Goal: Task Accomplishment & Management: Manage account settings

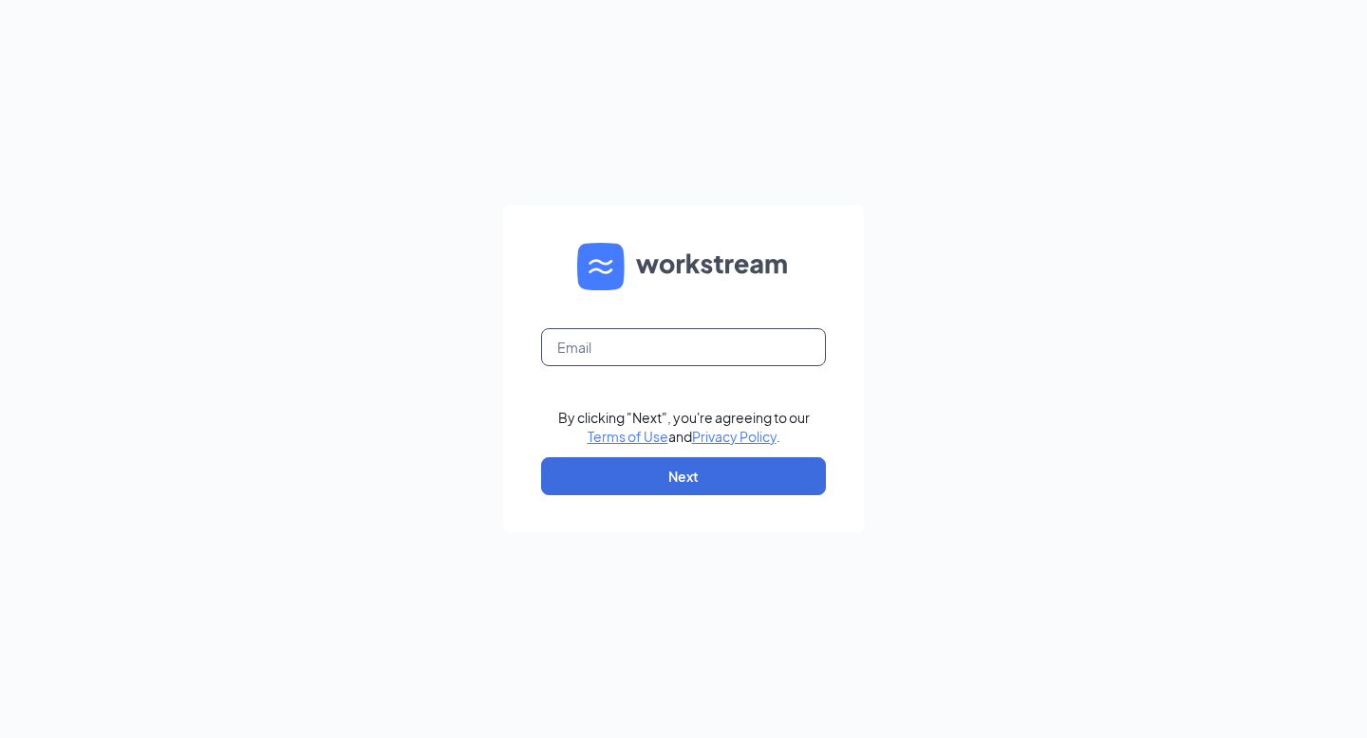
click at [724, 348] on input "text" at bounding box center [683, 347] width 285 height 38
type input "[EMAIL_ADDRESS][DOMAIN_NAME]"
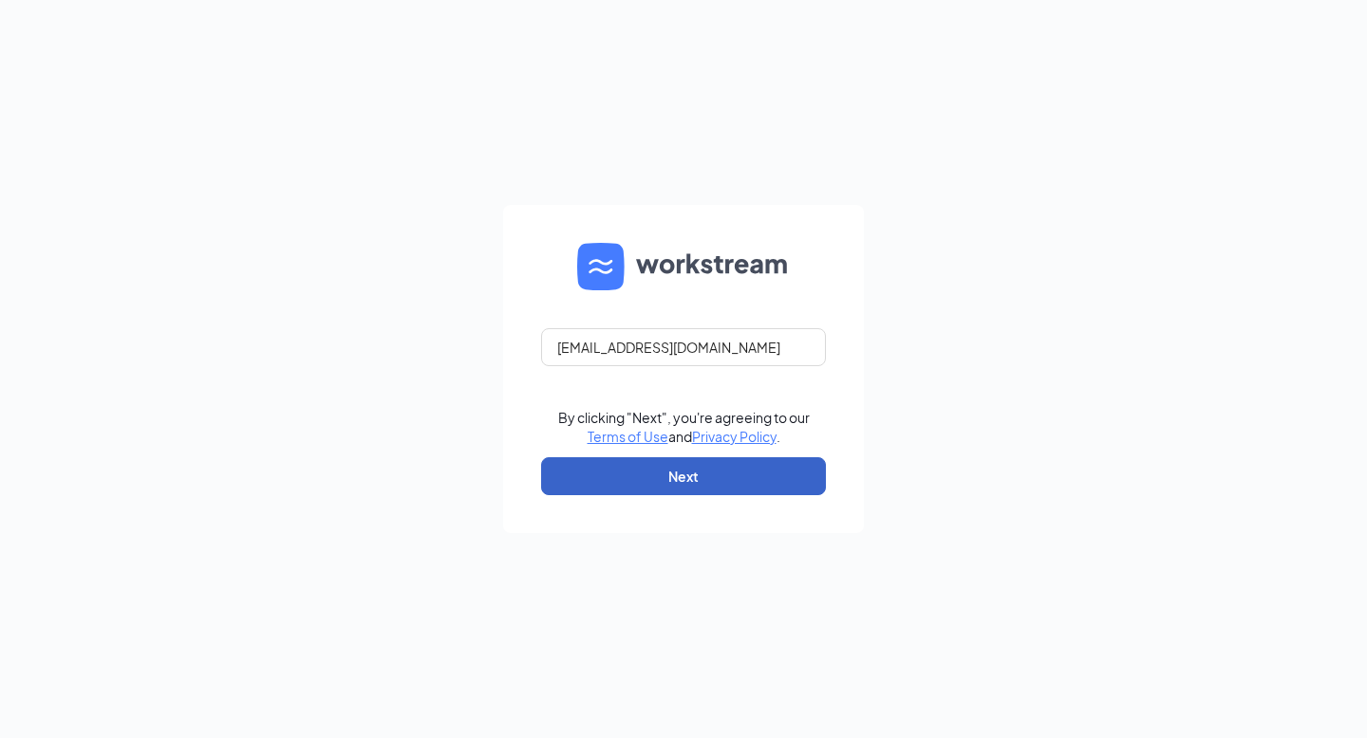
click at [628, 484] on button "Next" at bounding box center [683, 476] width 285 height 38
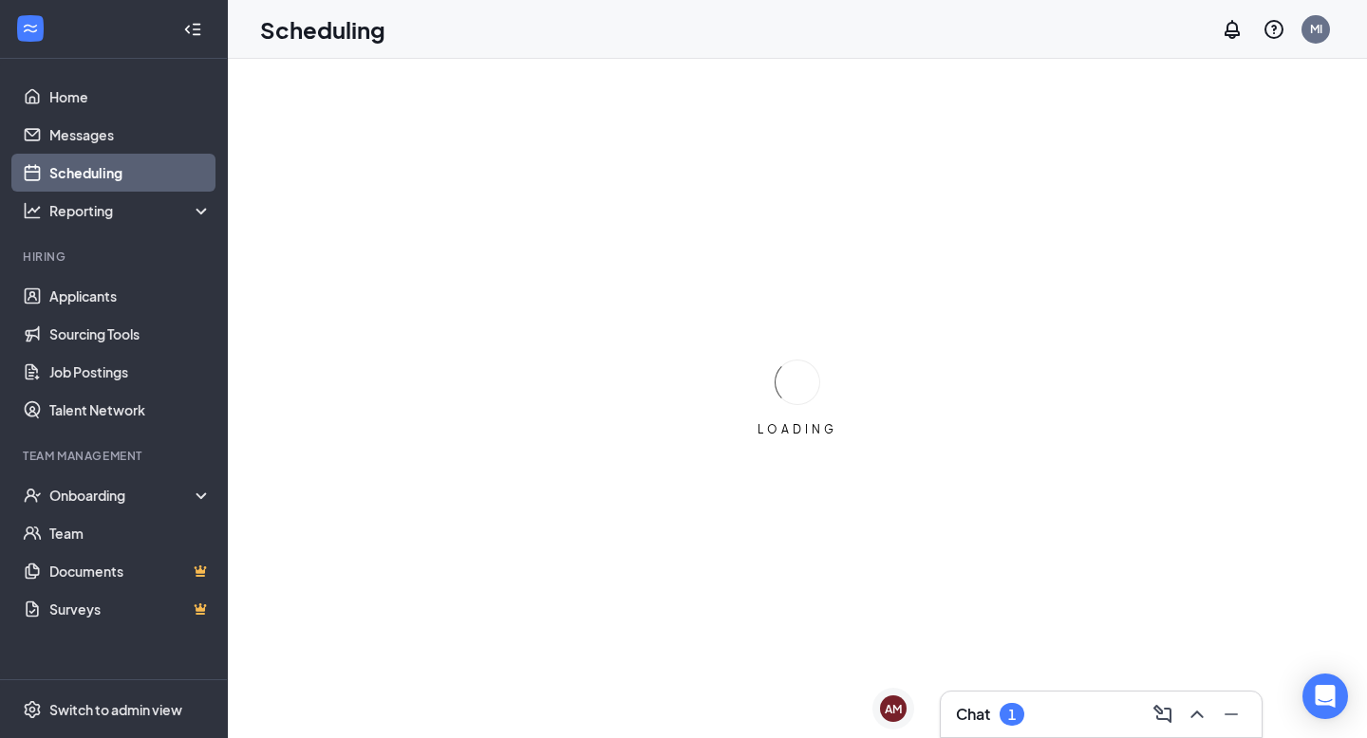
click at [1024, 703] on div "Chat 1" at bounding box center [990, 714] width 68 height 23
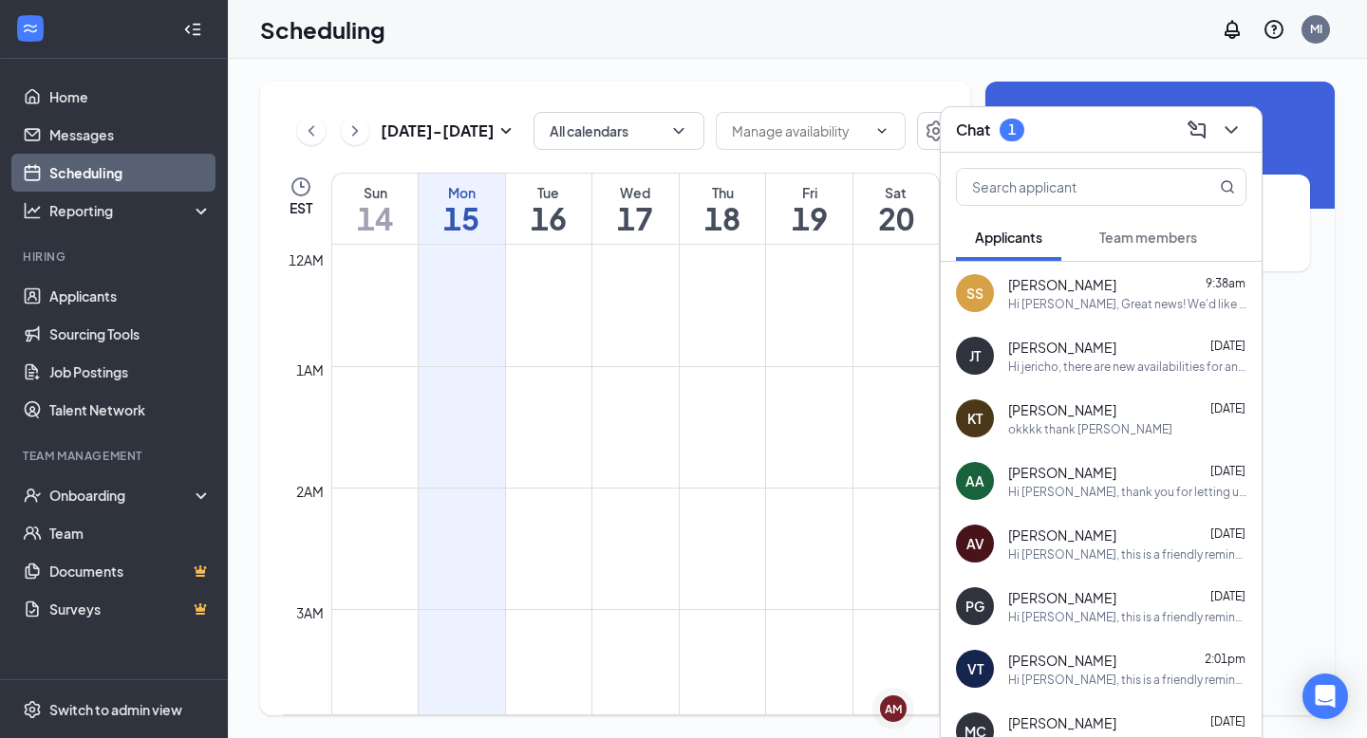
scroll to position [933, 0]
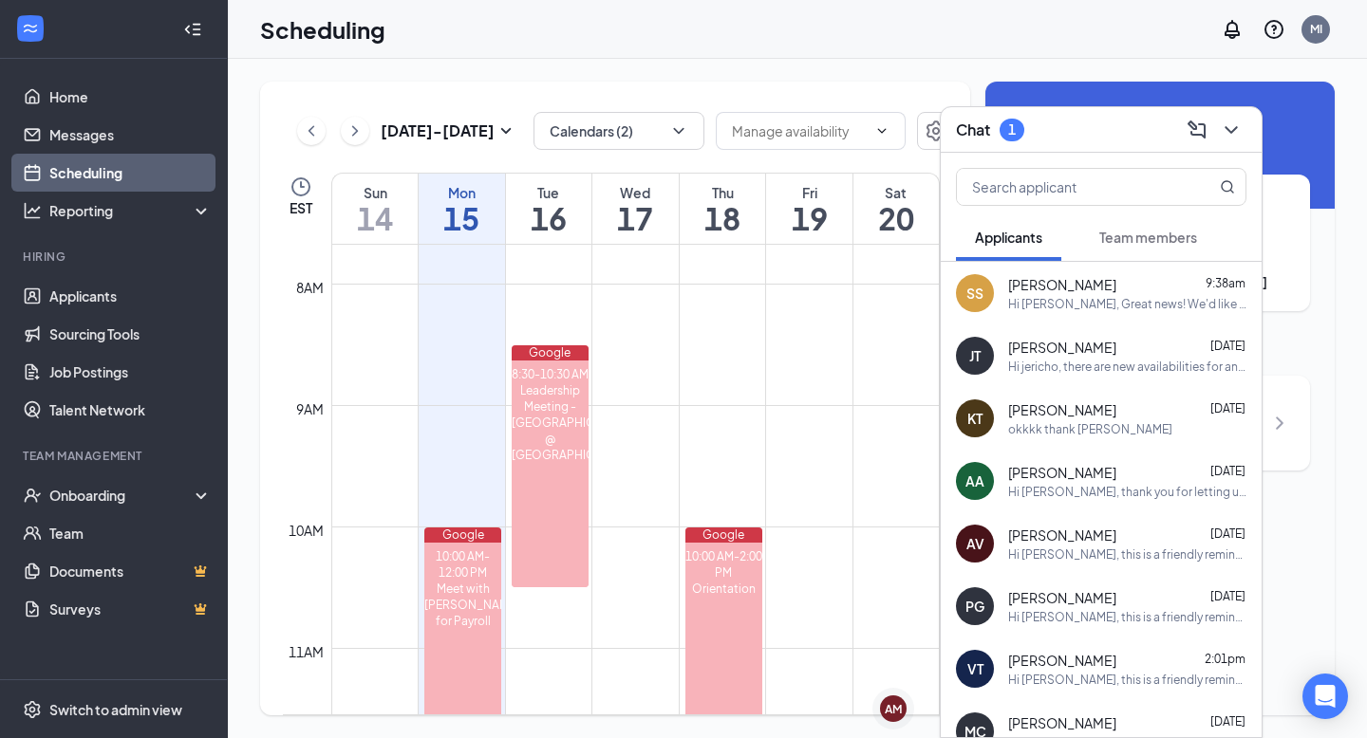
click at [1154, 246] on div "Team members" at bounding box center [1148, 237] width 98 height 19
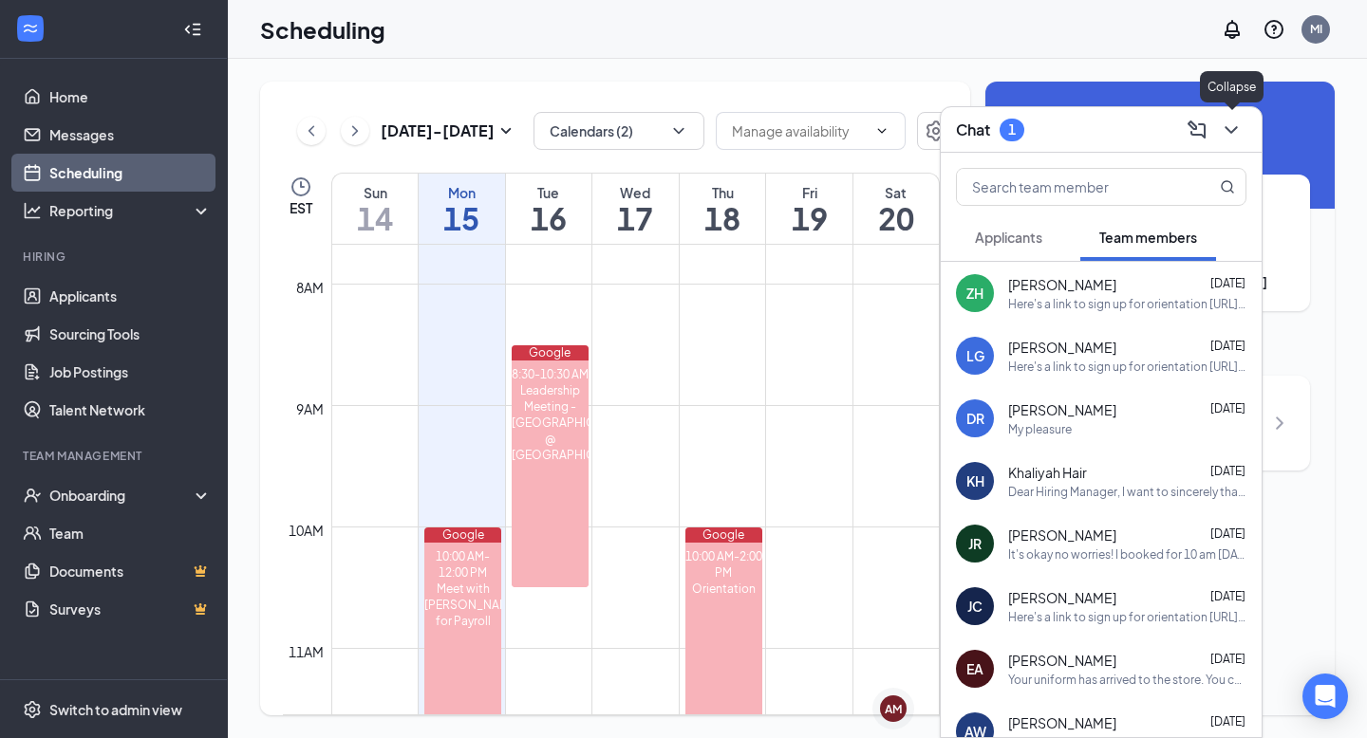
click at [1230, 121] on icon "ChevronDown" at bounding box center [1231, 130] width 23 height 23
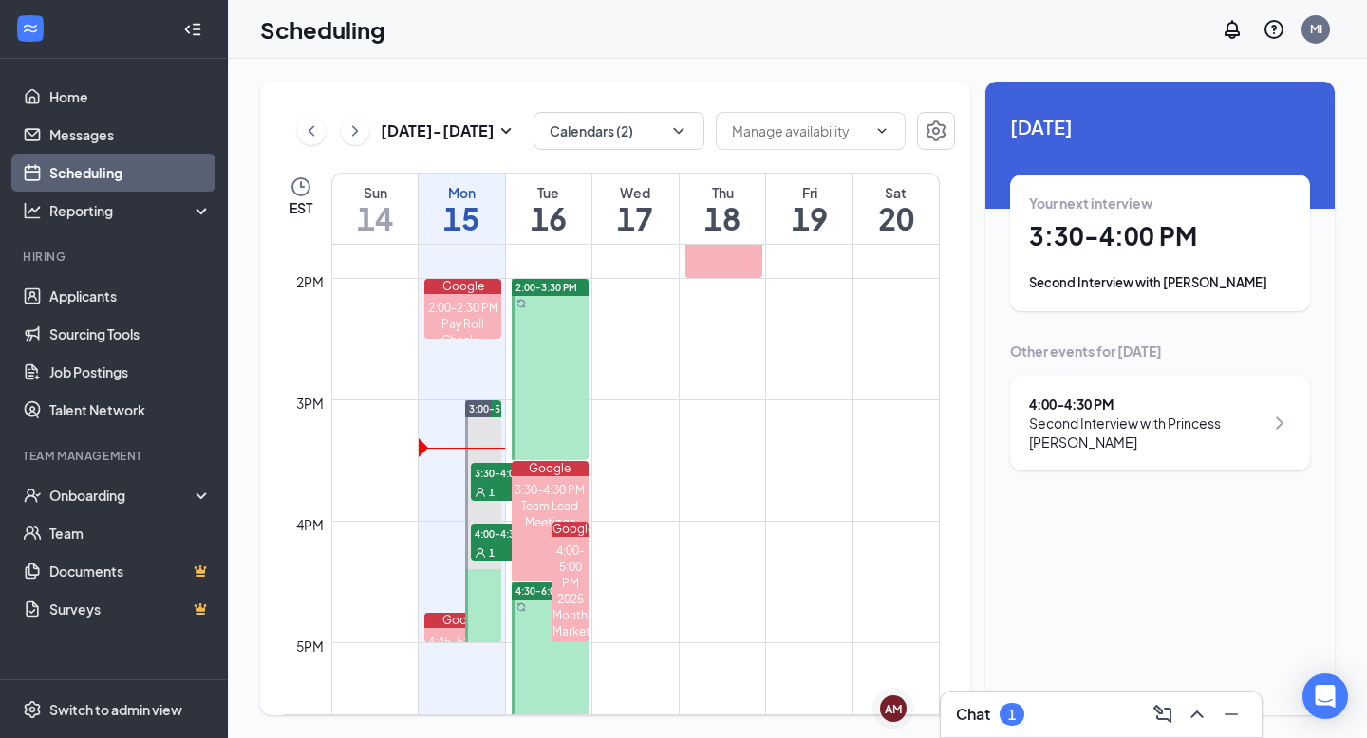
scroll to position [1656, 0]
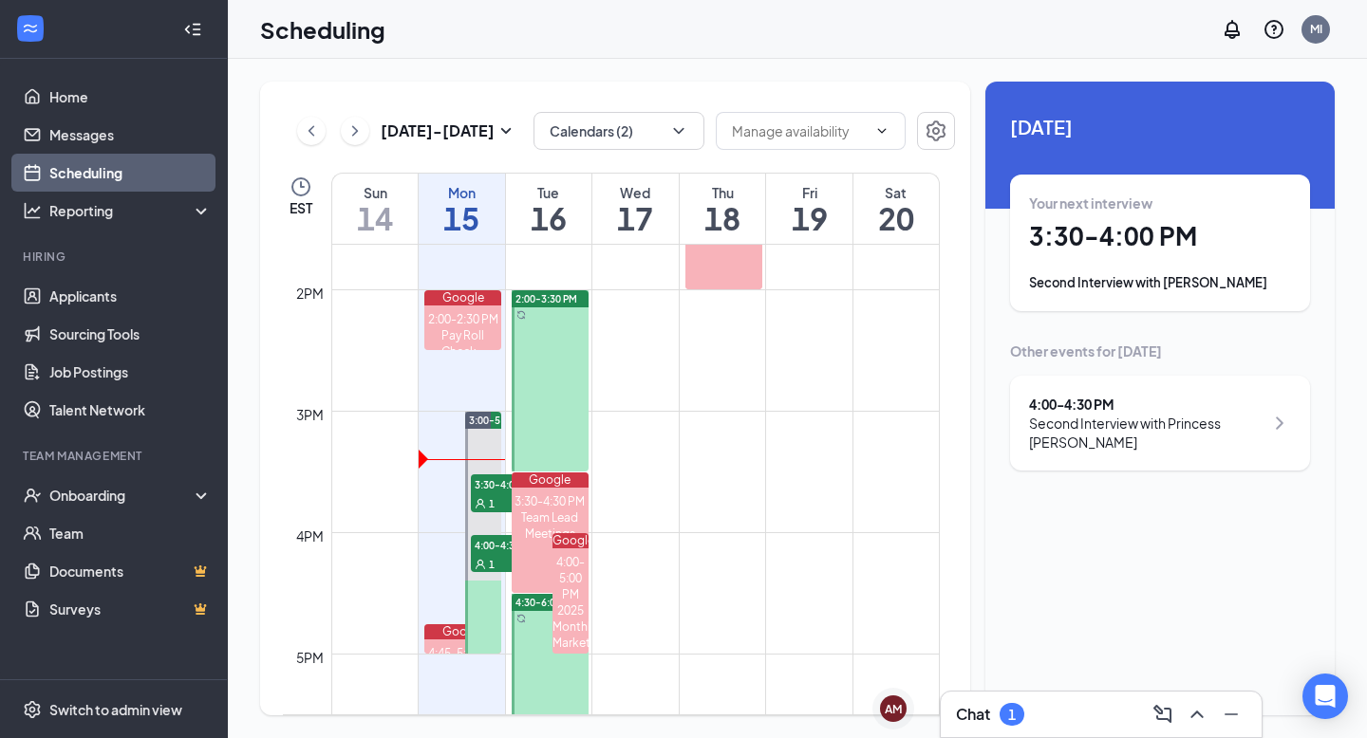
click at [557, 349] on div at bounding box center [550, 380] width 77 height 181
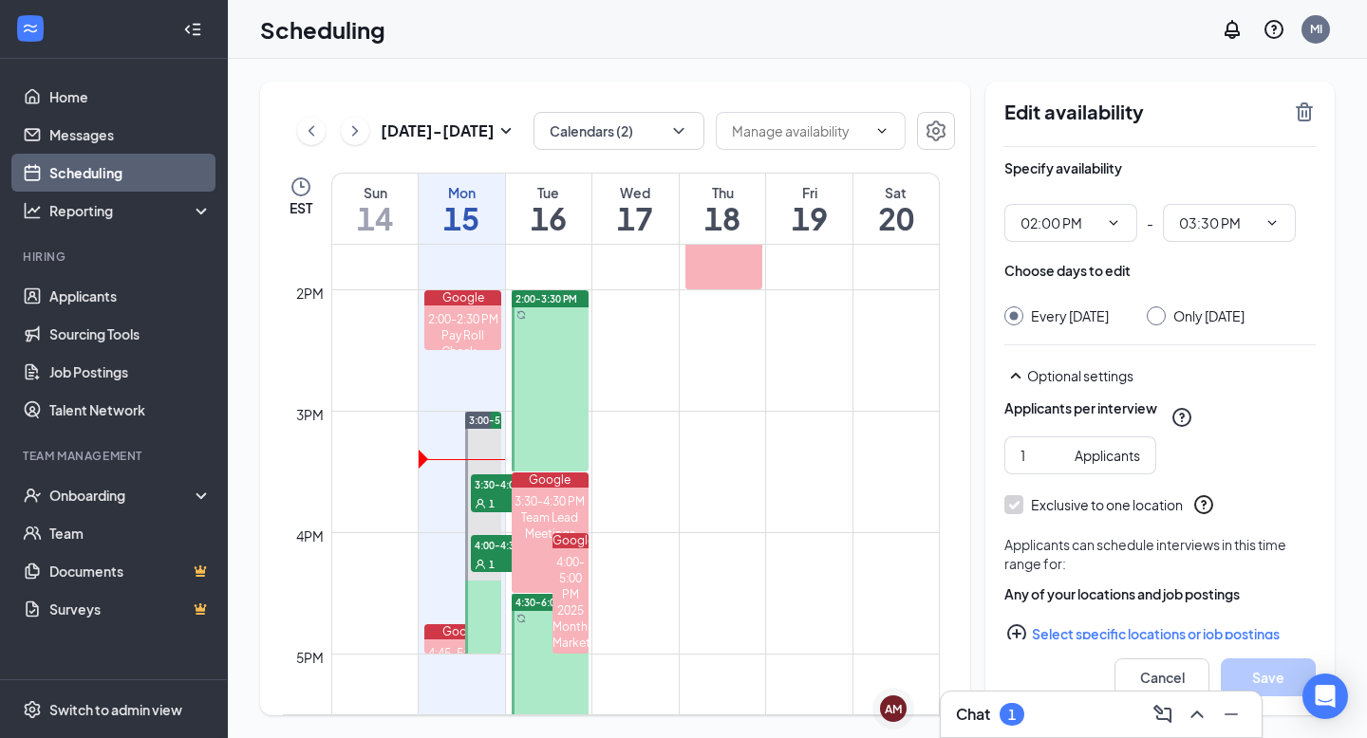
click at [549, 350] on div at bounding box center [550, 380] width 77 height 181
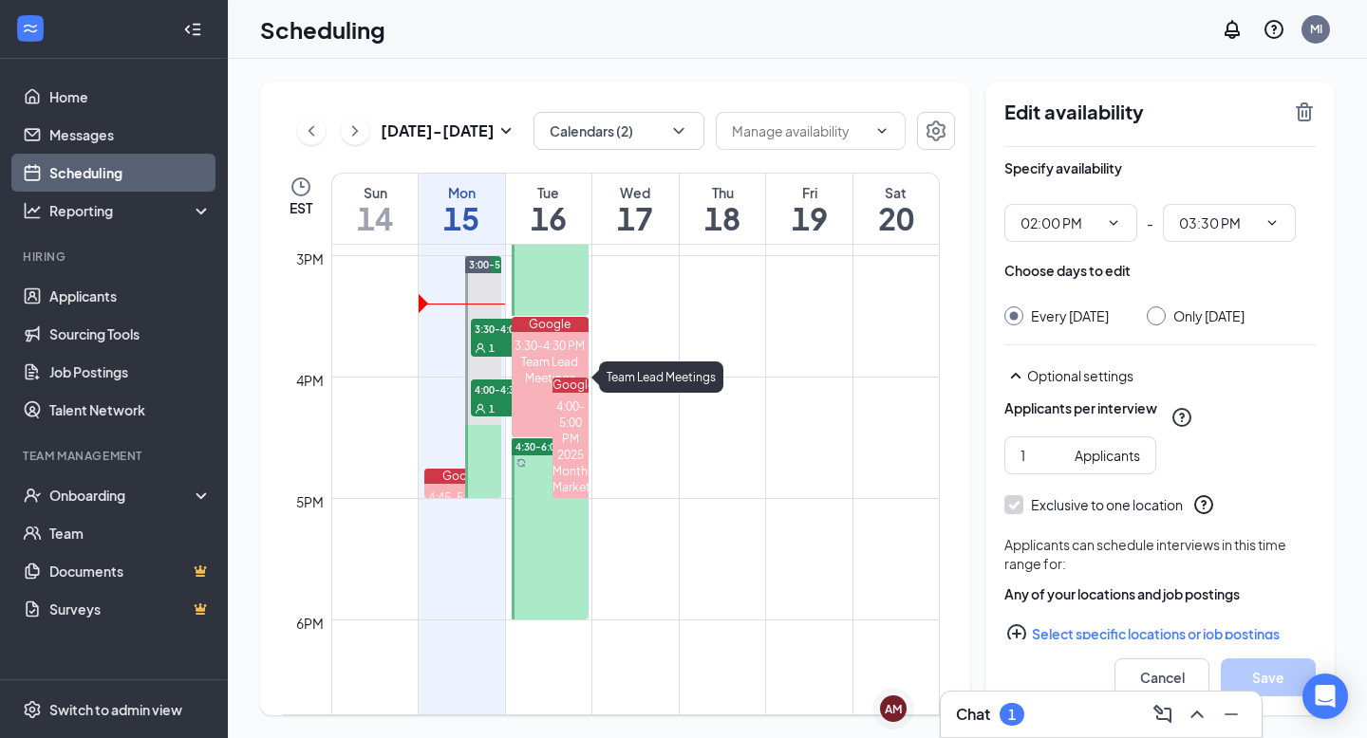
scroll to position [1821, 0]
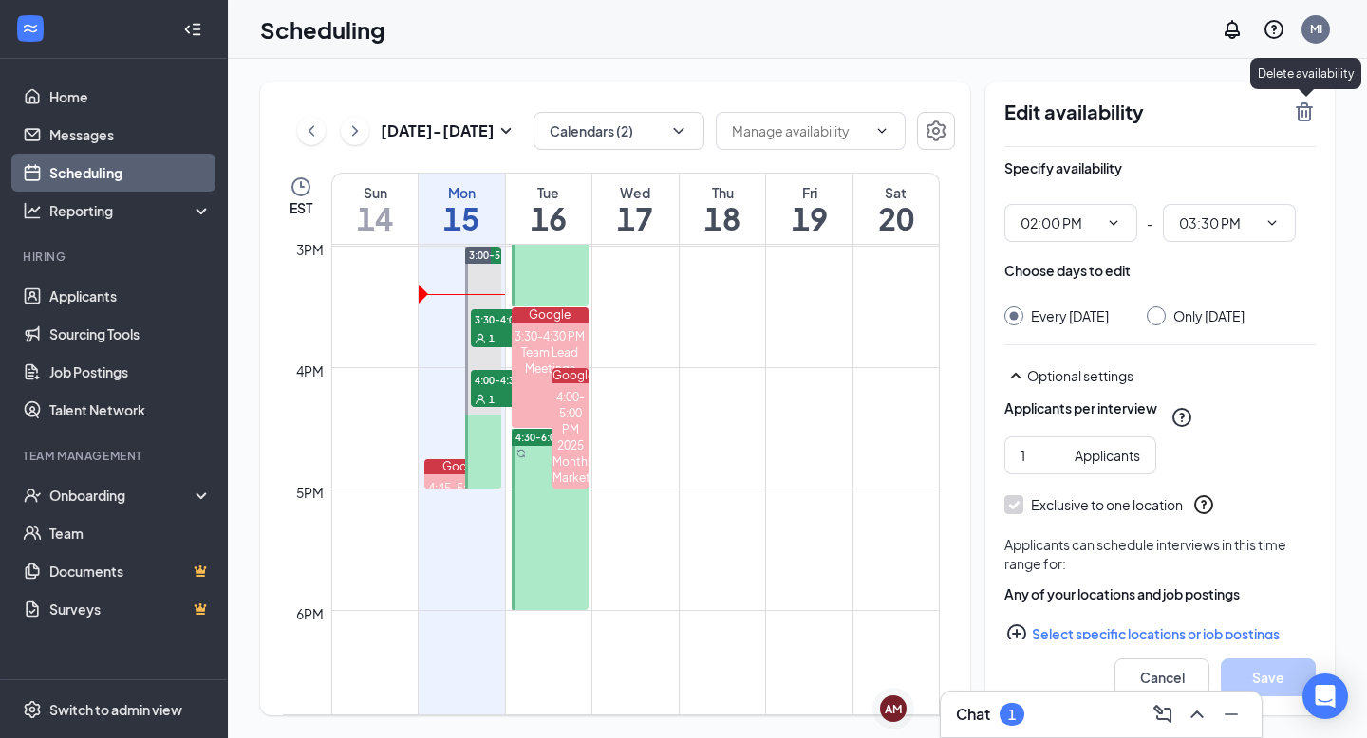
click at [1304, 103] on icon "TrashOutline" at bounding box center [1304, 112] width 17 height 19
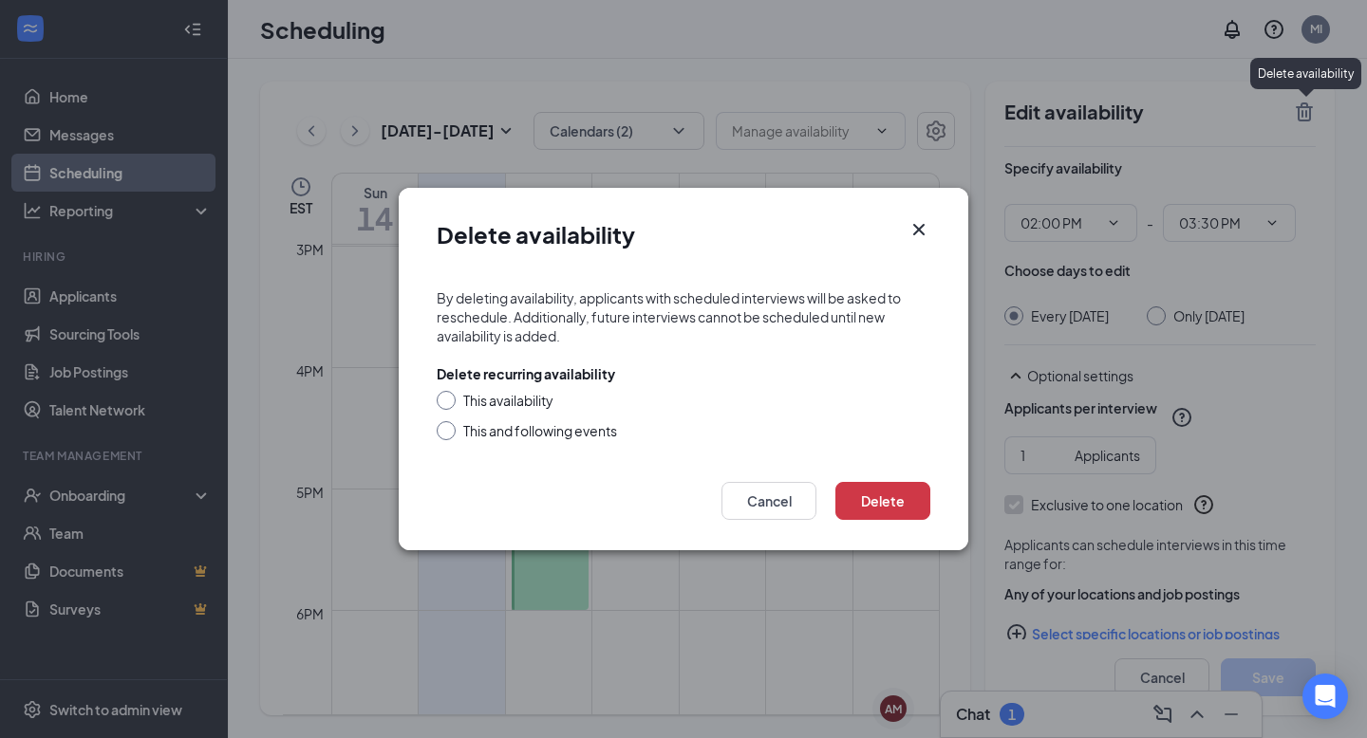
click at [444, 398] on input "This availability" at bounding box center [443, 397] width 13 height 13
radio input "true"
click at [887, 499] on button "Delete" at bounding box center [882, 501] width 95 height 38
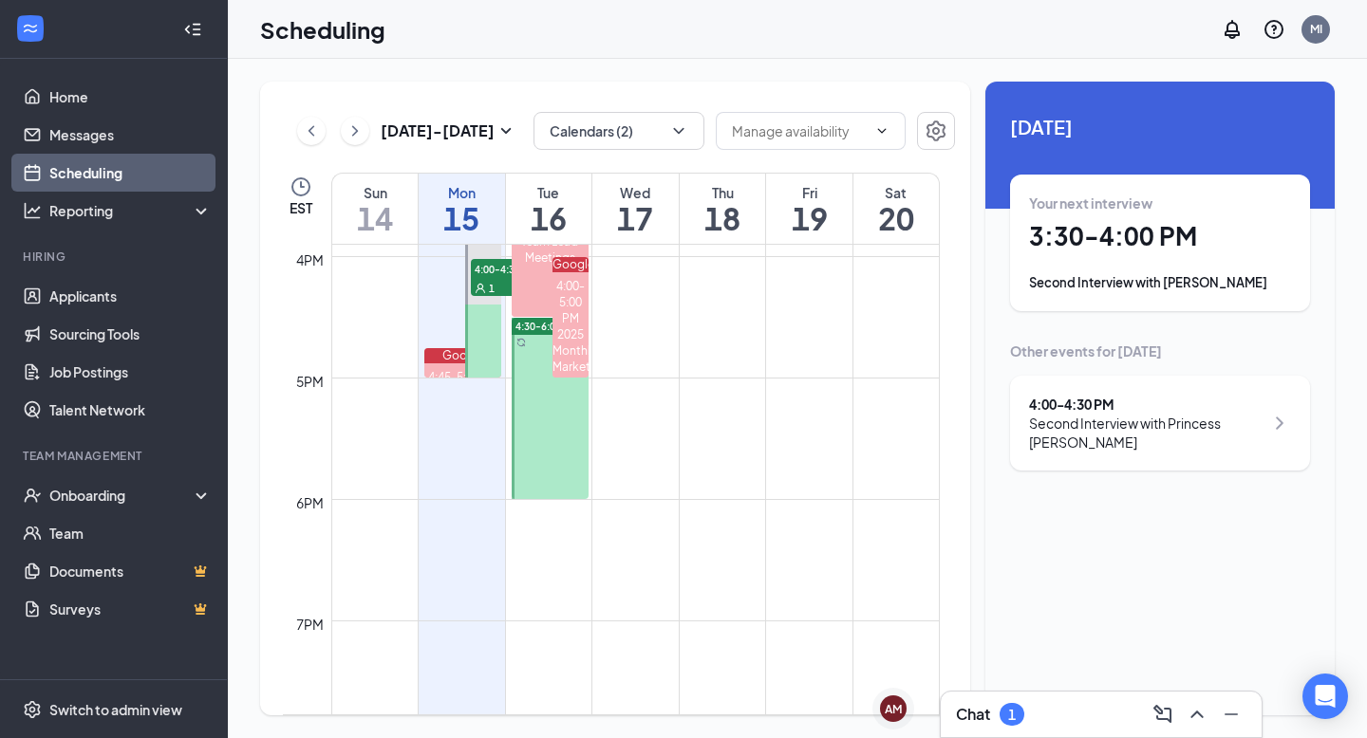
scroll to position [1944, 0]
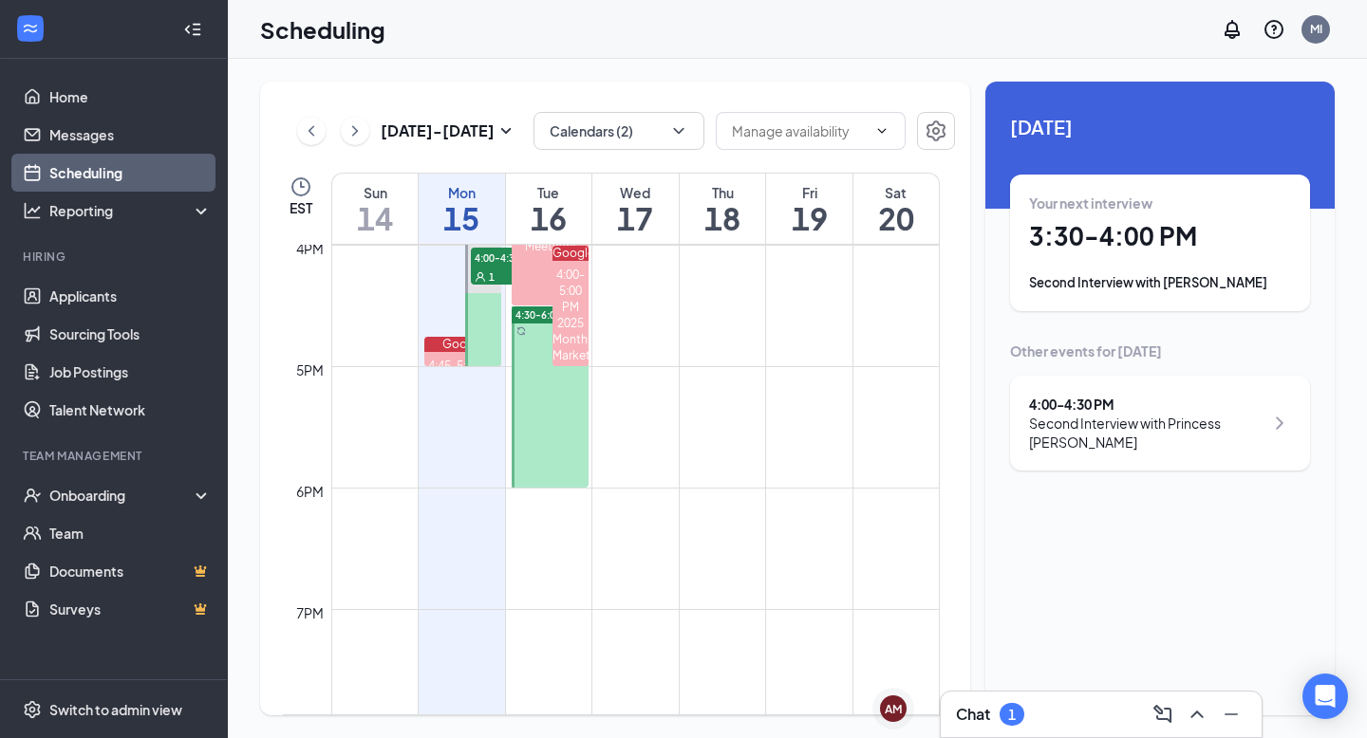
click at [548, 429] on div at bounding box center [550, 397] width 77 height 181
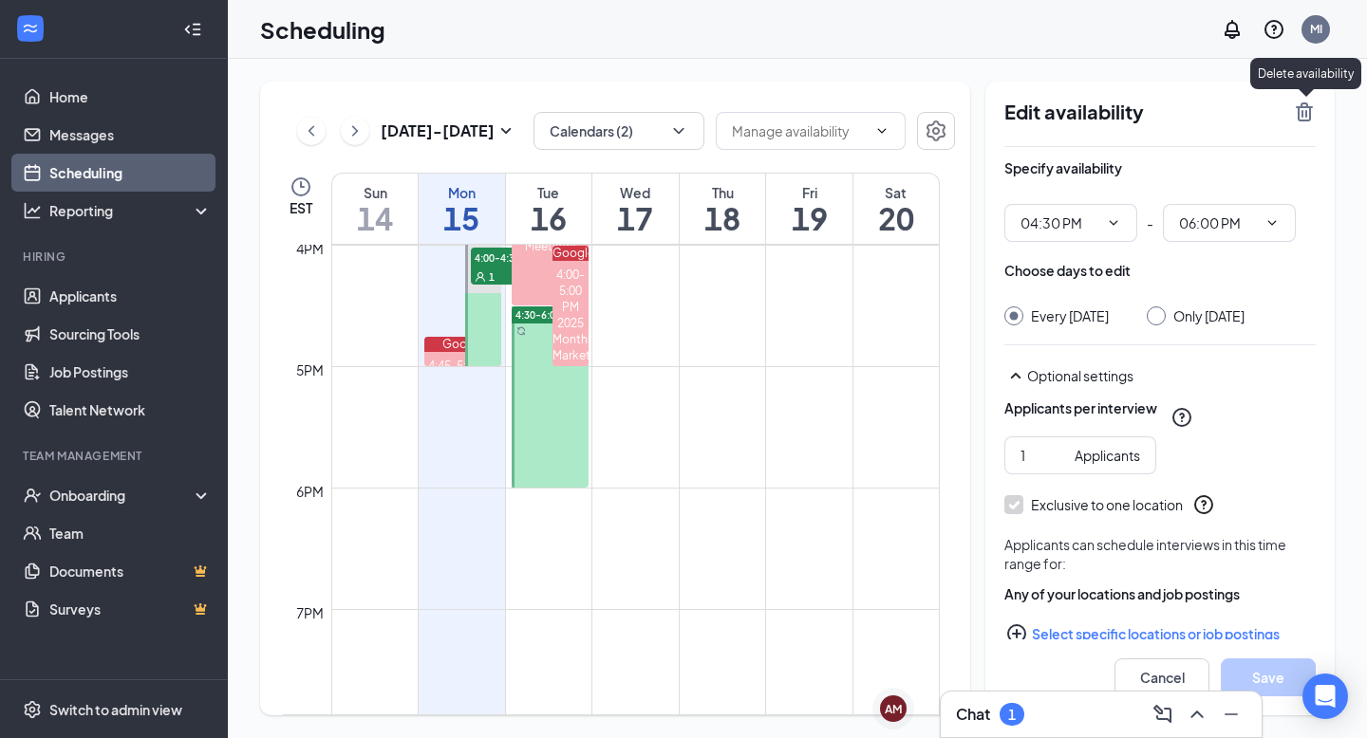
click at [1302, 105] on icon "TrashOutline" at bounding box center [1304, 112] width 23 height 23
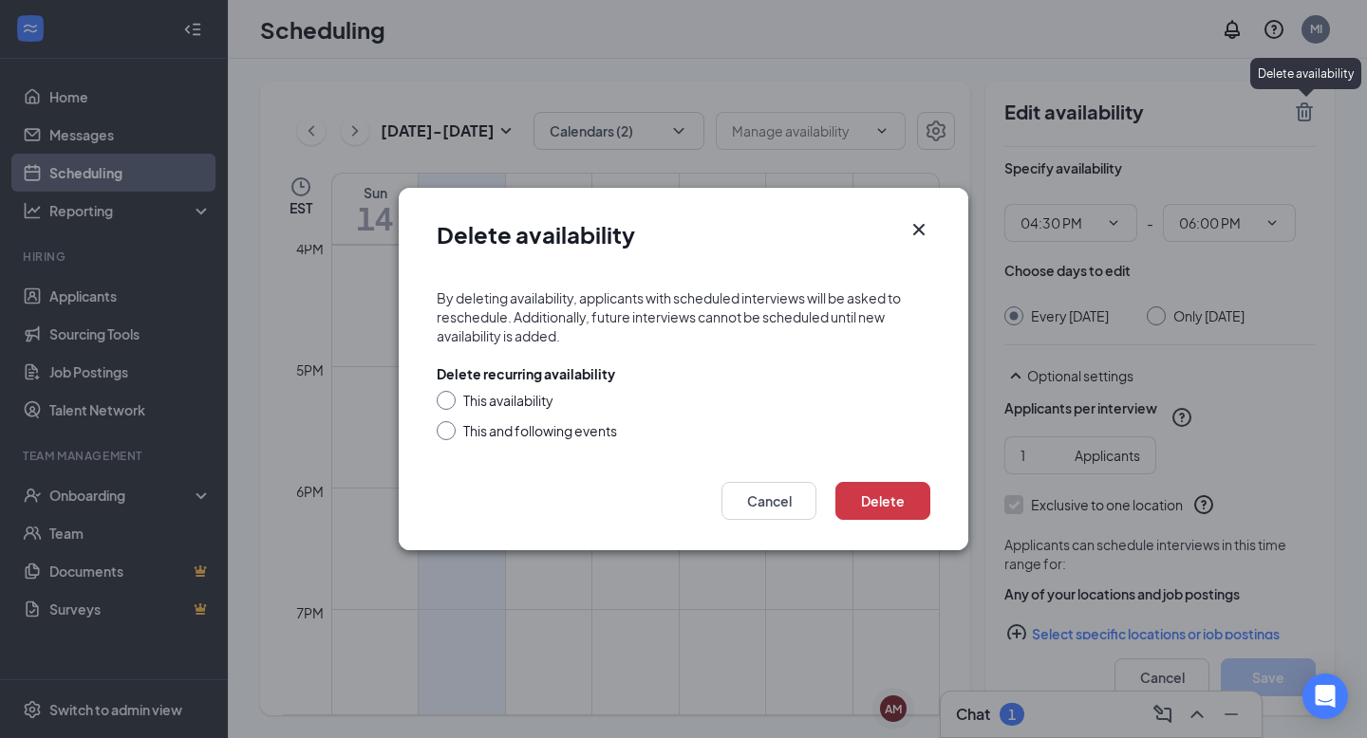
click at [520, 397] on div "This availability" at bounding box center [508, 400] width 90 height 19
click at [450, 397] on input "This availability" at bounding box center [443, 397] width 13 height 13
radio input "true"
click at [885, 500] on button "Delete" at bounding box center [882, 501] width 95 height 38
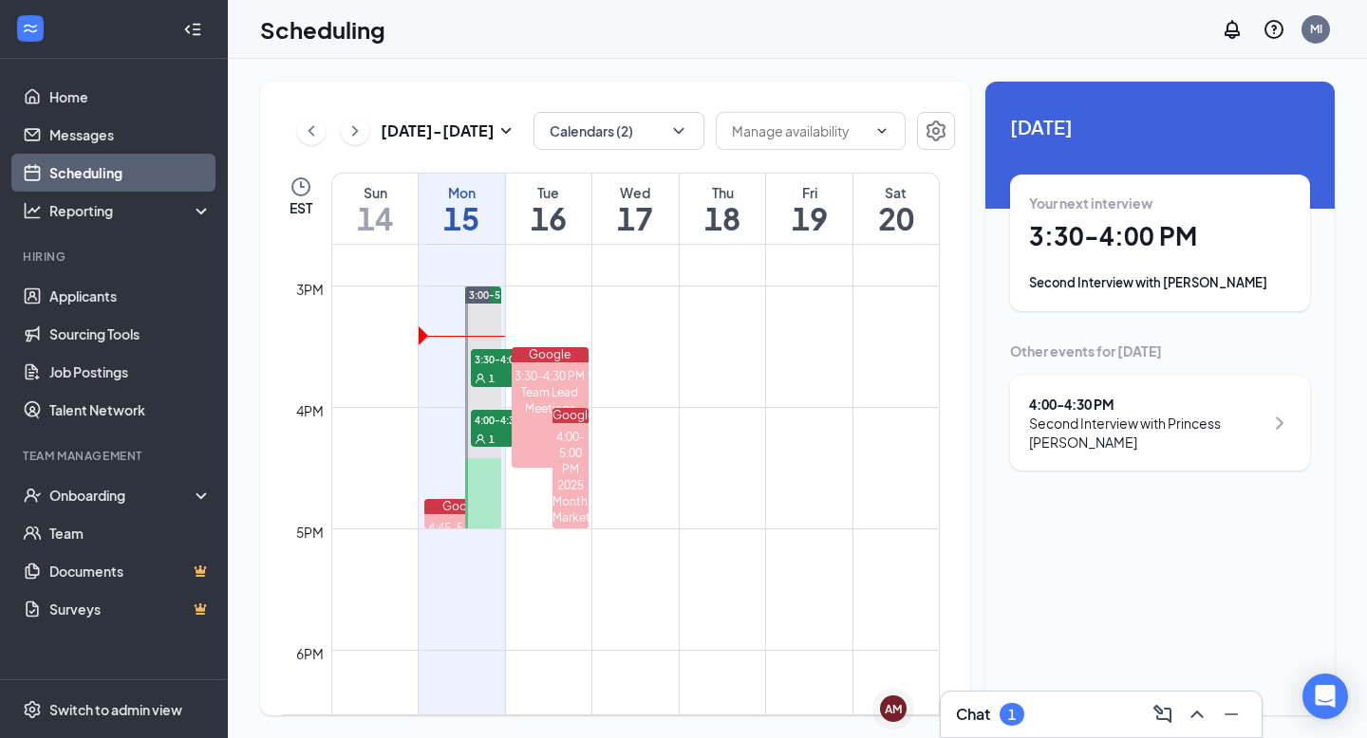
scroll to position [1802, 0]
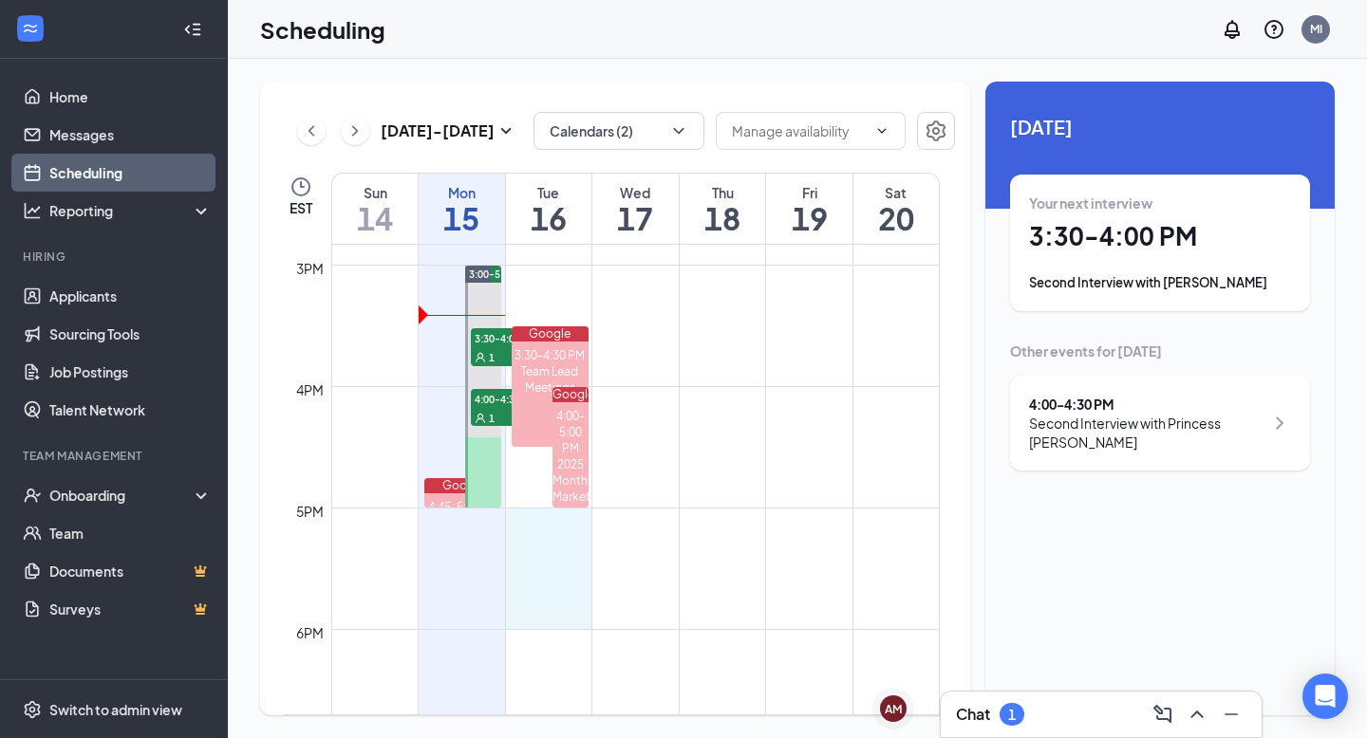
drag, startPoint x: 538, startPoint y: 509, endPoint x: 538, endPoint y: 617, distance: 108.2
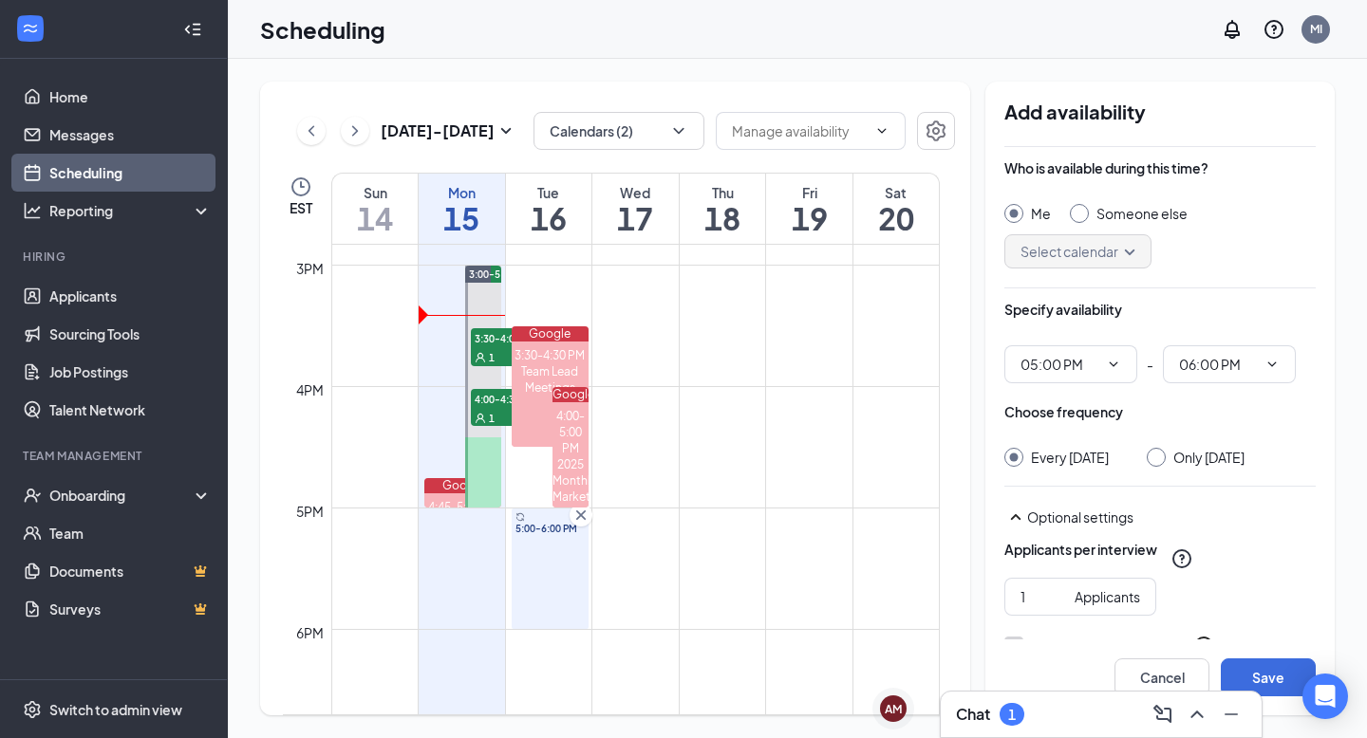
click at [1160, 453] on input "Only [DATE]" at bounding box center [1153, 454] width 13 height 13
radio input "true"
radio input "false"
click at [1251, 673] on button "Save" at bounding box center [1268, 678] width 95 height 38
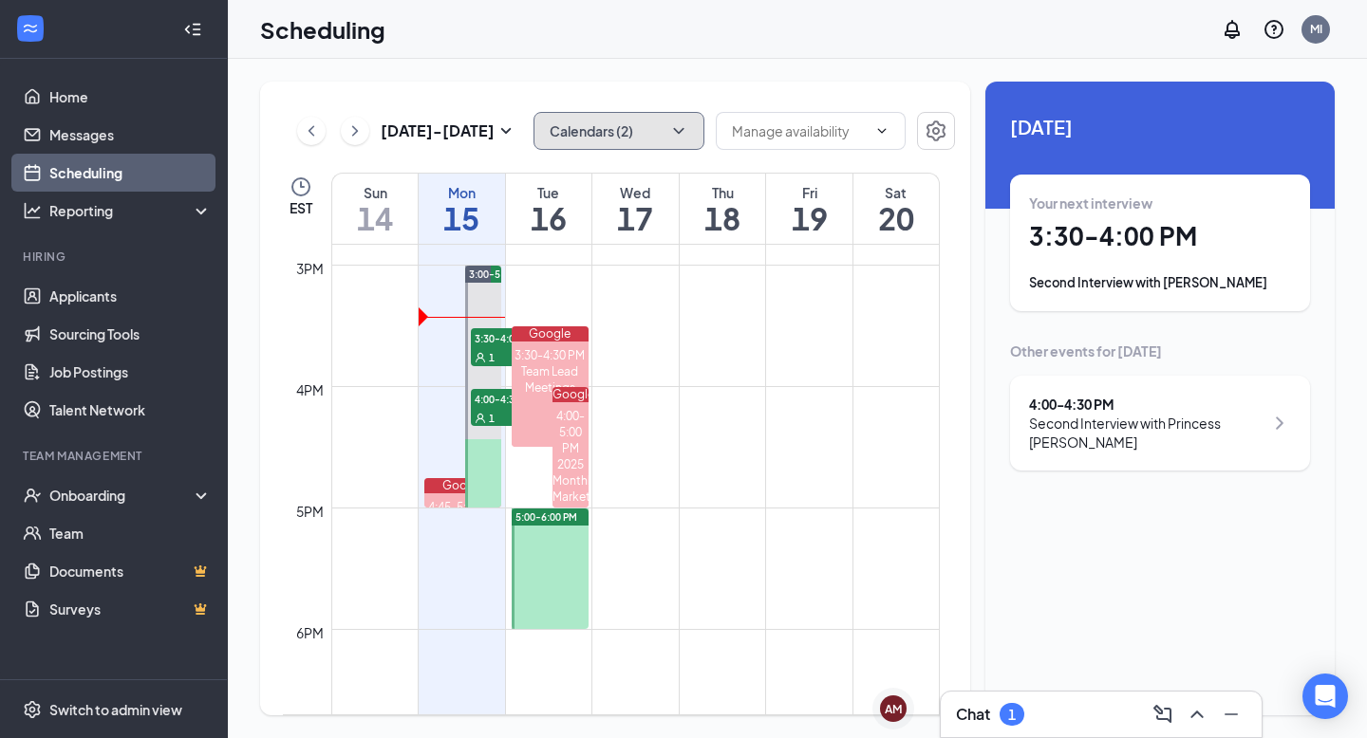
click at [670, 127] on icon "ChevronDown" at bounding box center [678, 130] width 19 height 19
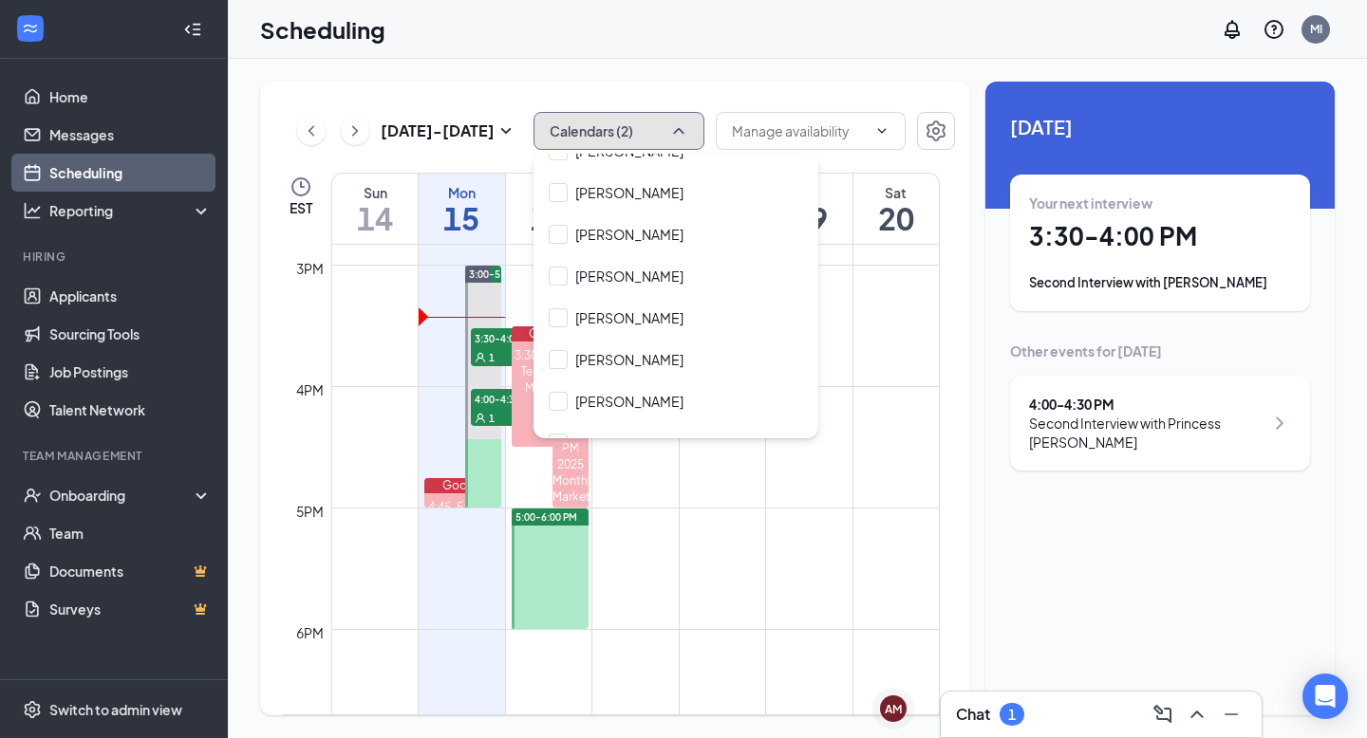
scroll to position [216, 0]
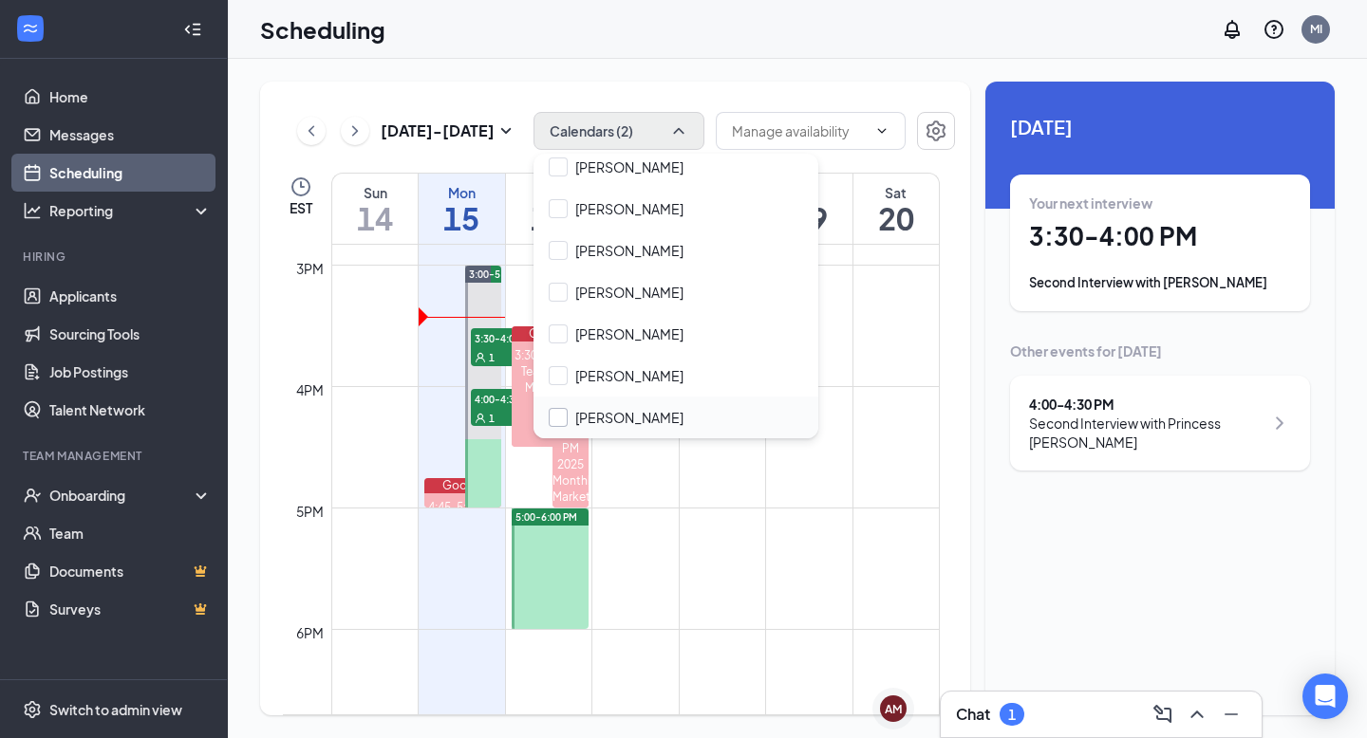
click at [566, 423] on input "Thomas Jones" at bounding box center [616, 417] width 135 height 19
checkbox input "true"
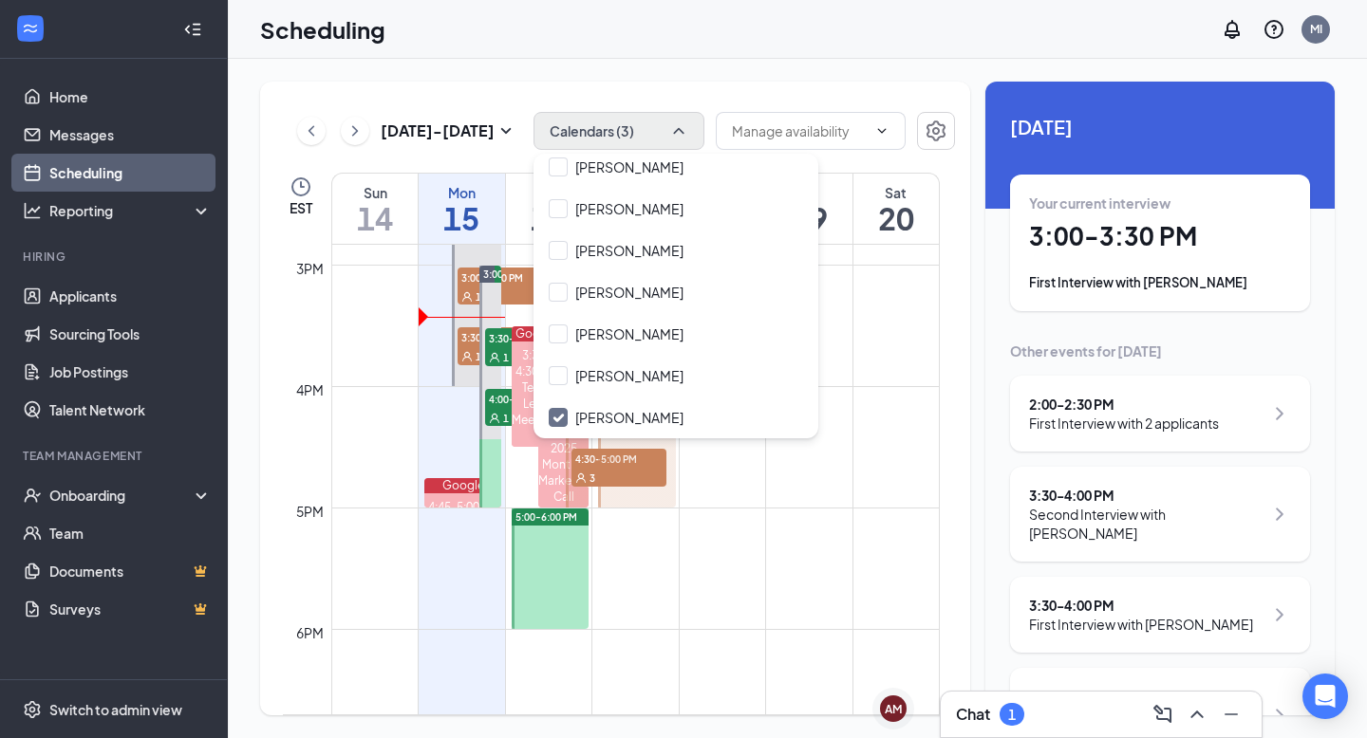
click at [823, 74] on div "Sep 14 - Sep 20 Calendars (3) EST Sun 14 Mon 15 Tue 16 Wed 17 Thu 18 Fri 19 Sat…" at bounding box center [797, 399] width 1139 height 680
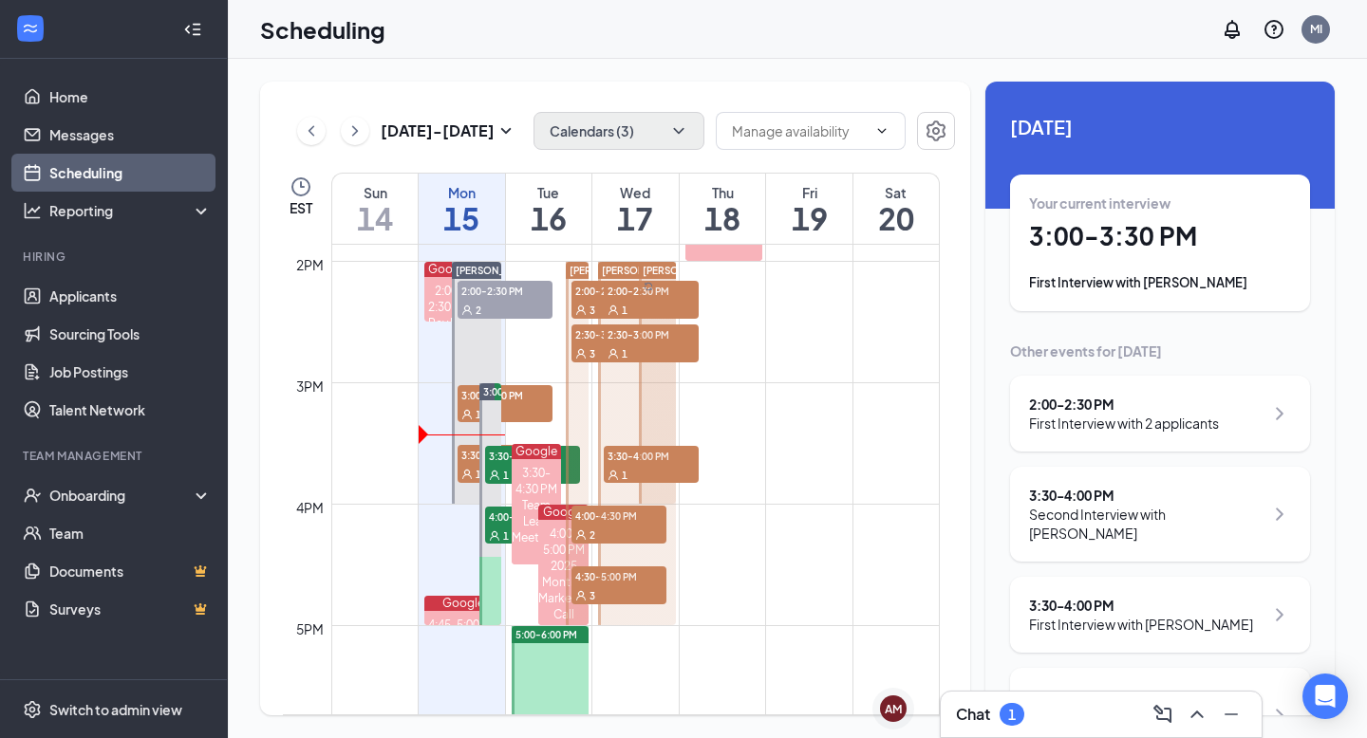
scroll to position [1679, 0]
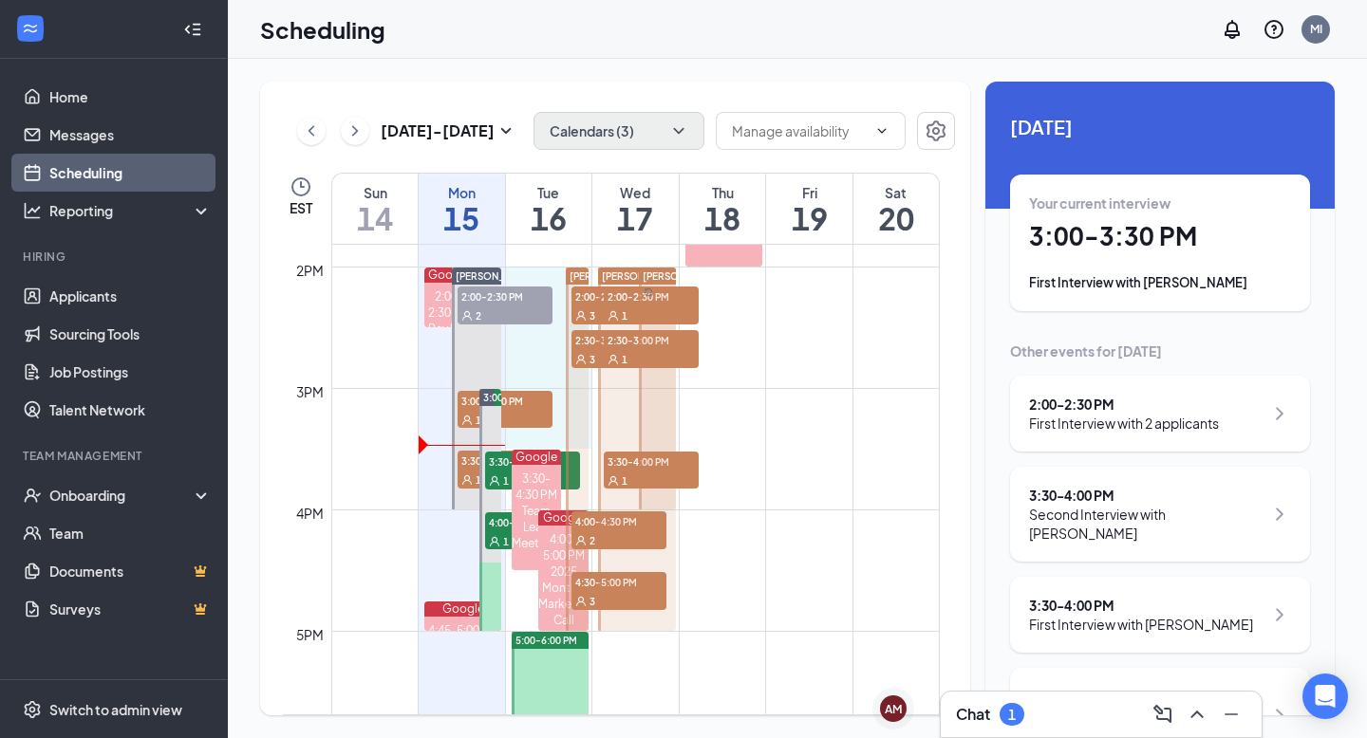
drag, startPoint x: 535, startPoint y: 269, endPoint x: 548, endPoint y: 436, distance: 167.5
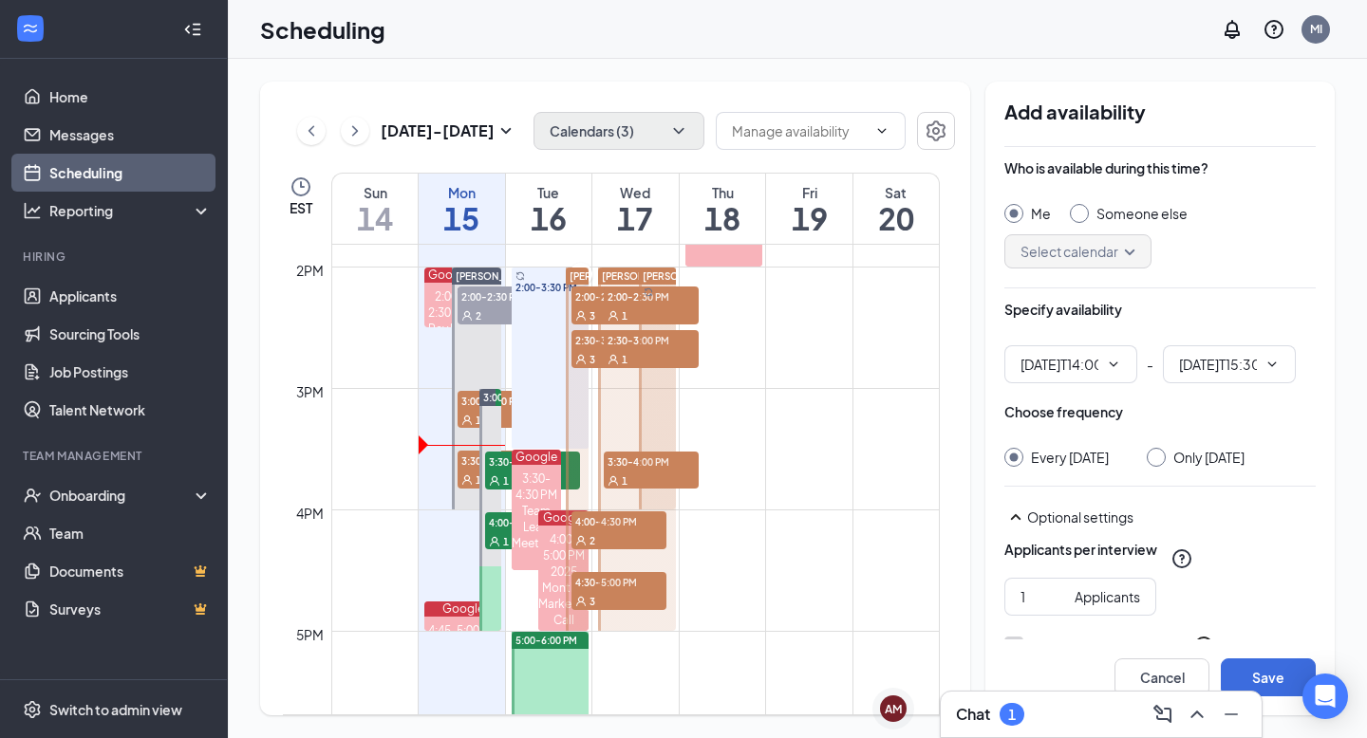
type input "02:00 PM"
type input "03:30 PM"
click at [1160, 457] on input "Only [DATE]" at bounding box center [1153, 454] width 13 height 13
radio input "true"
radio input "false"
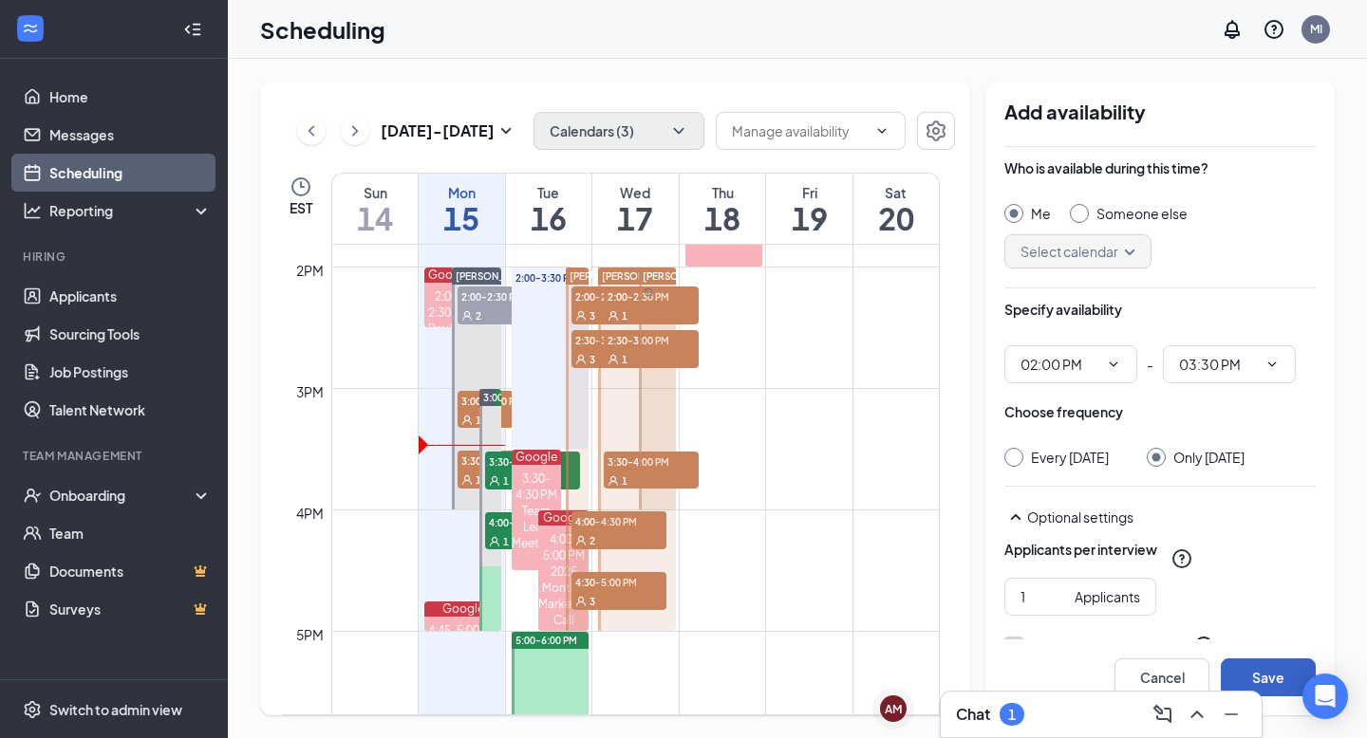
click at [1278, 675] on button "Save" at bounding box center [1268, 678] width 95 height 38
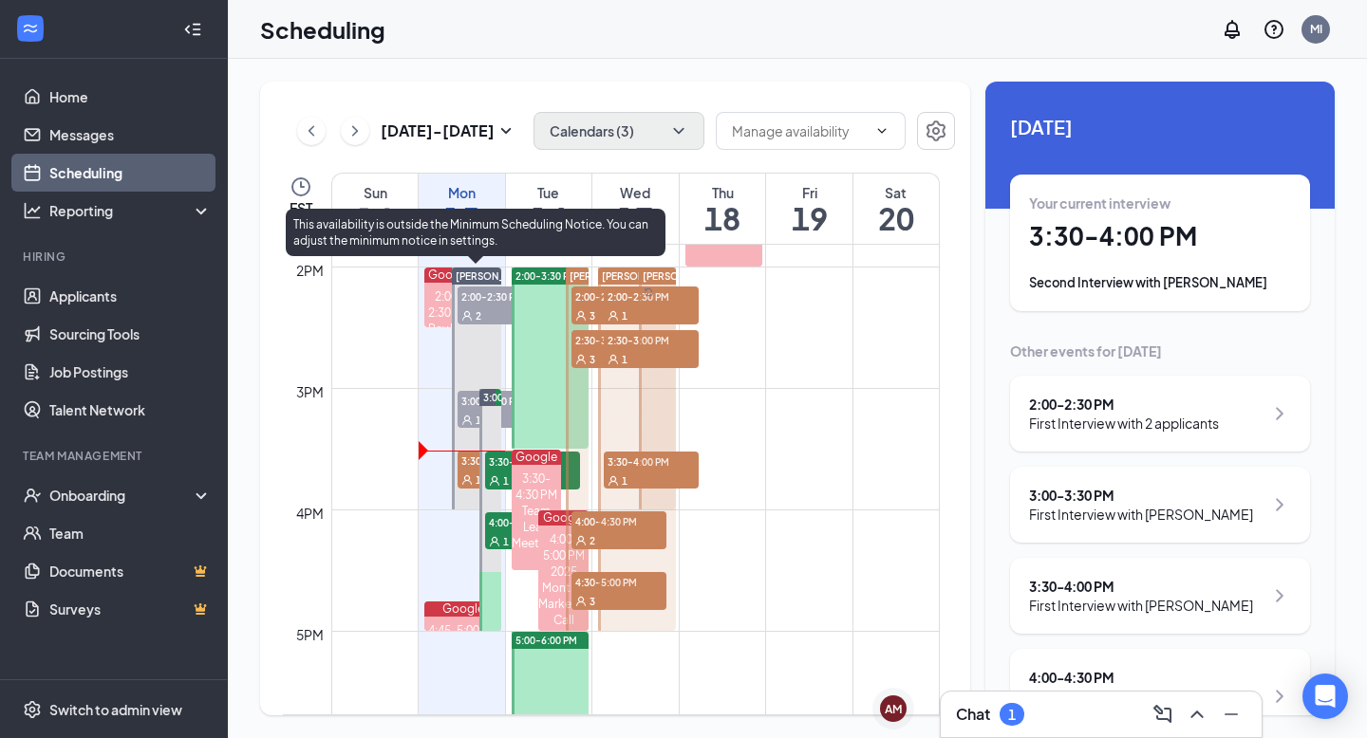
click at [469, 299] on span "2:00-2:30 PM" at bounding box center [504, 296] width 95 height 19
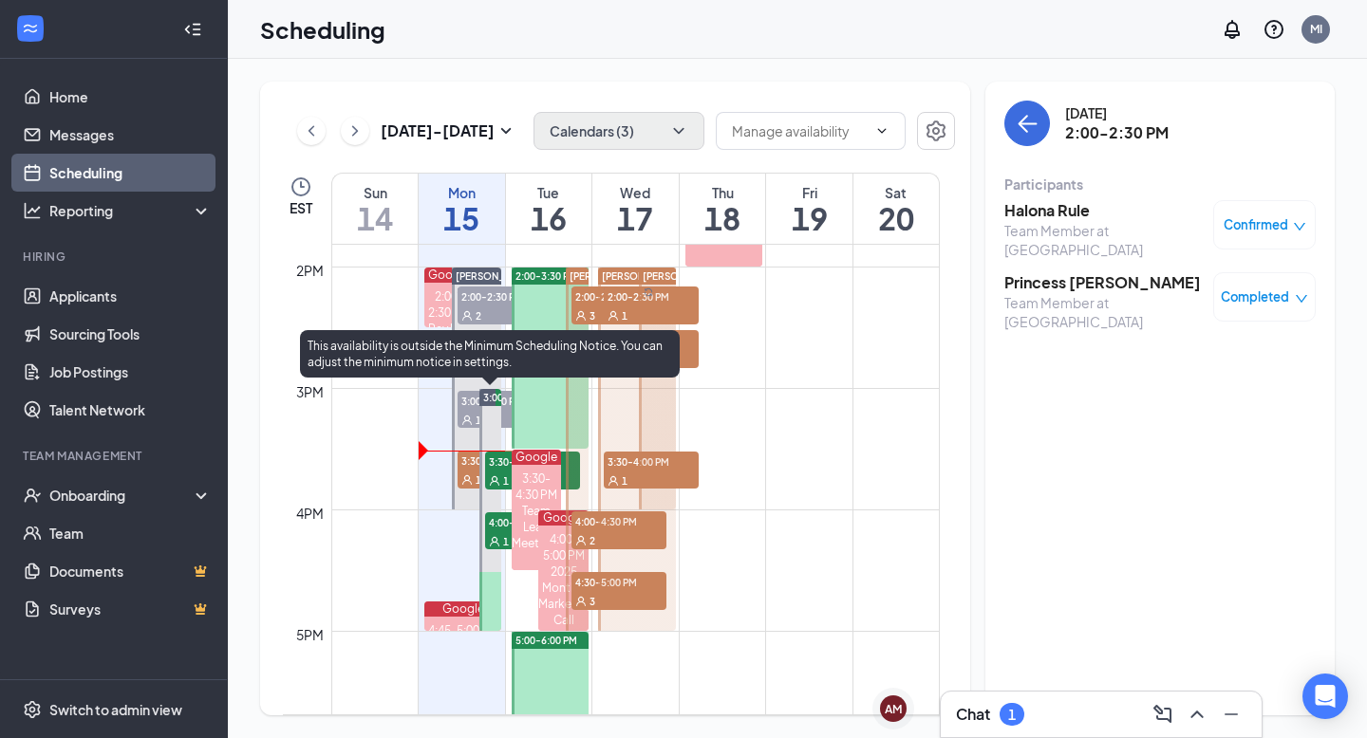
click at [498, 472] on div "1" at bounding box center [532, 480] width 95 height 19
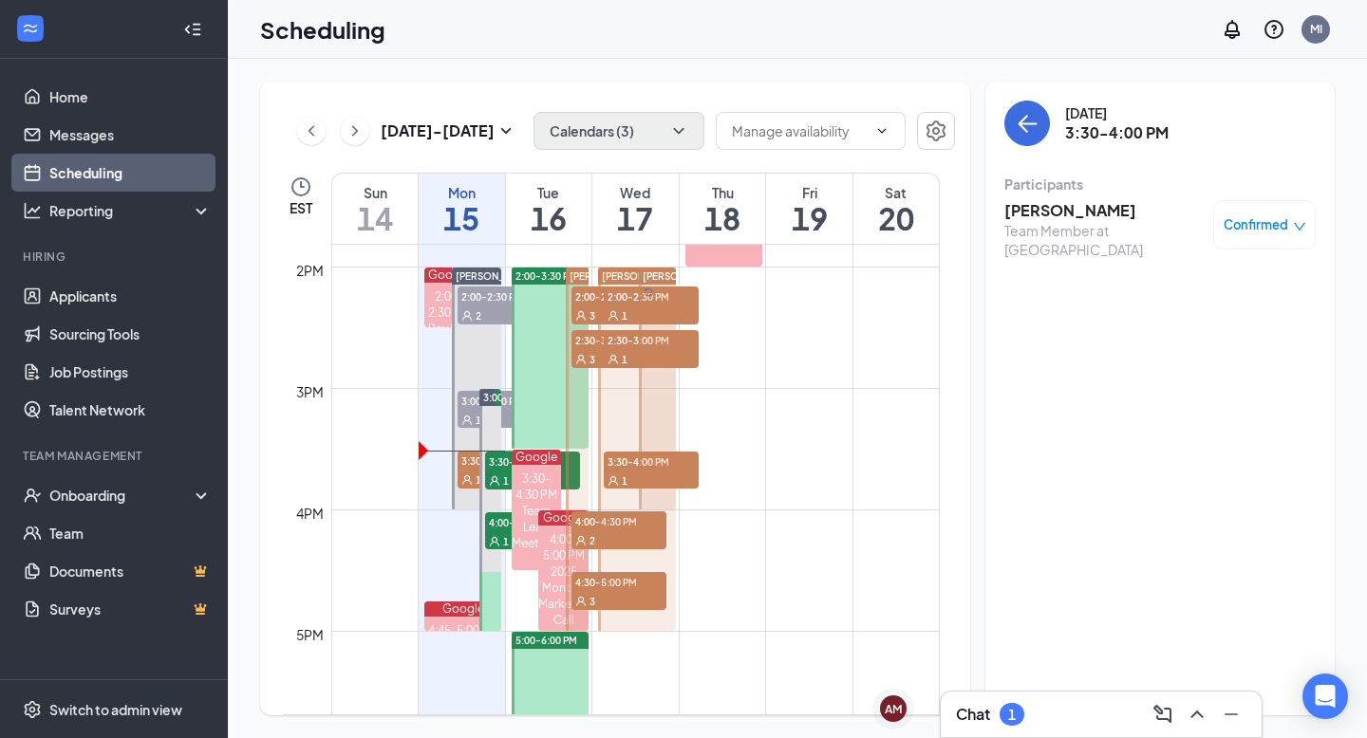
click at [1036, 216] on h3 "Aleigha Shearer" at bounding box center [1103, 210] width 199 height 21
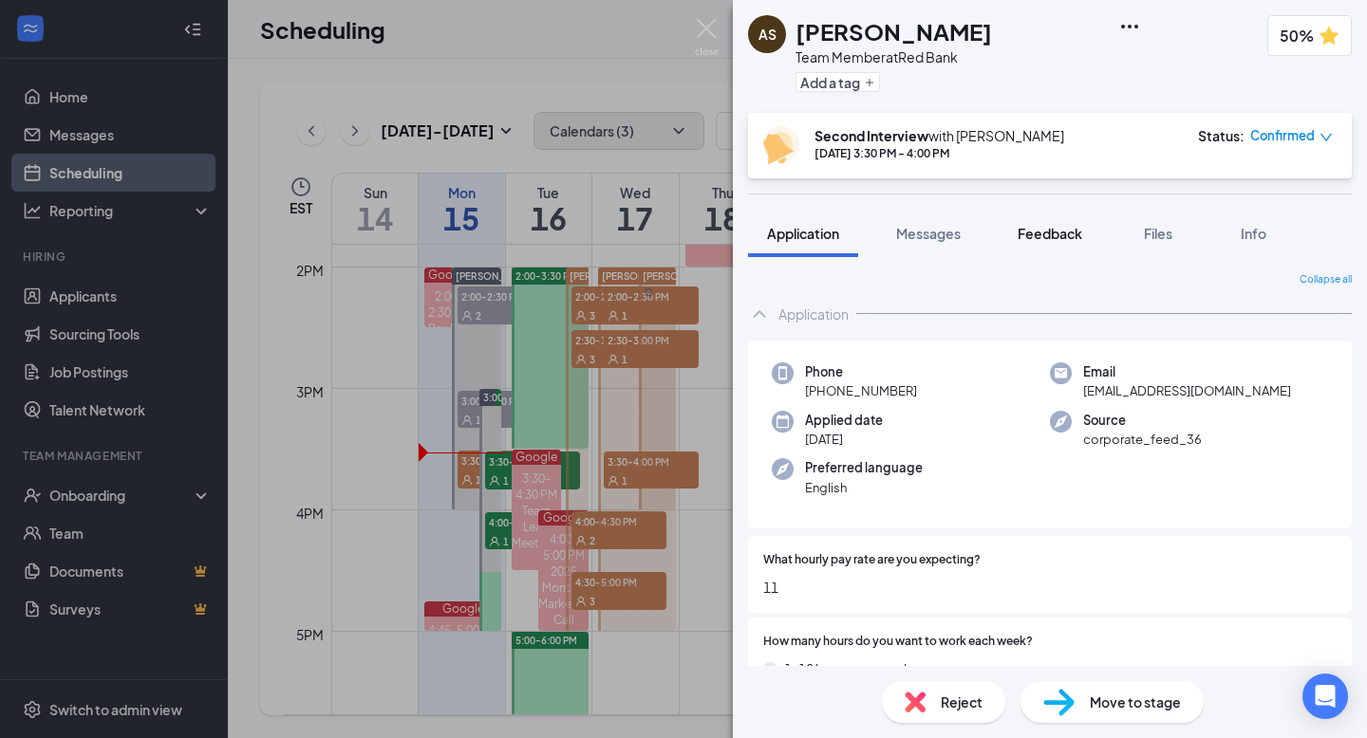
click at [1067, 233] on span "Feedback" at bounding box center [1049, 233] width 65 height 17
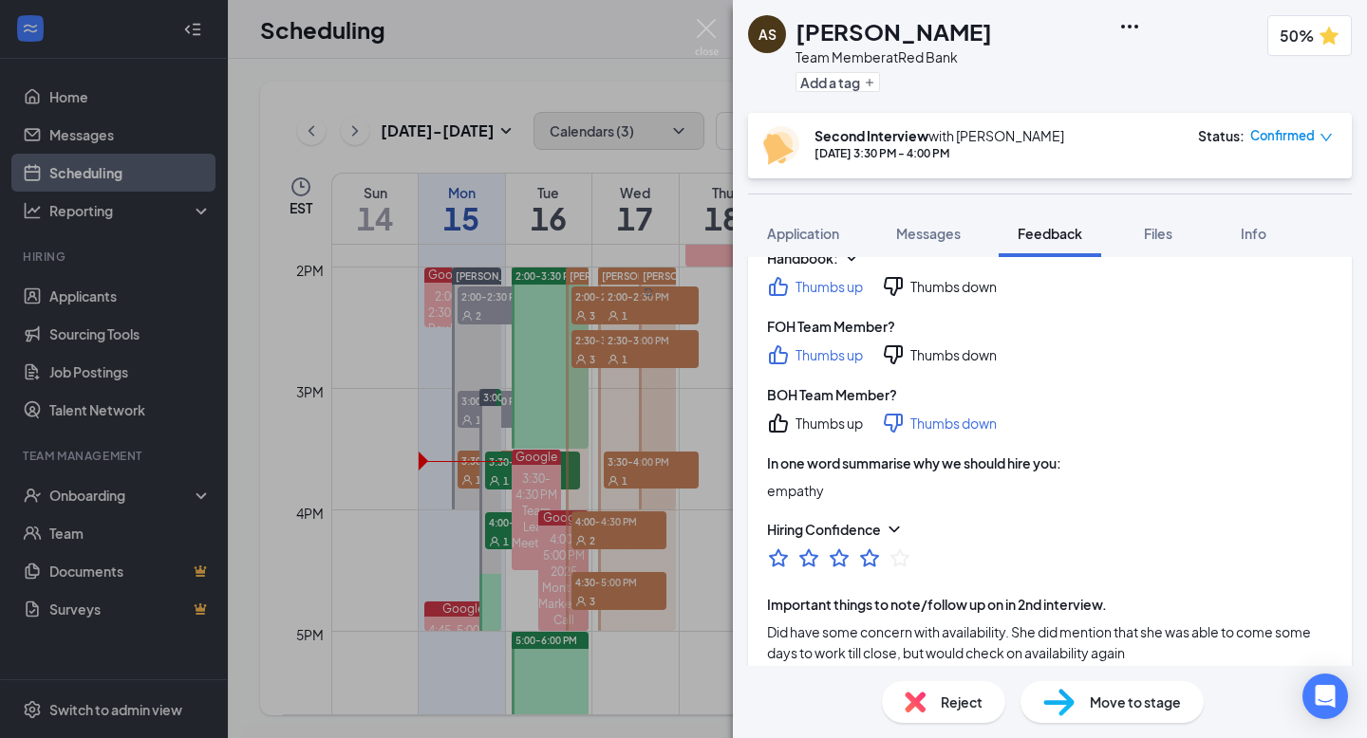
scroll to position [950, 0]
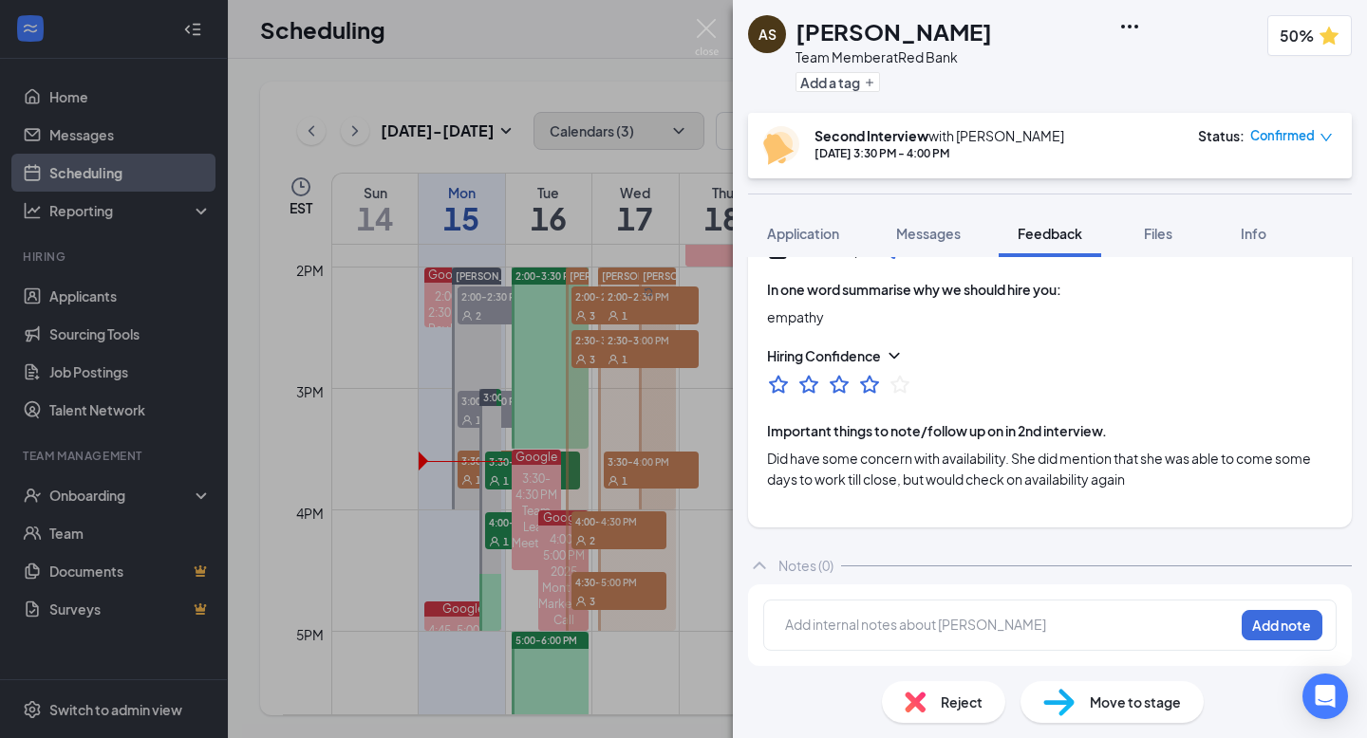
click at [925, 608] on div "Add internal notes about Aleigha Shearer Add note" at bounding box center [1049, 625] width 573 height 51
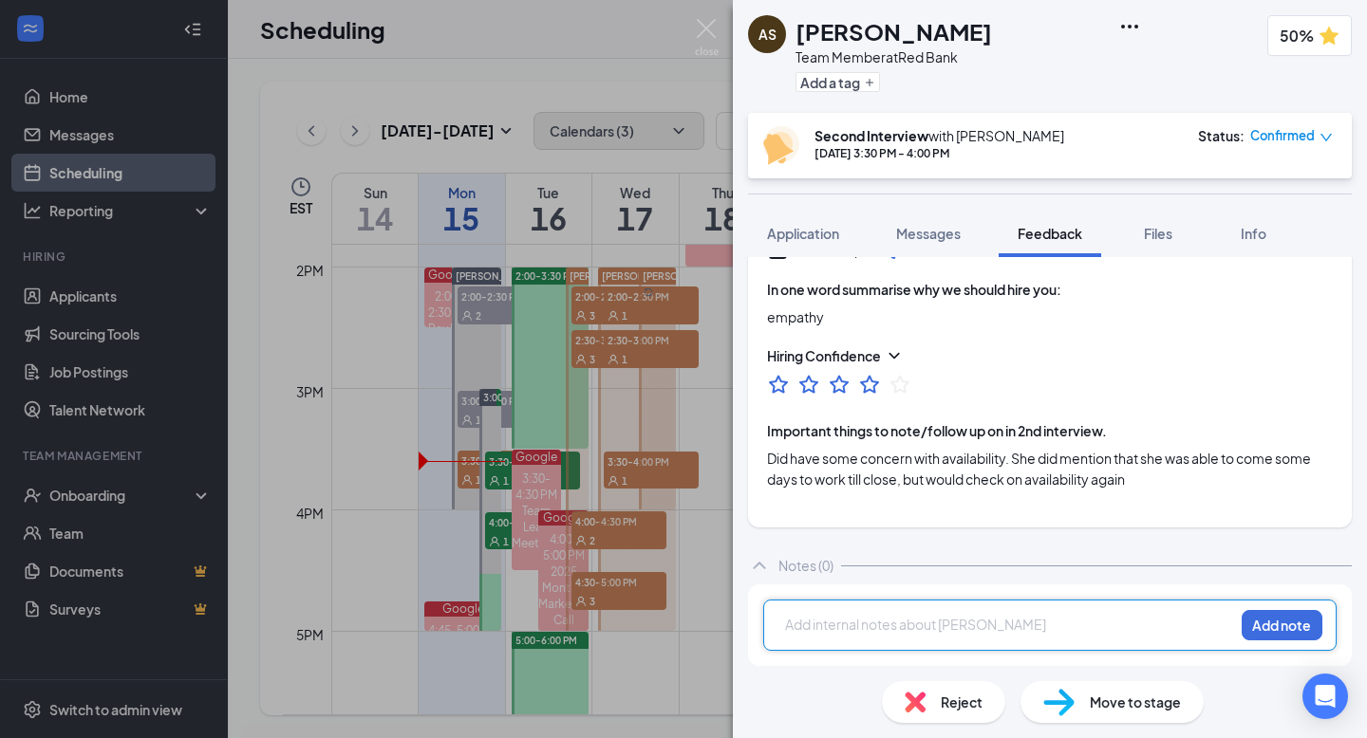
click at [921, 623] on div at bounding box center [1009, 625] width 447 height 20
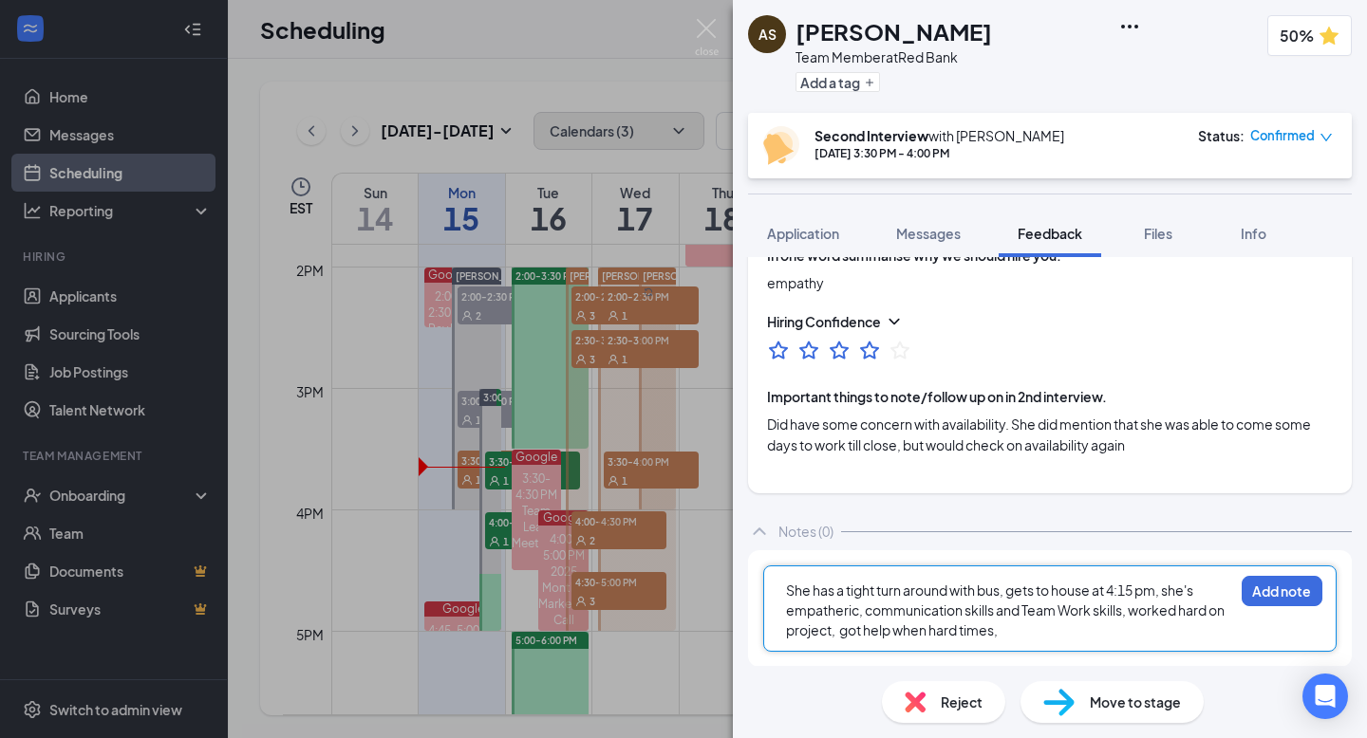
scroll to position [985, 0]
click at [1143, 628] on div "She has a tight turn around with bus, gets to house at 4:15 pm, she's empatheri…" at bounding box center [1009, 610] width 447 height 60
click at [1256, 603] on button "Add note" at bounding box center [1281, 590] width 81 height 30
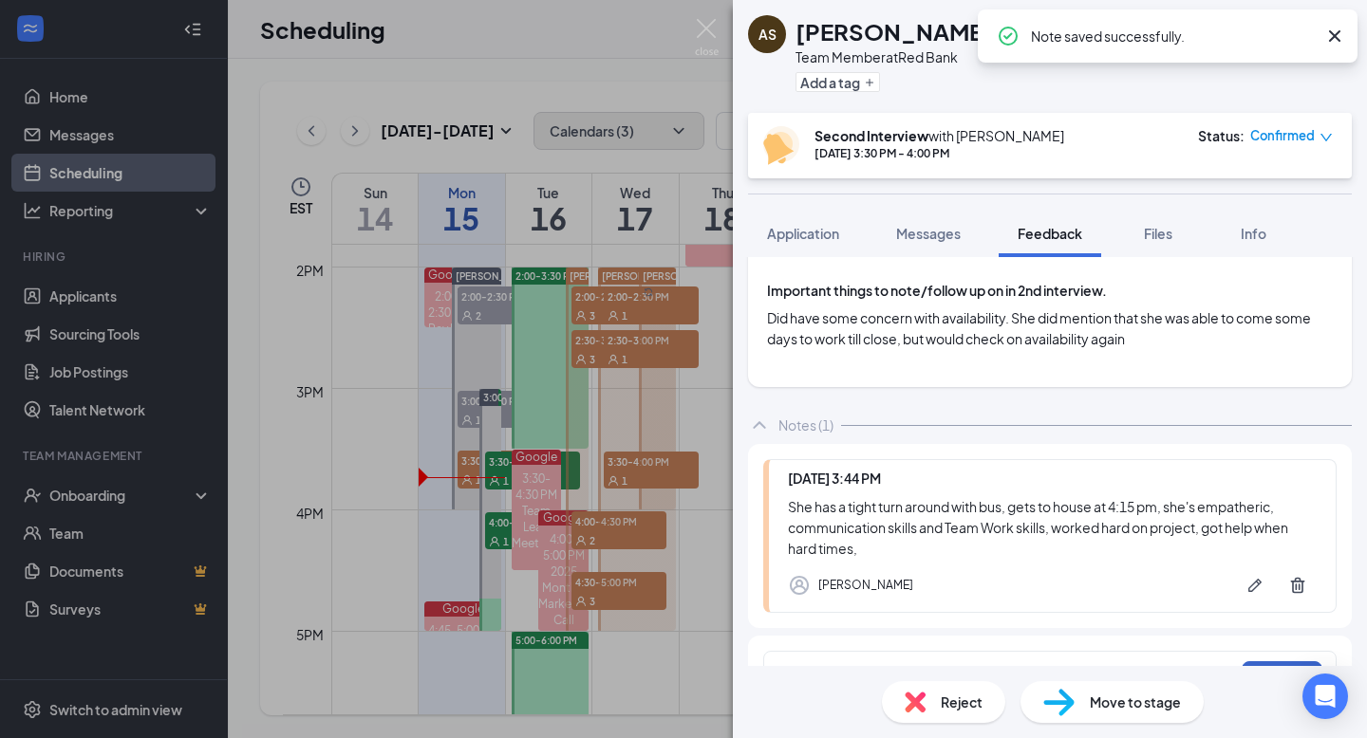
scroll to position [1142, 0]
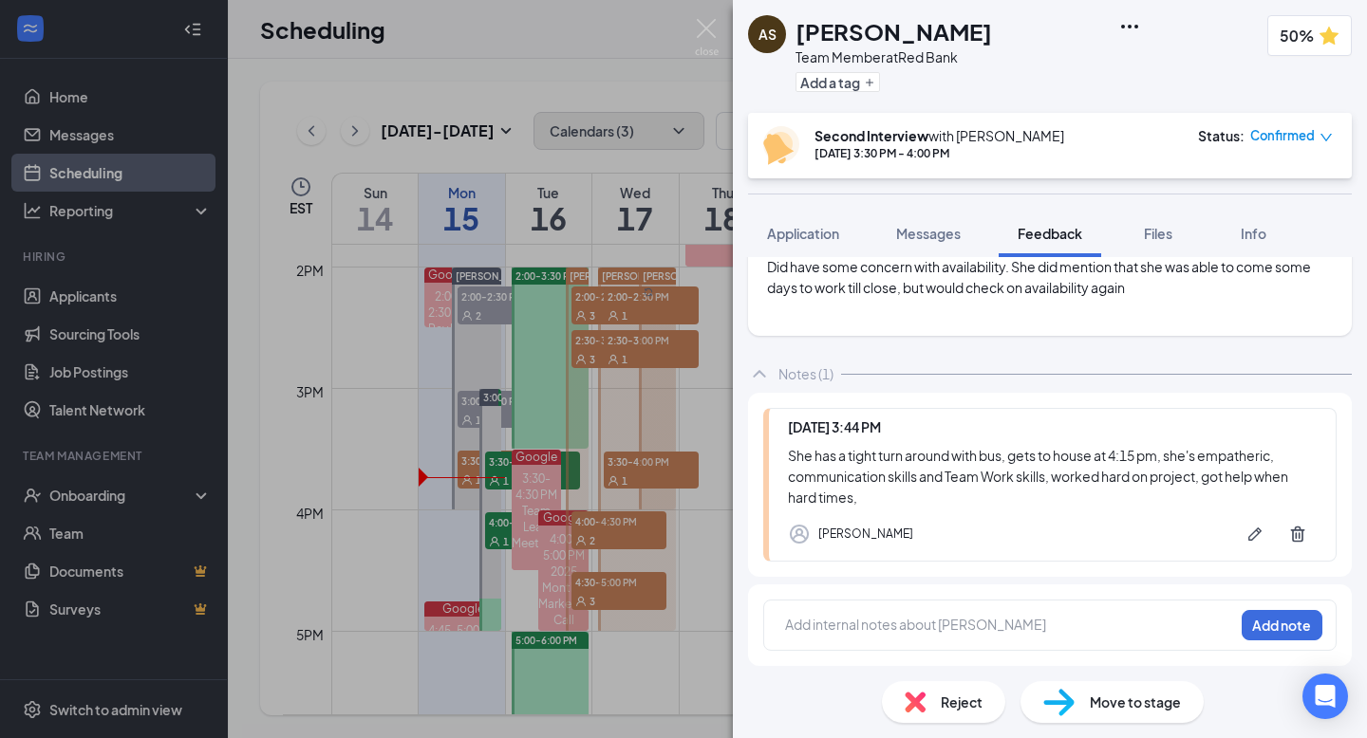
click at [1105, 705] on span "Move to stage" at bounding box center [1135, 702] width 91 height 21
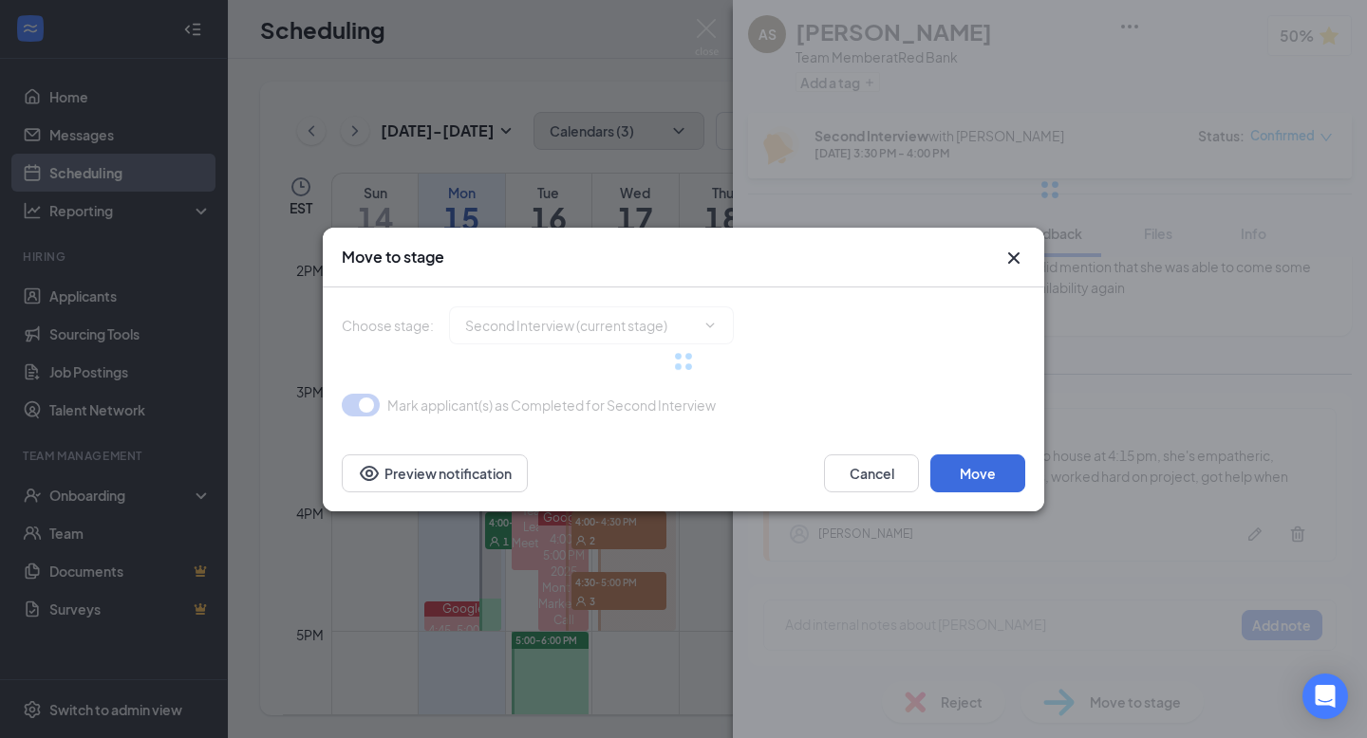
type input "Review After 2nd Interview (next stage)"
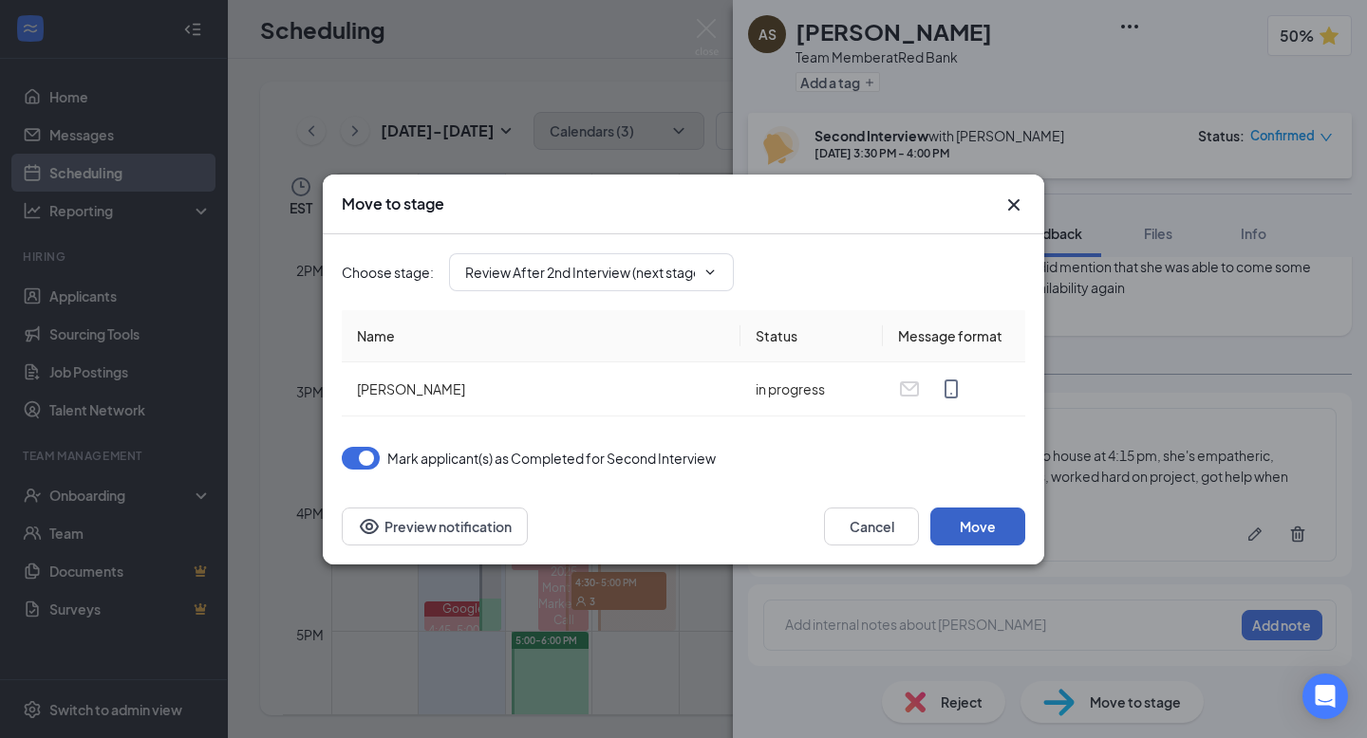
click at [983, 535] on button "Move" at bounding box center [977, 527] width 95 height 38
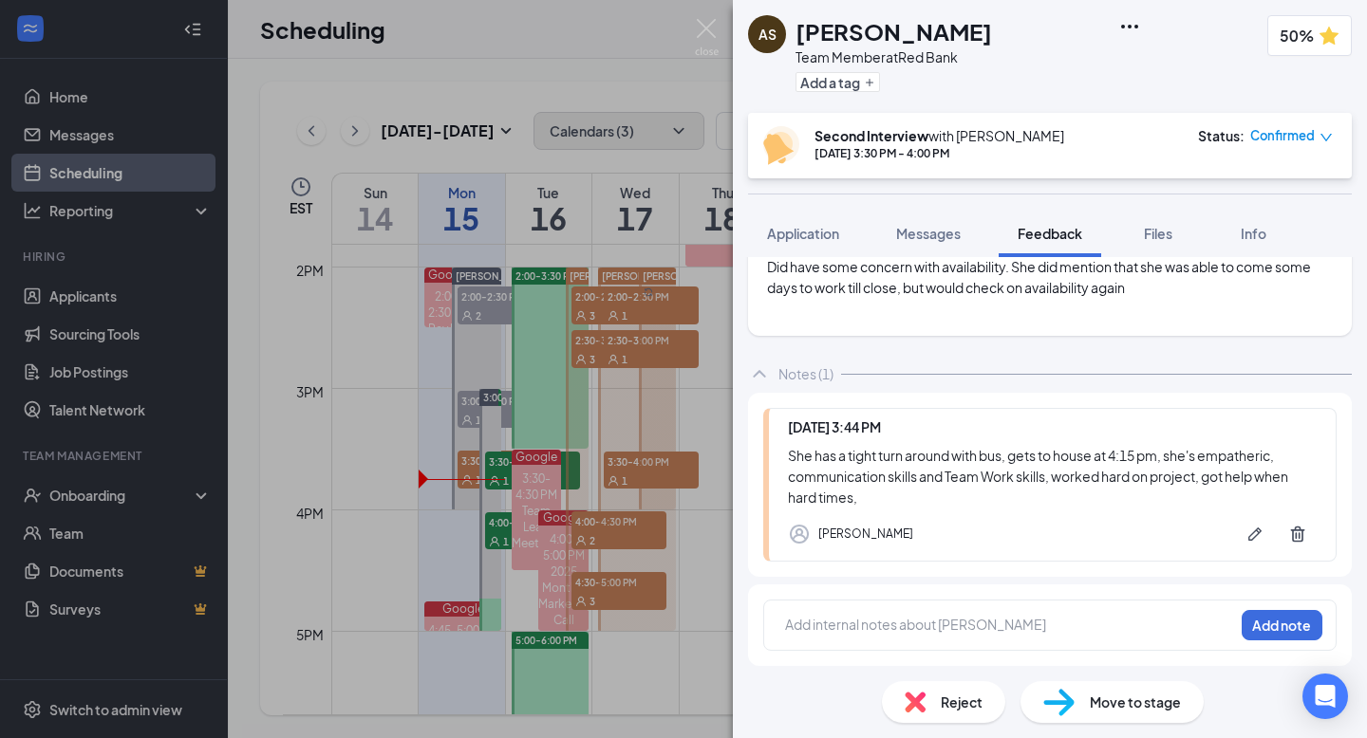
click at [920, 632] on div at bounding box center [1009, 625] width 447 height 20
click at [101, 103] on div "AS Aleigha Shearer Team Member at Red Bank Add a tag 50% Second Interview with …" at bounding box center [683, 369] width 1367 height 738
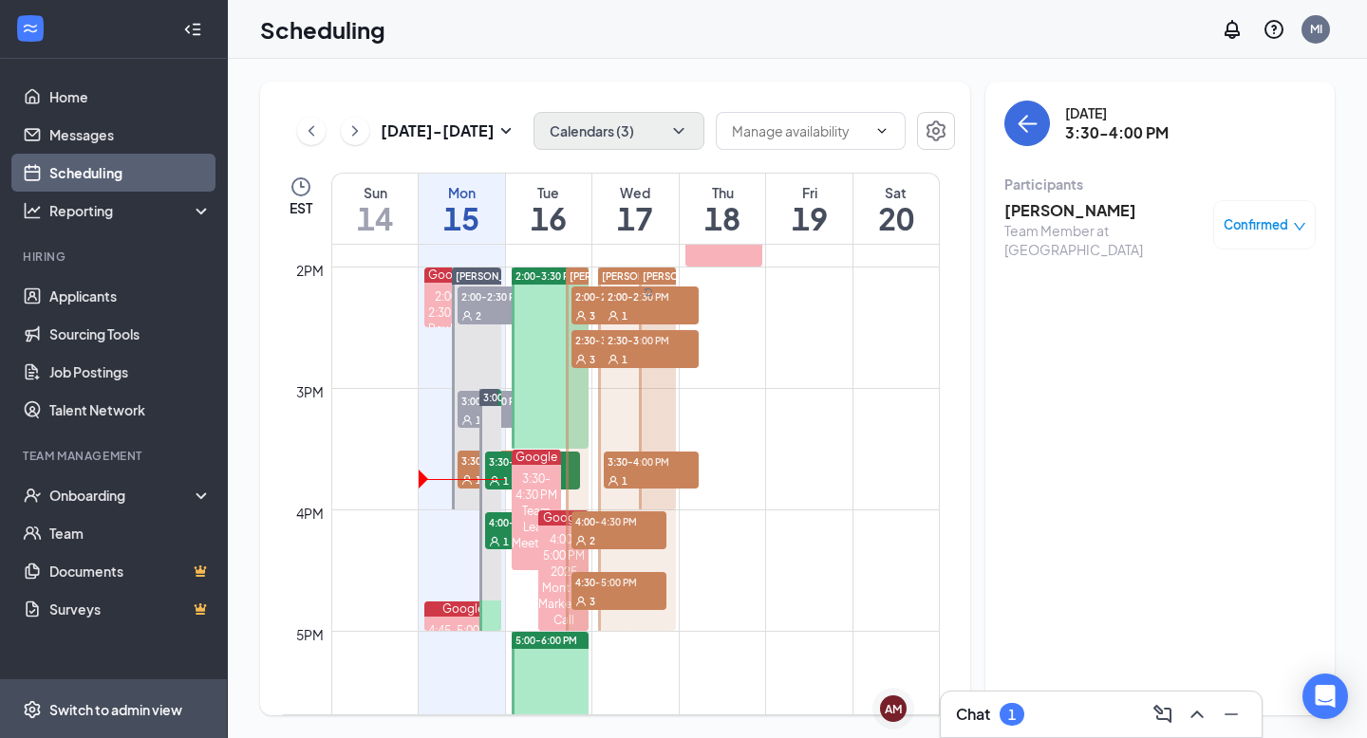
click at [84, 706] on div "Switch to admin view" at bounding box center [115, 709] width 133 height 19
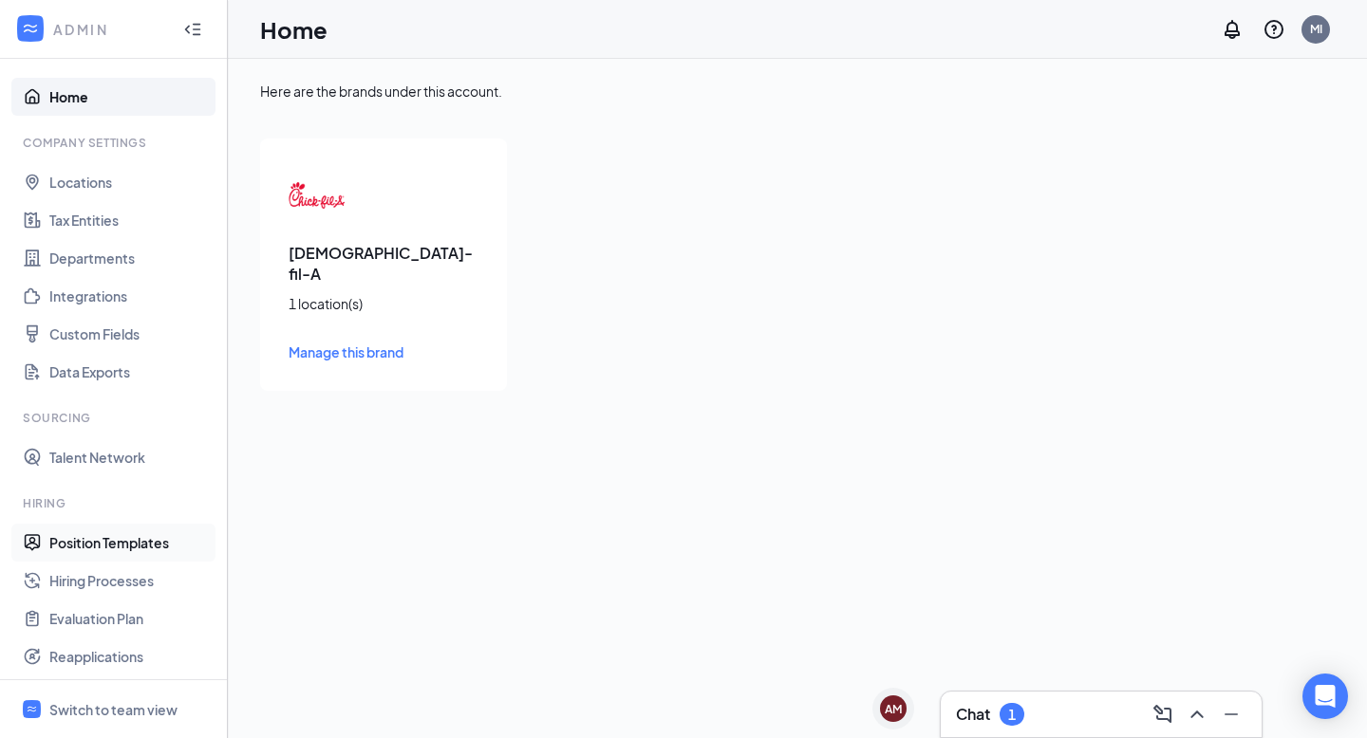
click at [118, 545] on link "Position Templates" at bounding box center [130, 543] width 162 height 38
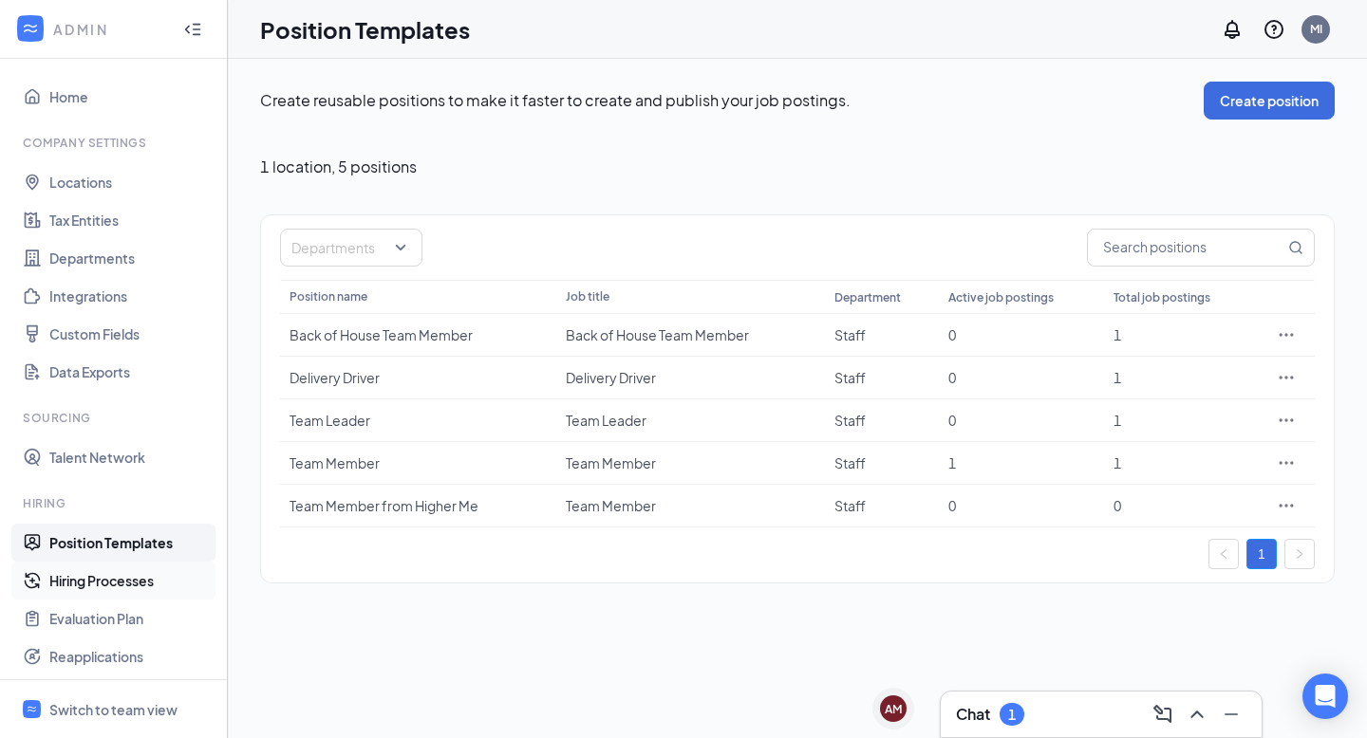
click at [109, 588] on link "Hiring Processes" at bounding box center [130, 581] width 162 height 38
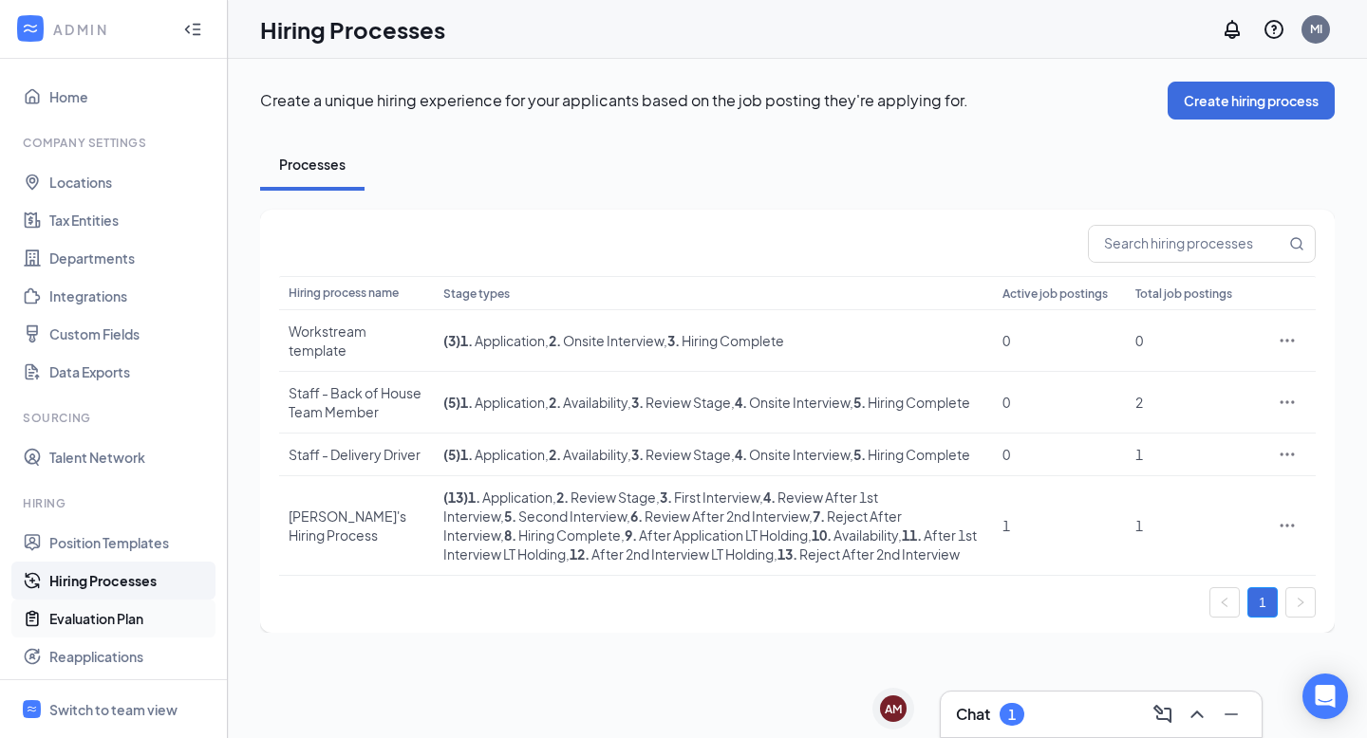
click at [109, 611] on link "Evaluation Plan" at bounding box center [130, 619] width 162 height 38
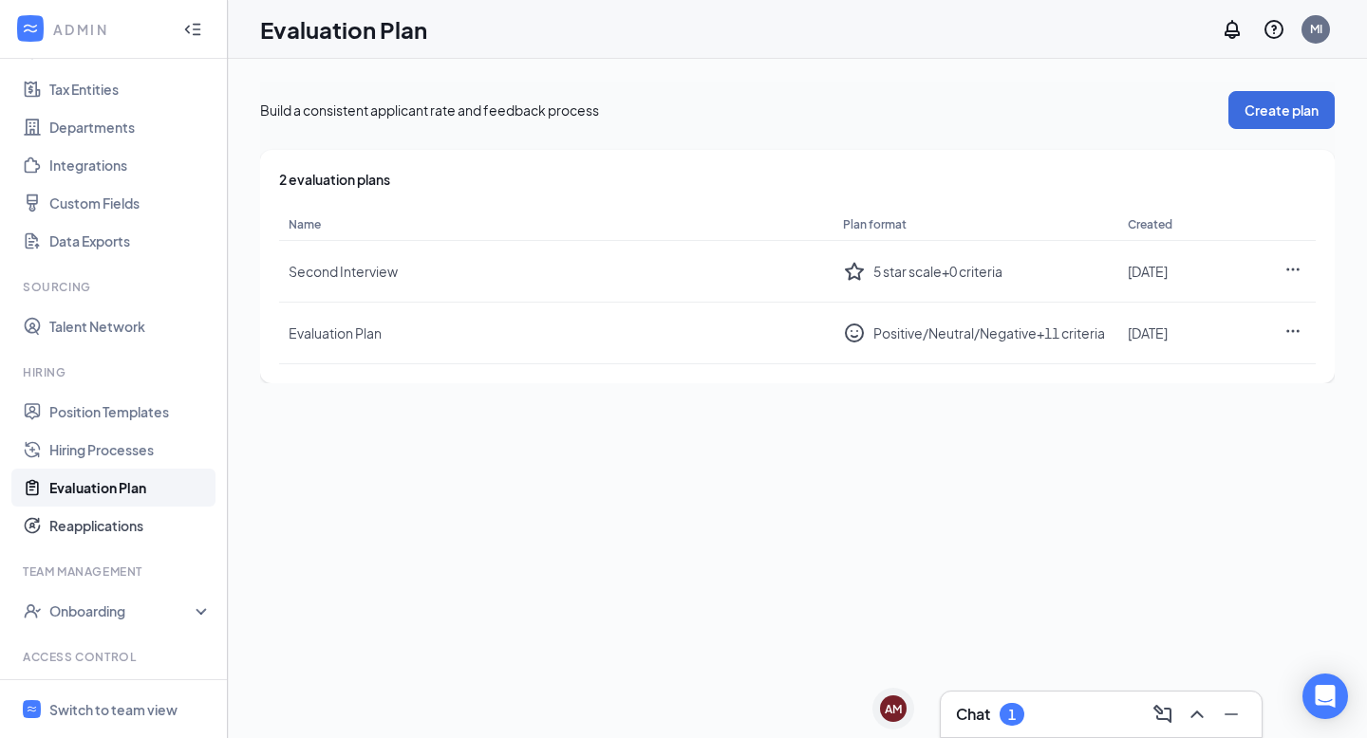
scroll to position [213, 0]
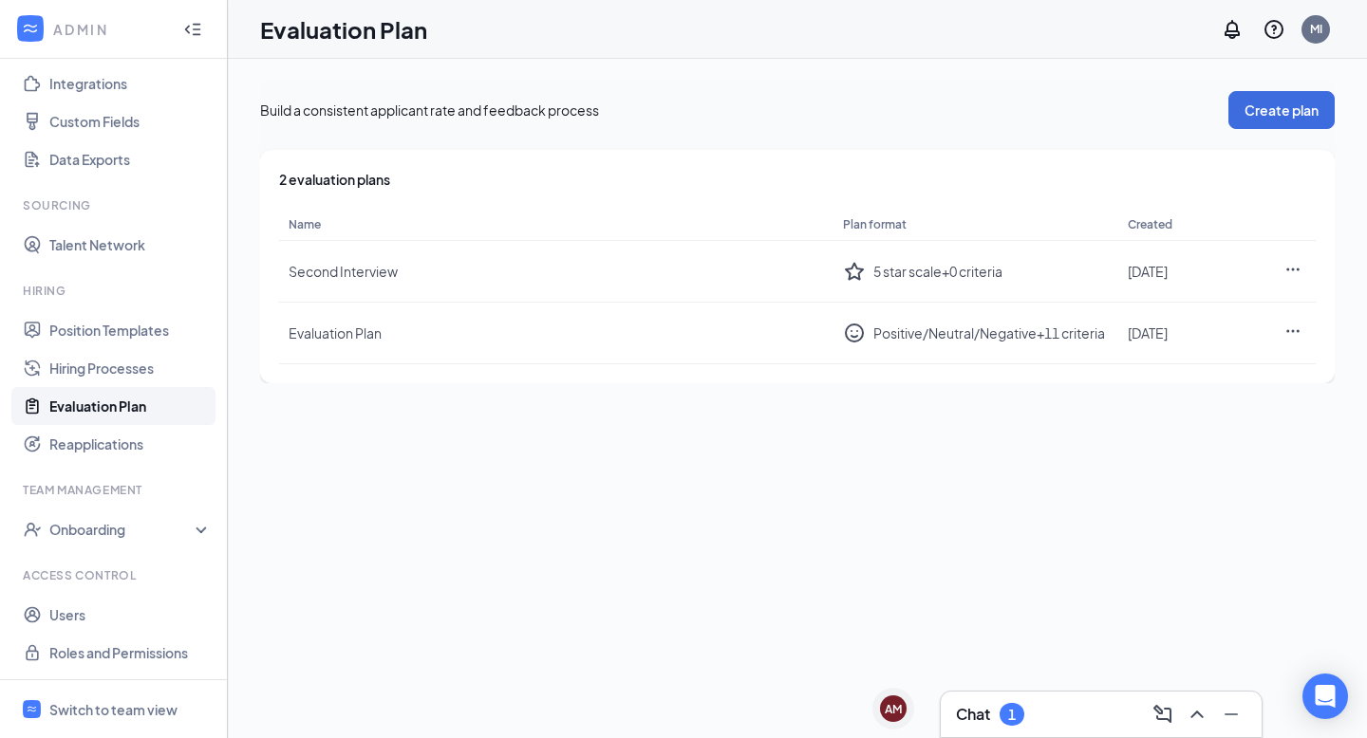
click at [392, 549] on div "Build a consistent applicant rate and feedback process Create plan 2 evaluation…" at bounding box center [797, 399] width 1139 height 680
click at [144, 360] on link "Hiring Processes" at bounding box center [130, 368] width 162 height 38
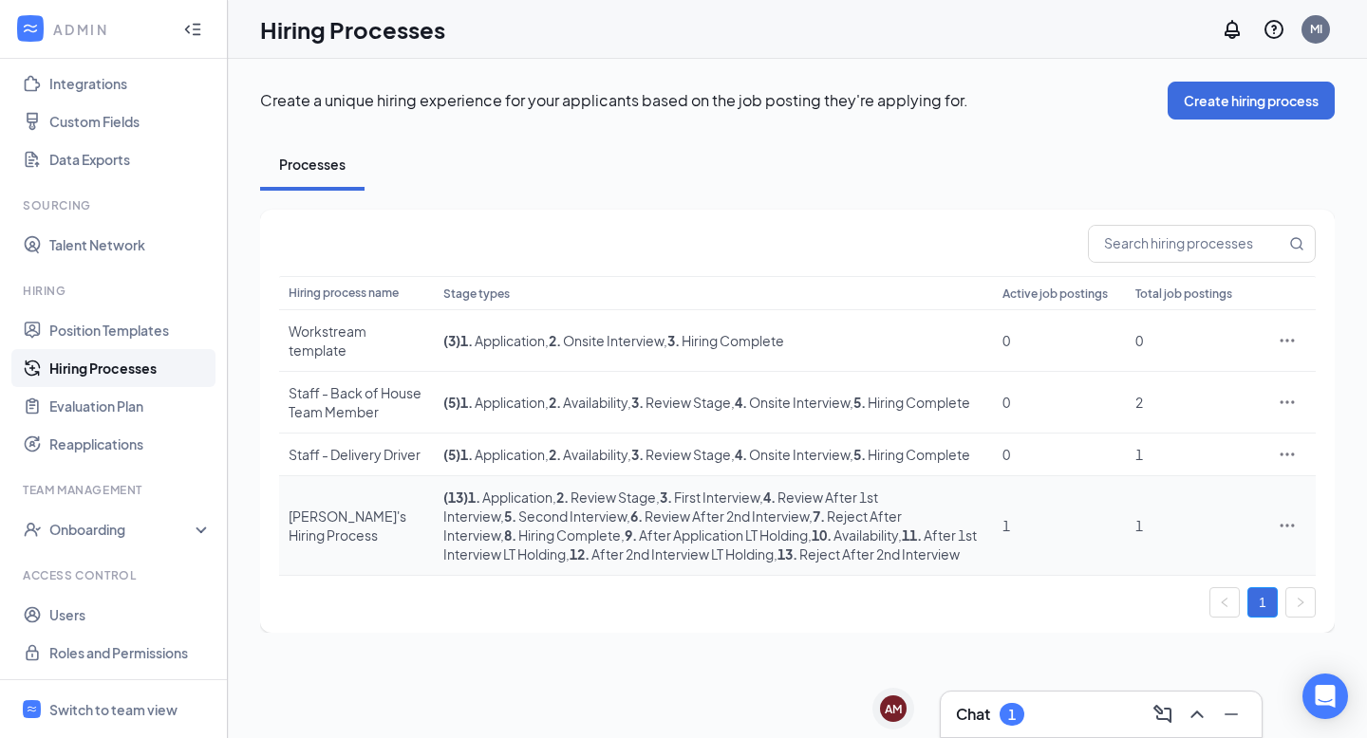
click at [1286, 535] on icon "Ellipses" at bounding box center [1287, 525] width 19 height 19
click at [1145, 384] on span "Edit" at bounding box center [1199, 393] width 163 height 21
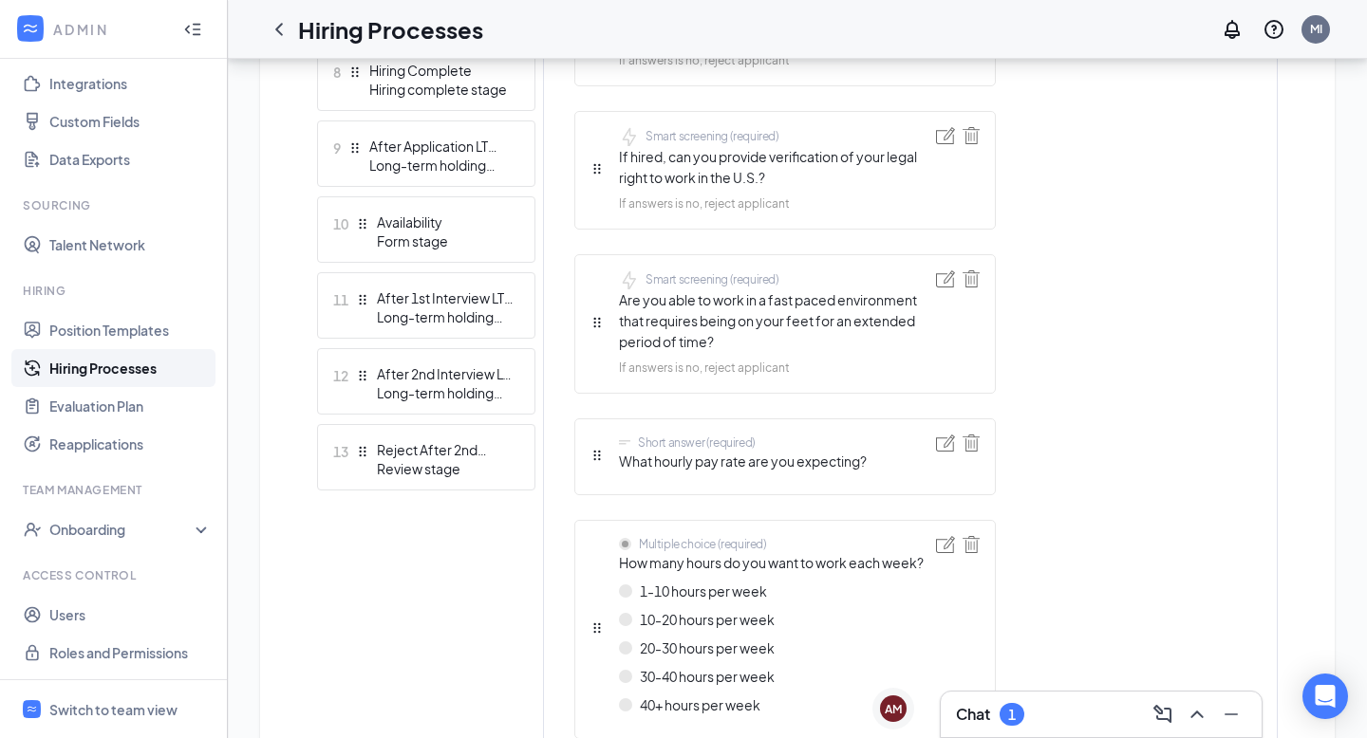
scroll to position [1115, 0]
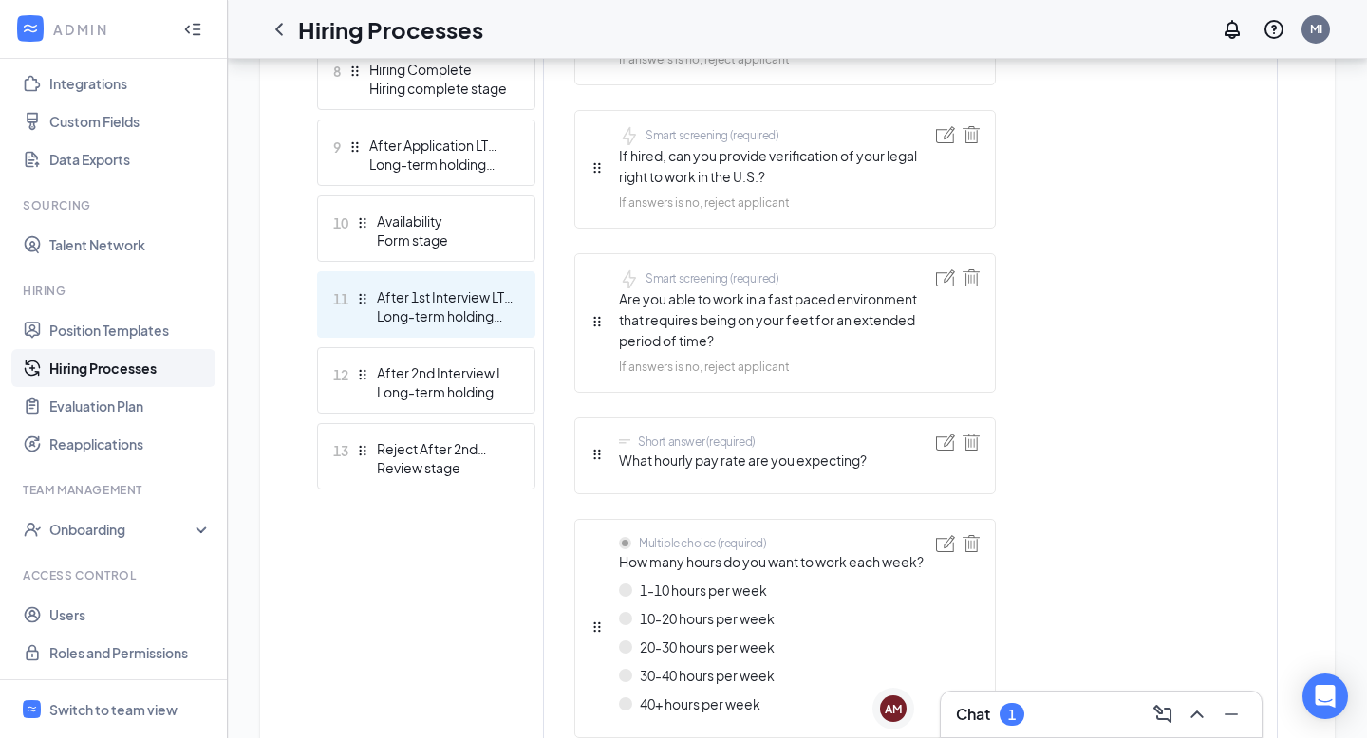
click at [425, 305] on div "After 1st Interview LT Holding" at bounding box center [446, 297] width 139 height 19
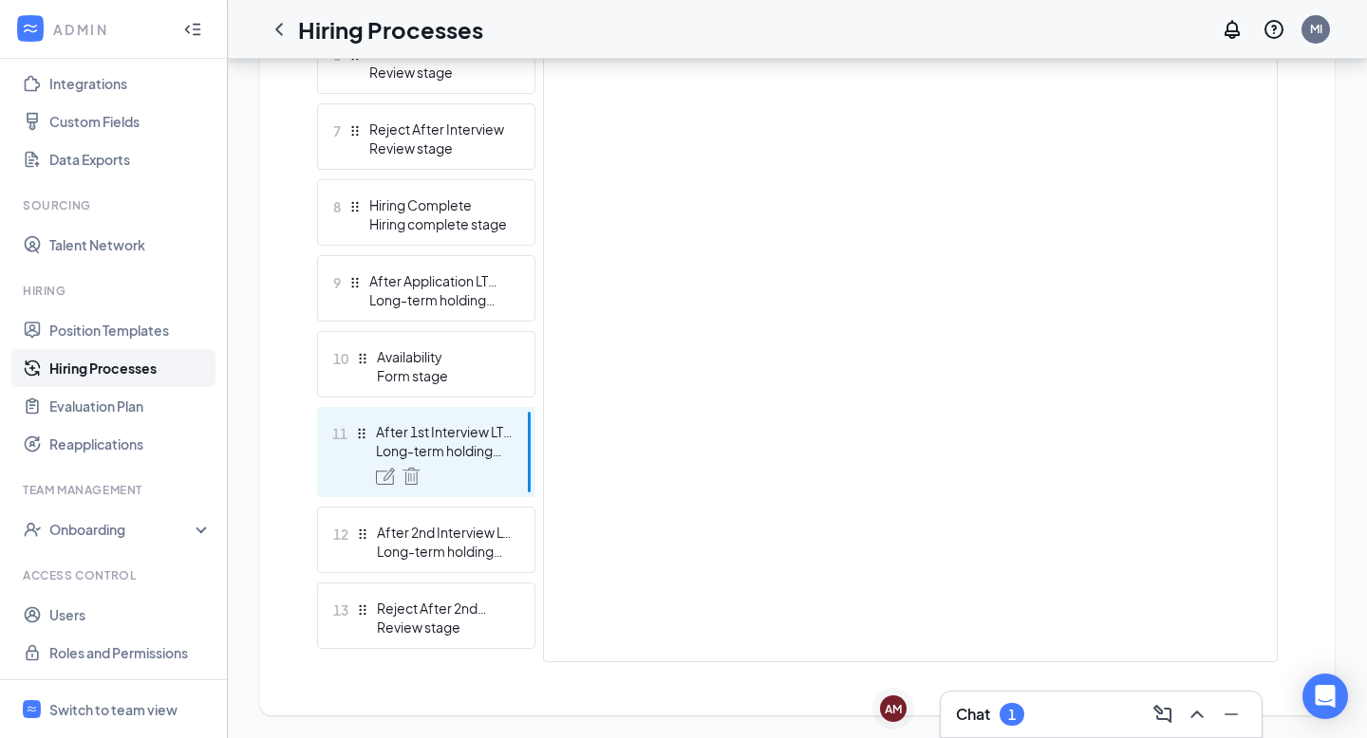
scroll to position [956, 0]
click at [438, 540] on div "After 2nd Interview LT Holding" at bounding box center [446, 532] width 139 height 19
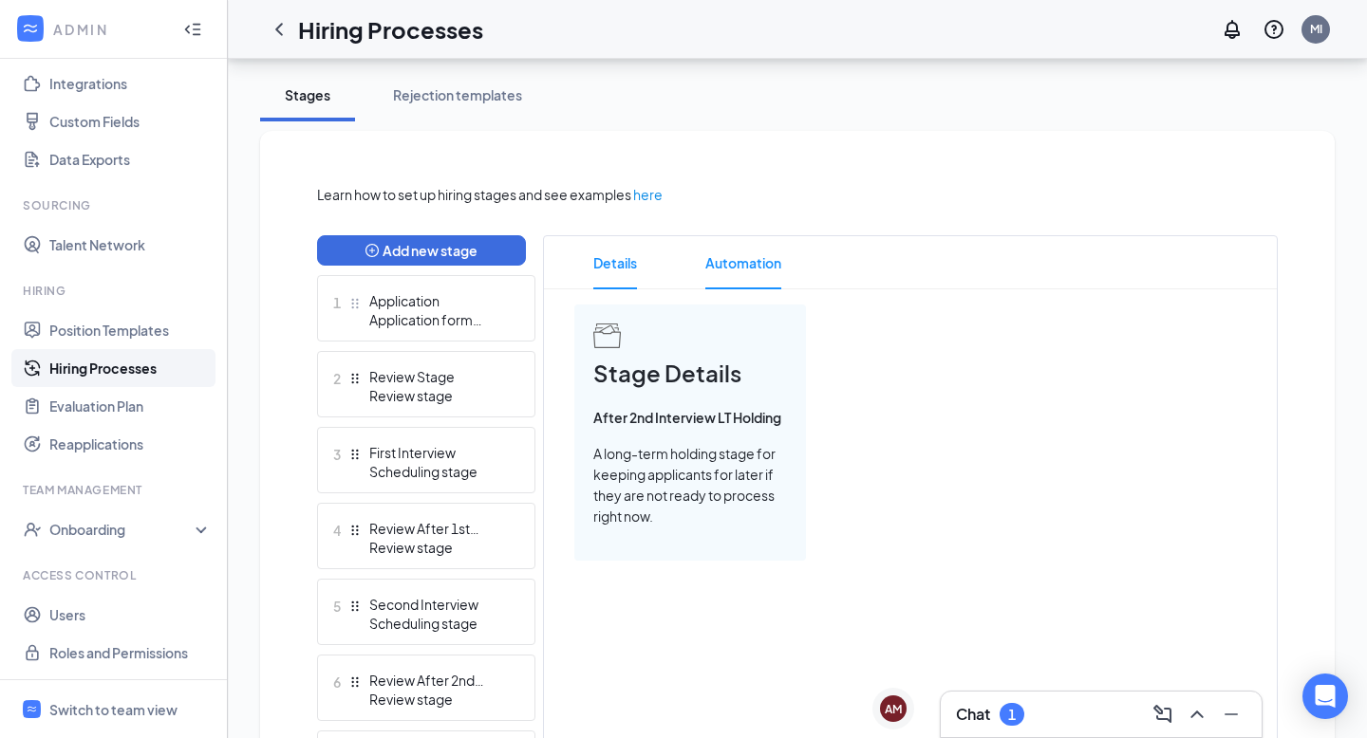
scroll to position [341, 0]
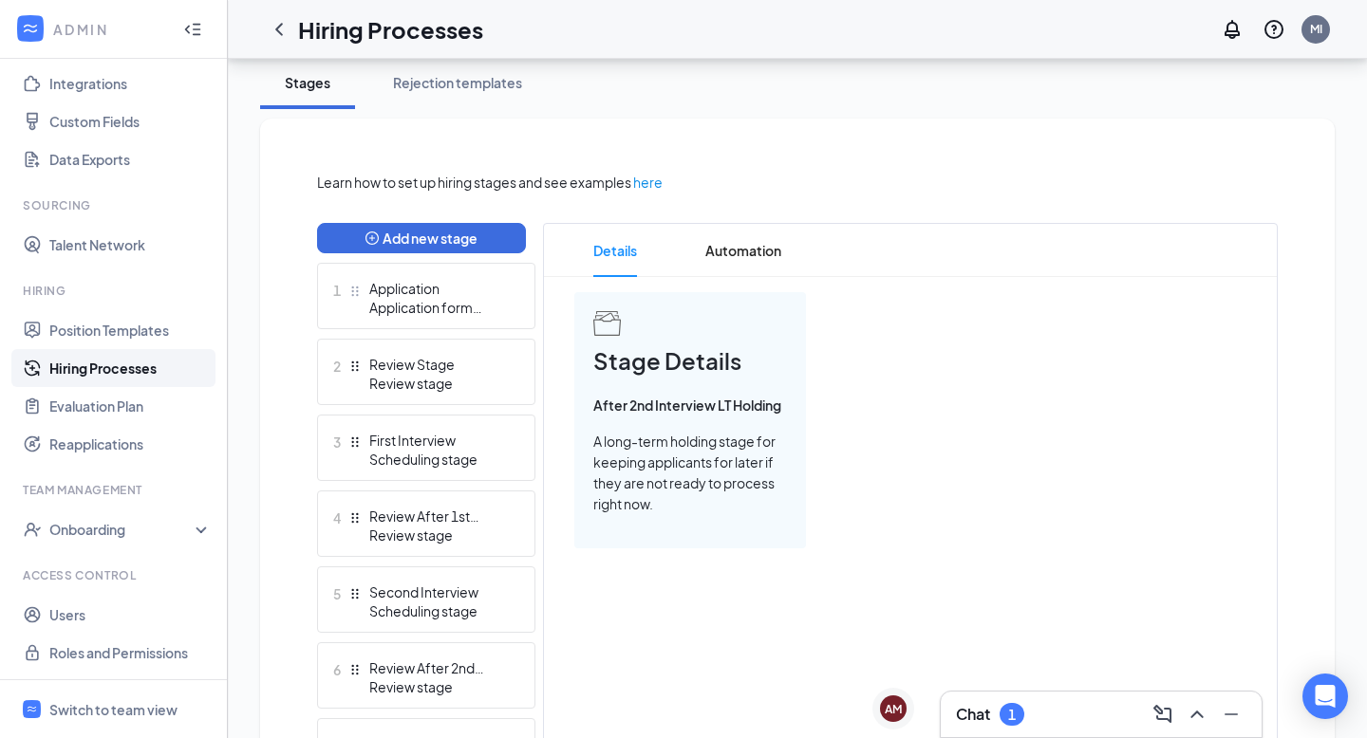
click at [660, 538] on div "Stage Details After 2nd Interview LT Holding A long-term holding stage for keep…" at bounding box center [690, 420] width 232 height 256
drag, startPoint x: 645, startPoint y: 465, endPoint x: 674, endPoint y: 548, distance: 87.3
click at [674, 548] on div "Stage Details After 2nd Interview LT Holding A long-term holding stage for keep…" at bounding box center [910, 420] width 672 height 256
click at [737, 265] on span "Automation" at bounding box center [743, 250] width 76 height 53
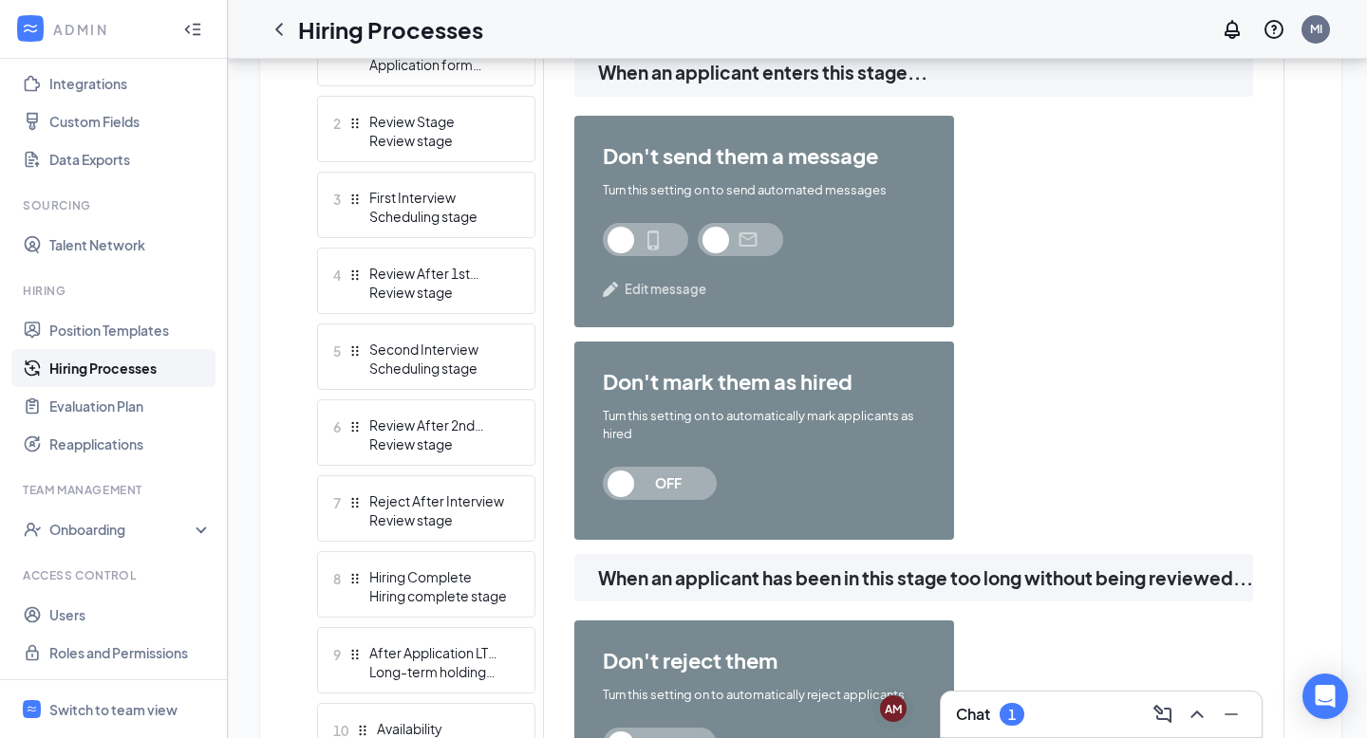
scroll to position [581, 0]
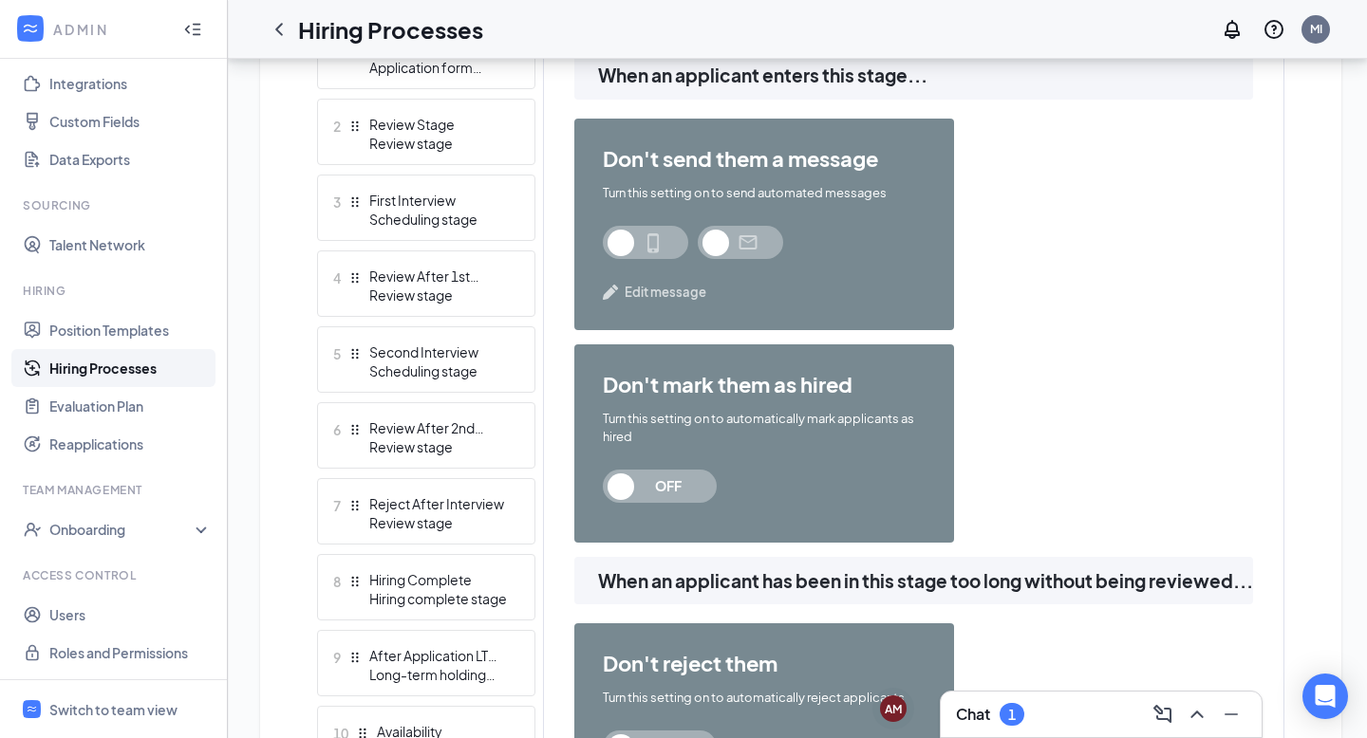
click at [635, 236] on span at bounding box center [645, 242] width 85 height 33
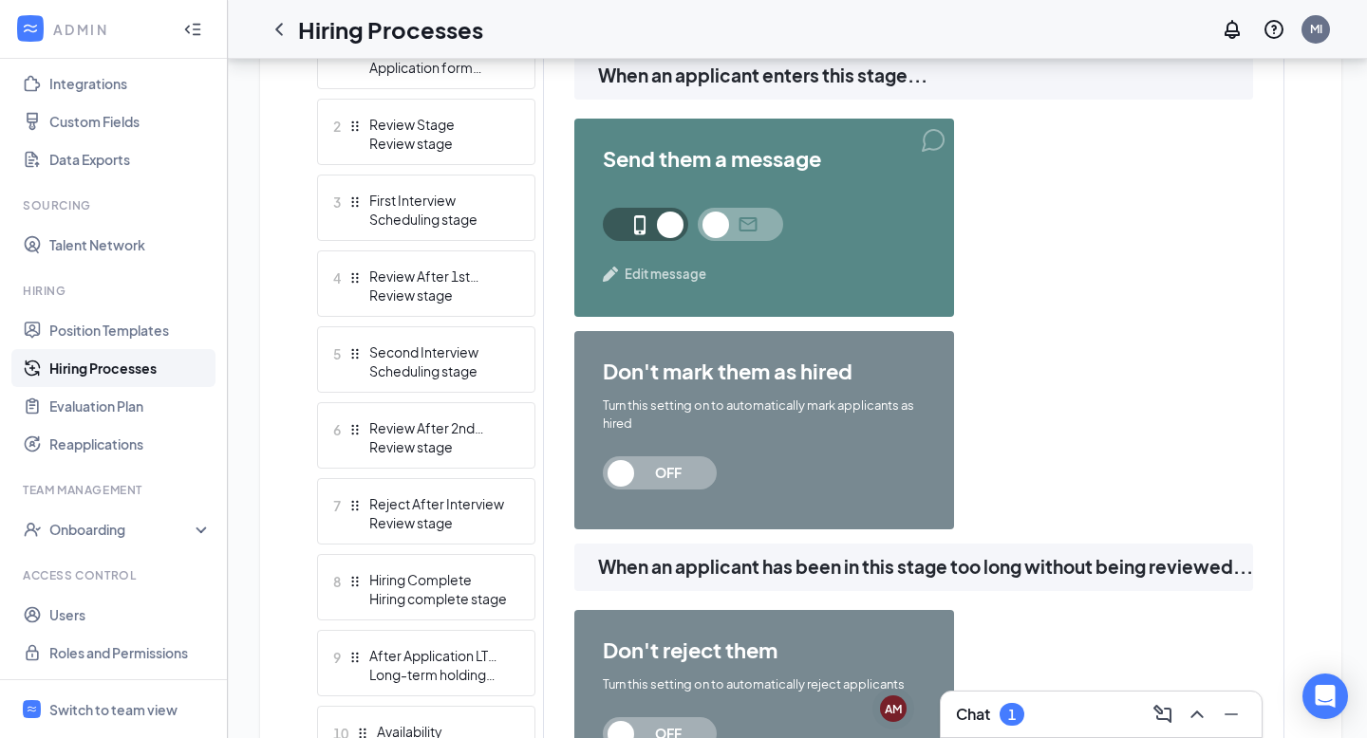
click at [728, 225] on span at bounding box center [740, 224] width 85 height 33
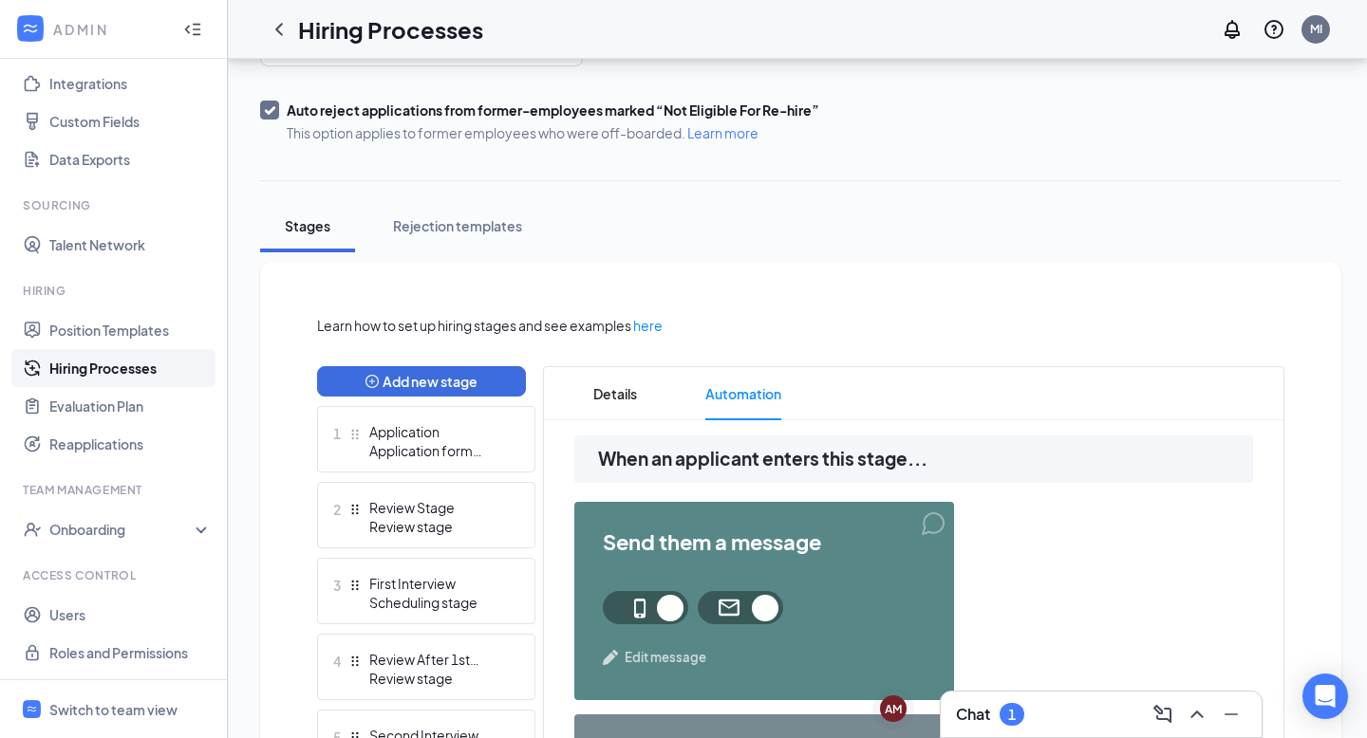
scroll to position [194, 0]
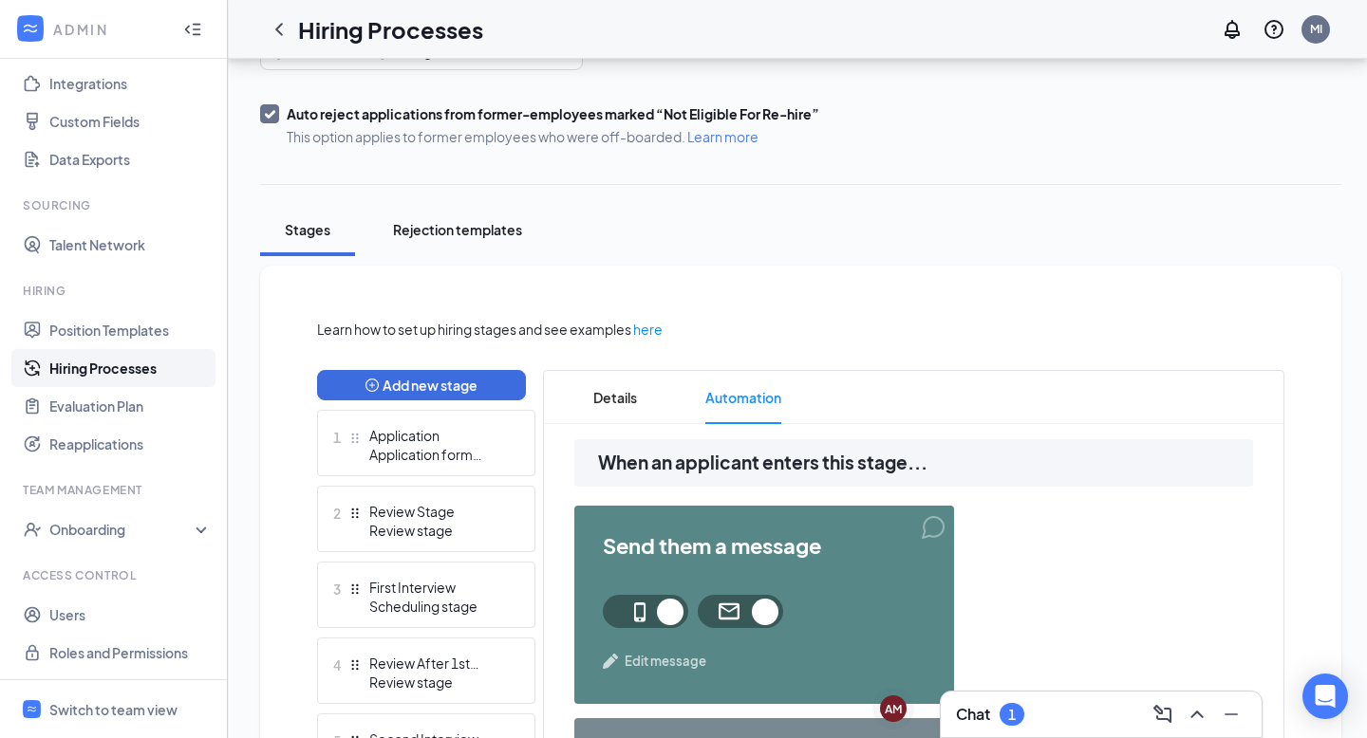
click at [451, 232] on div "Rejection templates" at bounding box center [457, 229] width 129 height 19
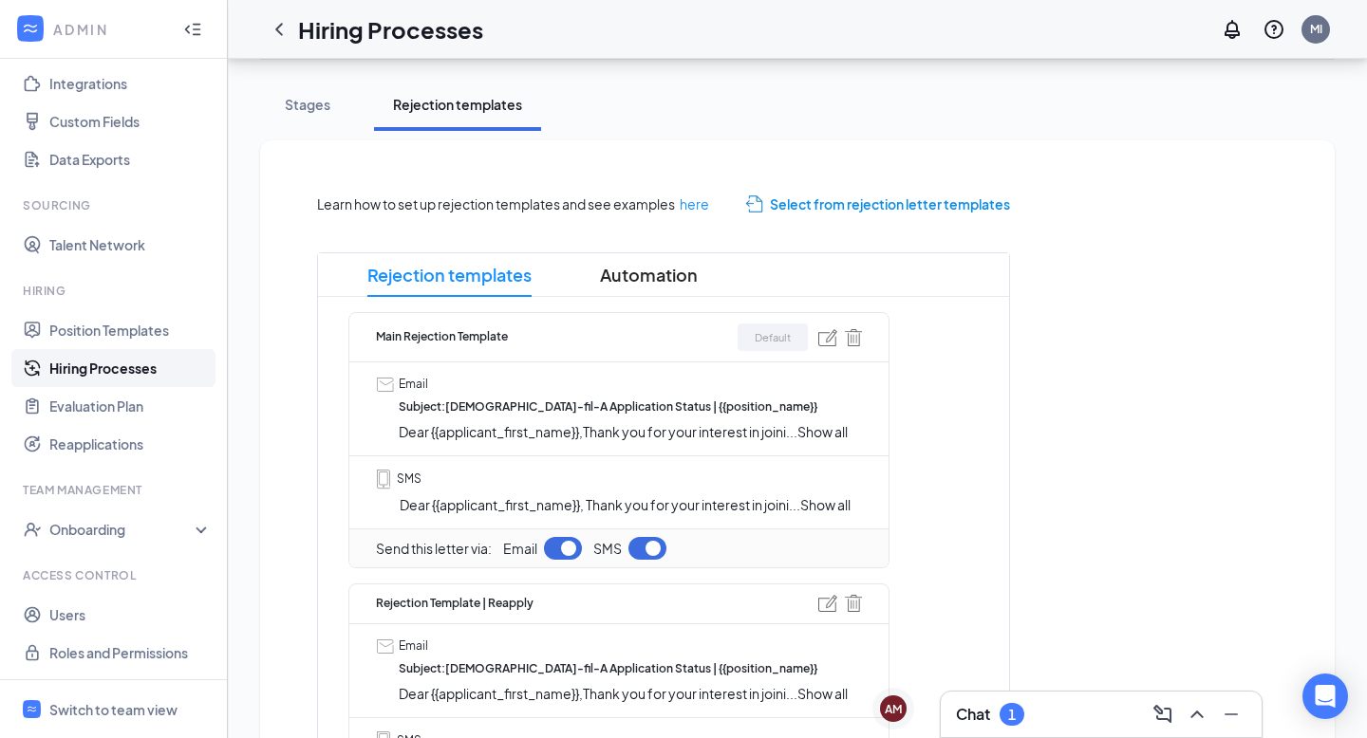
scroll to position [295, 0]
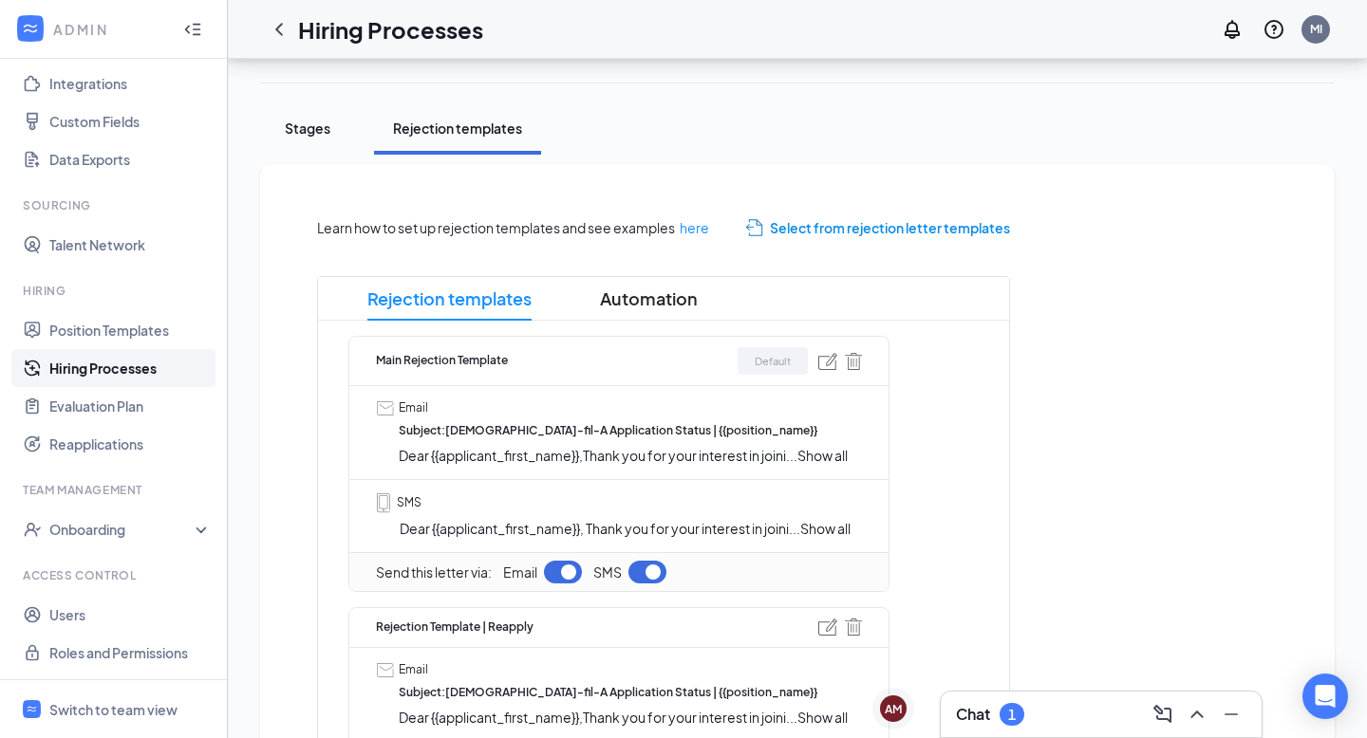
click at [305, 133] on div "Stages" at bounding box center [307, 128] width 57 height 19
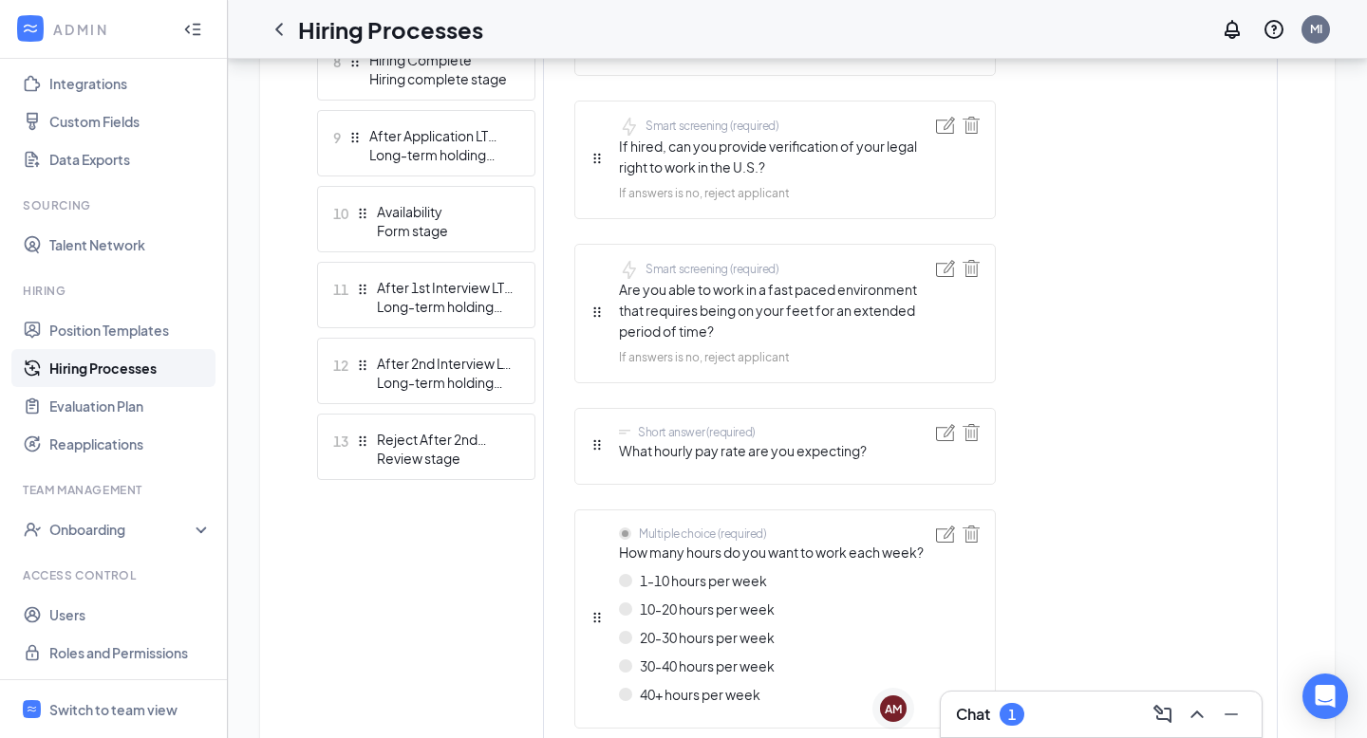
scroll to position [1180, 0]
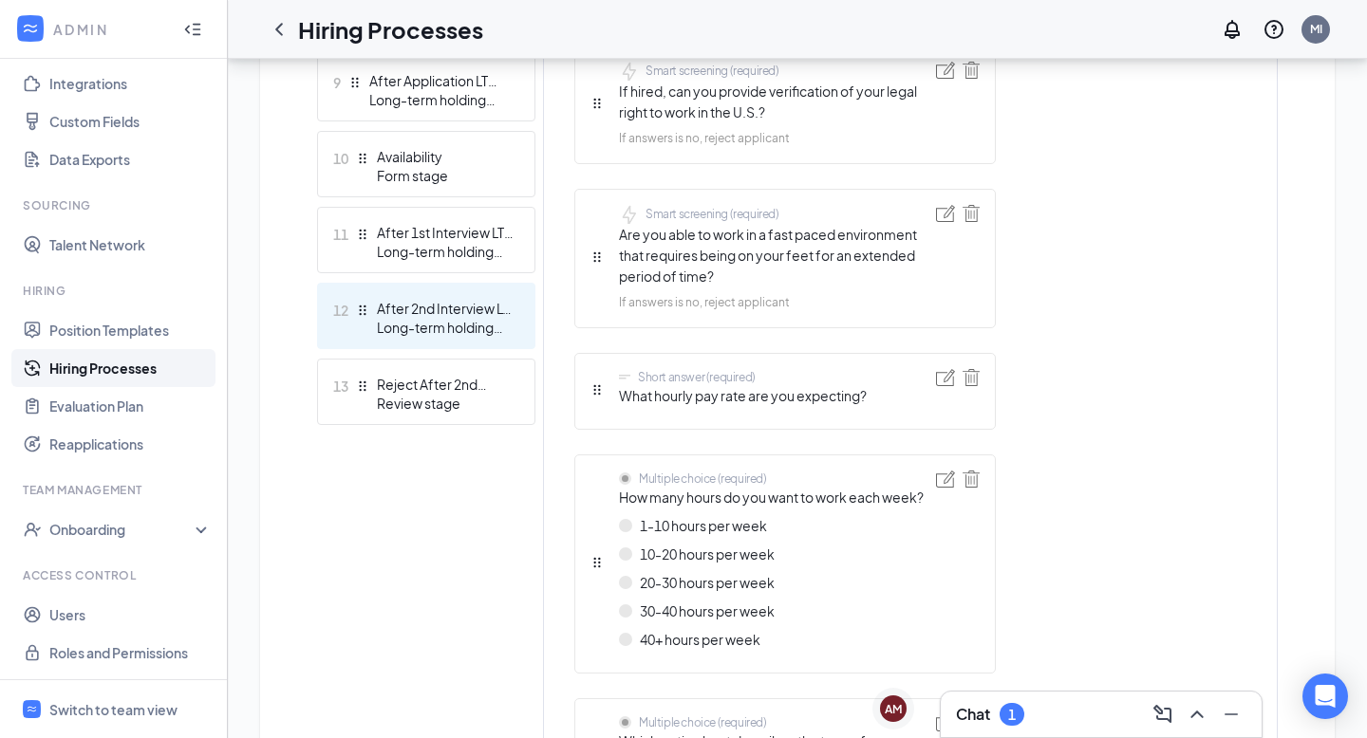
click at [450, 315] on div "After 2nd Interview LT Holding" at bounding box center [446, 308] width 139 height 19
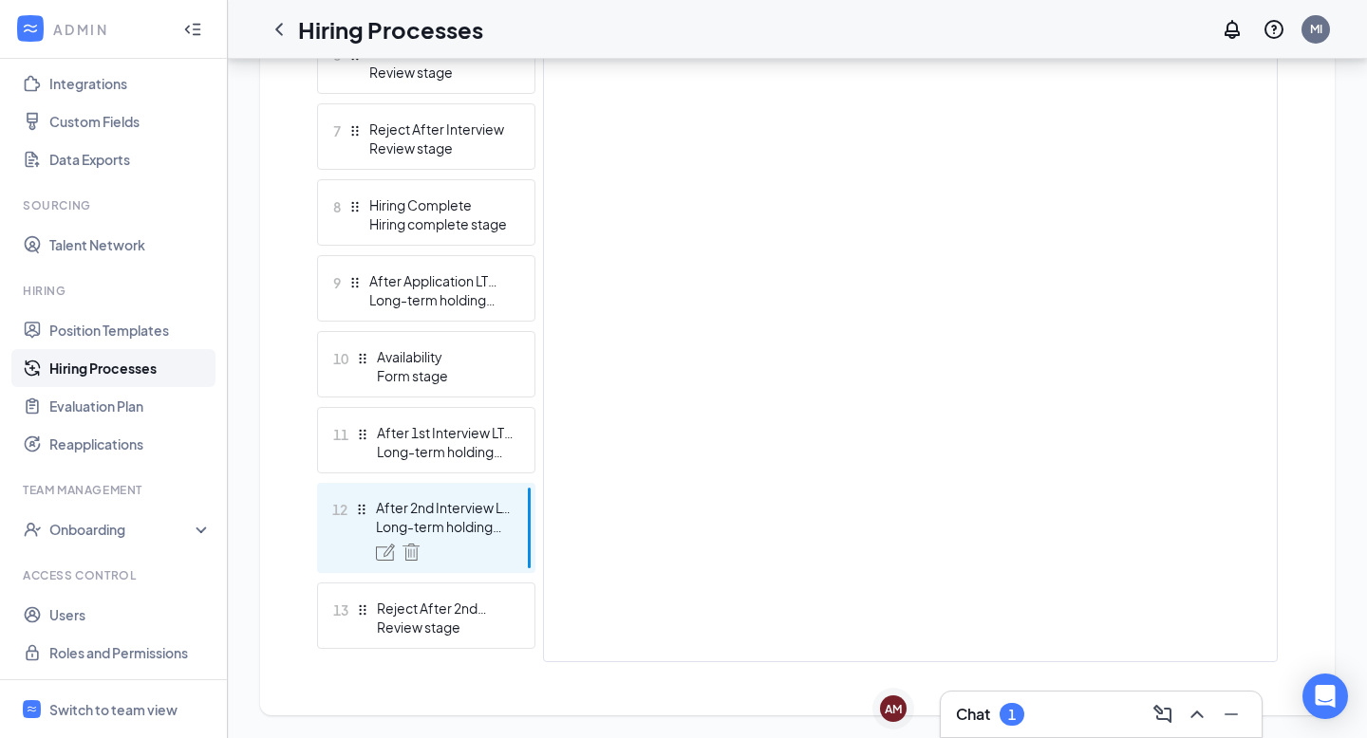
scroll to position [956, 0]
click at [386, 551] on img at bounding box center [385, 552] width 19 height 17
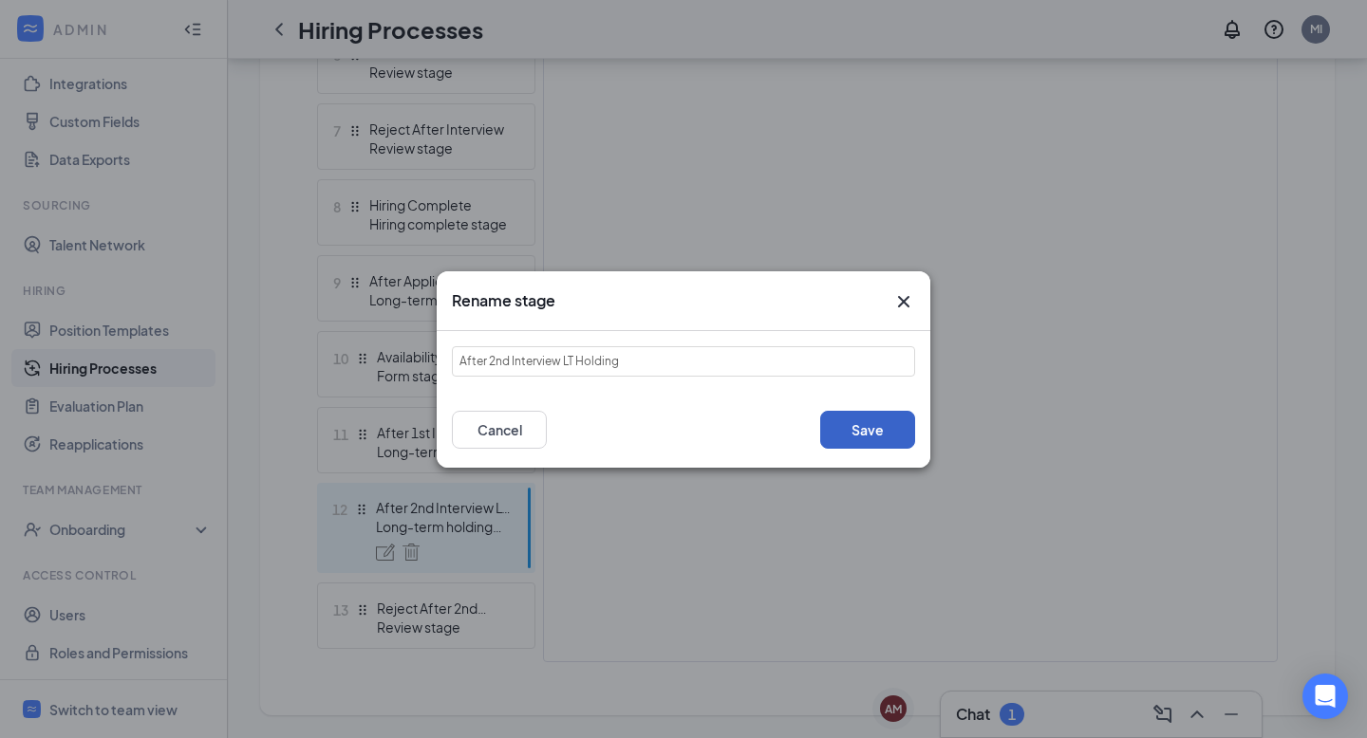
click at [876, 439] on button "Save" at bounding box center [867, 430] width 95 height 38
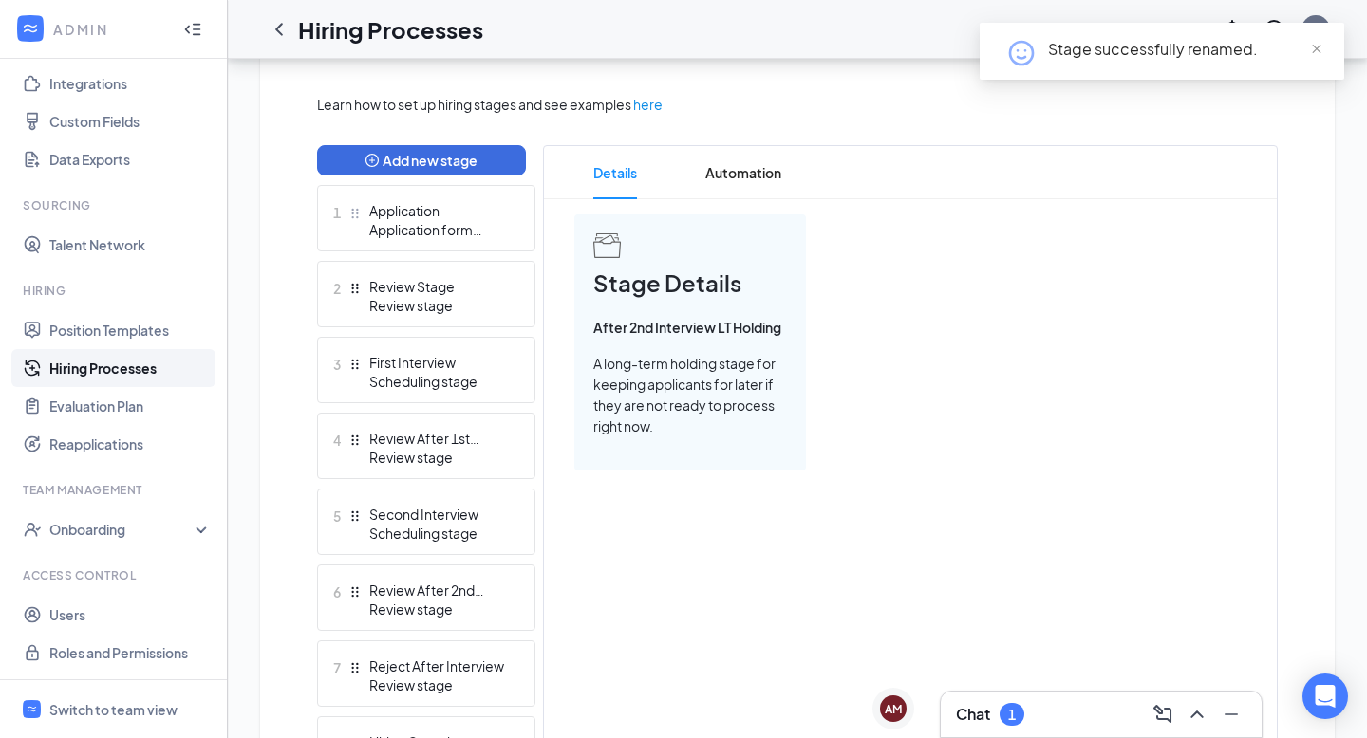
scroll to position [403, 0]
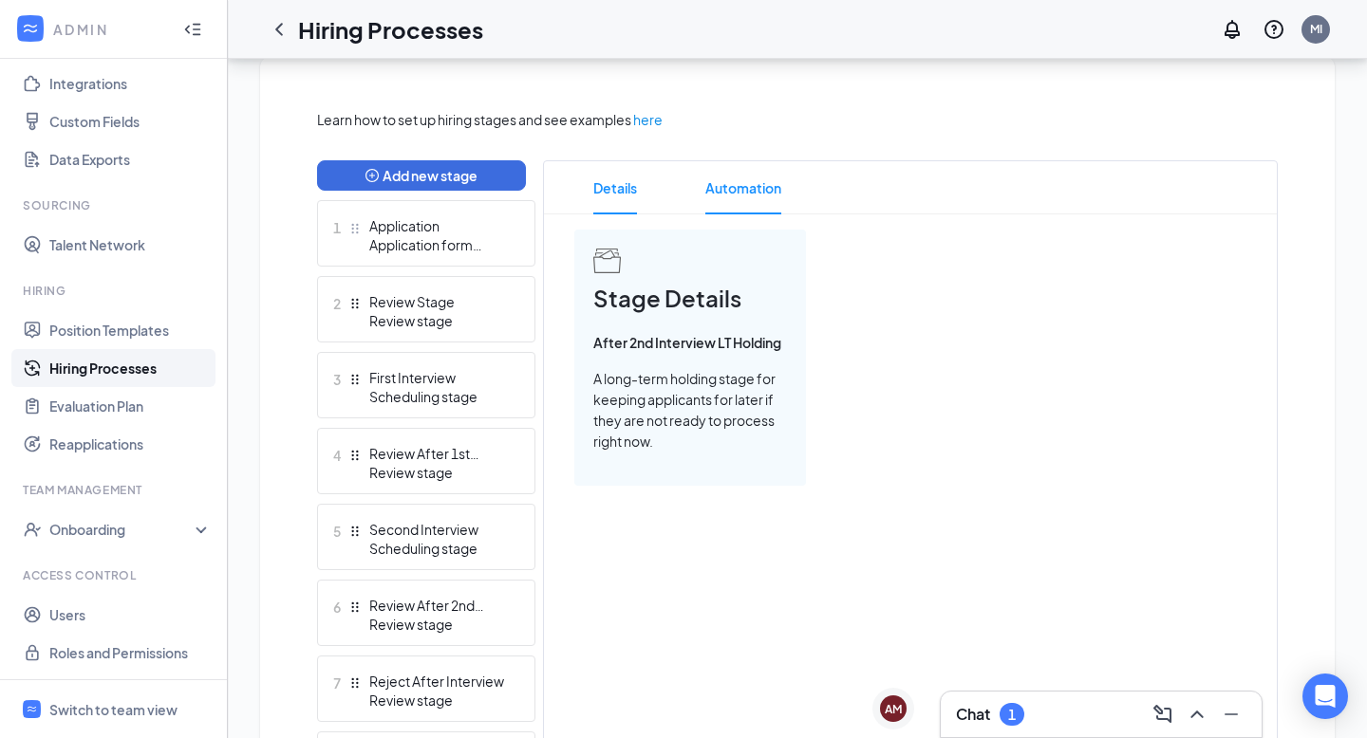
click at [749, 183] on span "Automation" at bounding box center [743, 187] width 76 height 53
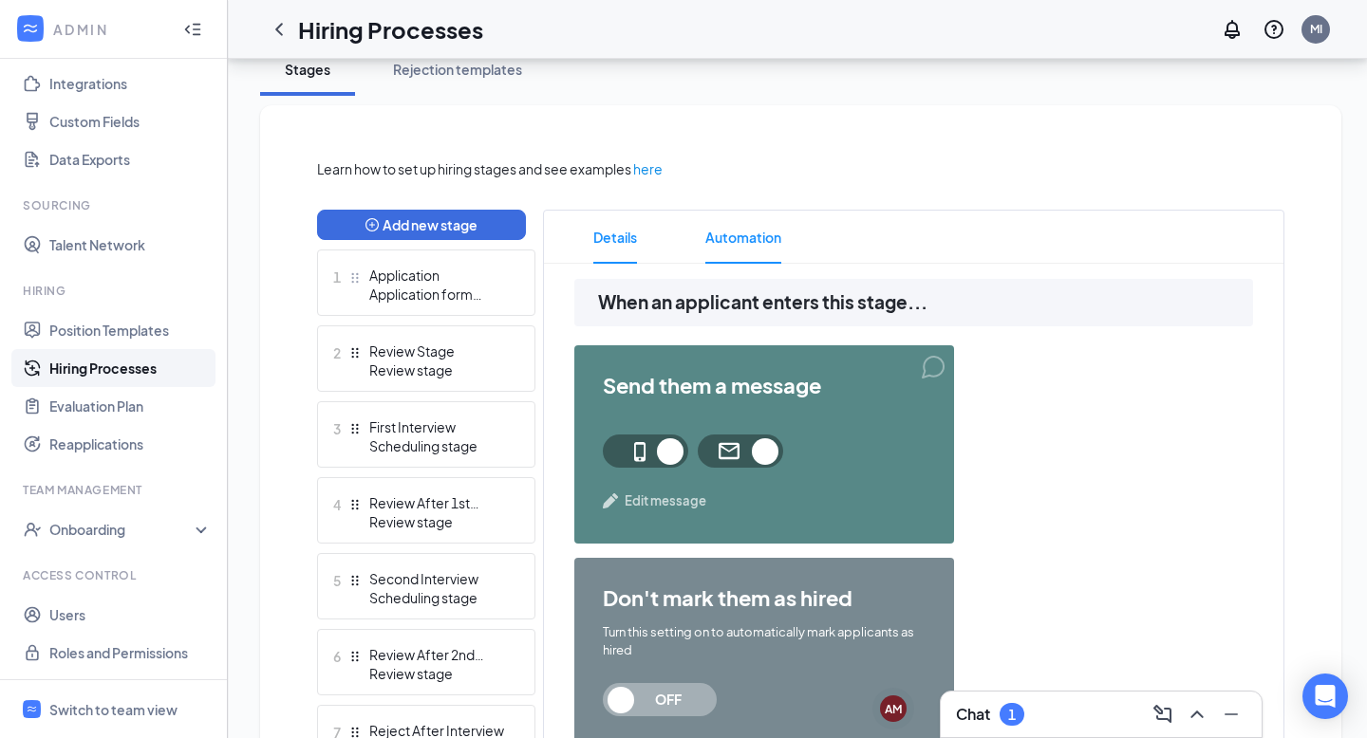
scroll to position [387, 0]
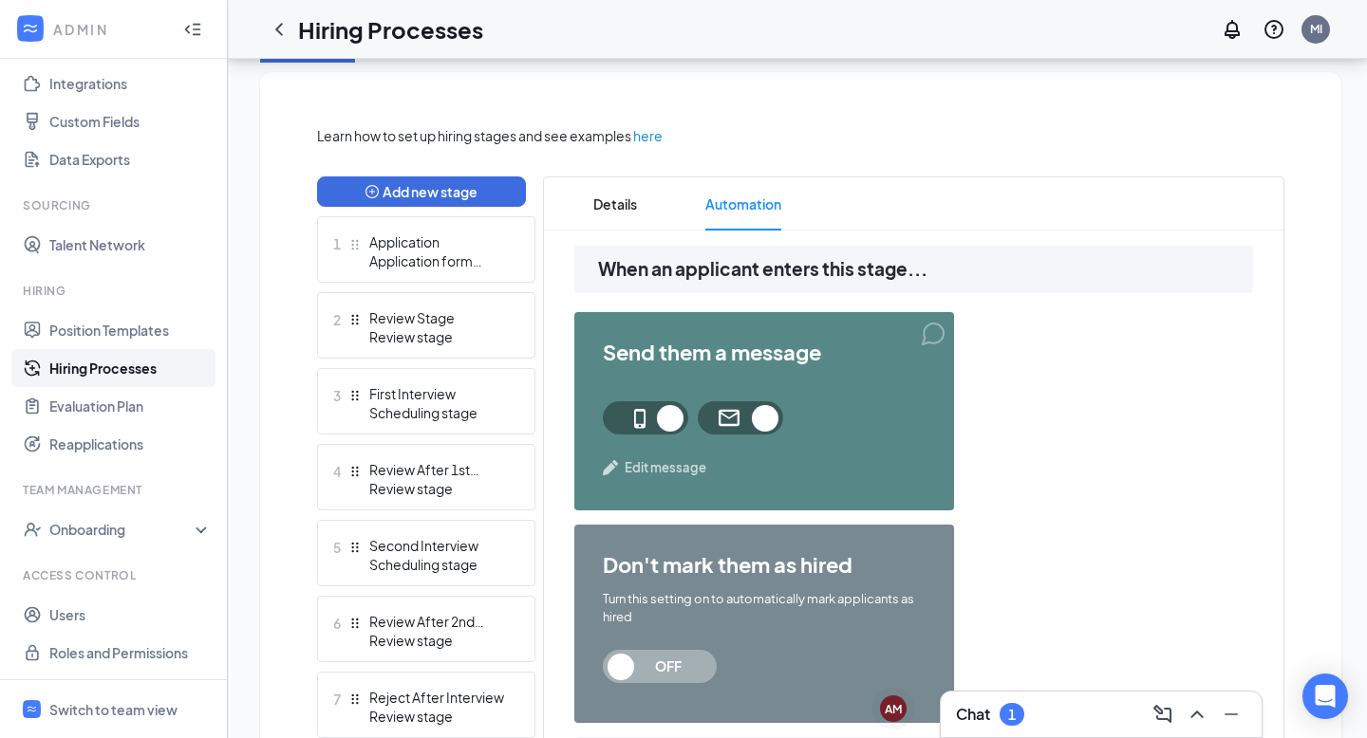
click at [642, 472] on span "Edit message" at bounding box center [666, 467] width 82 height 19
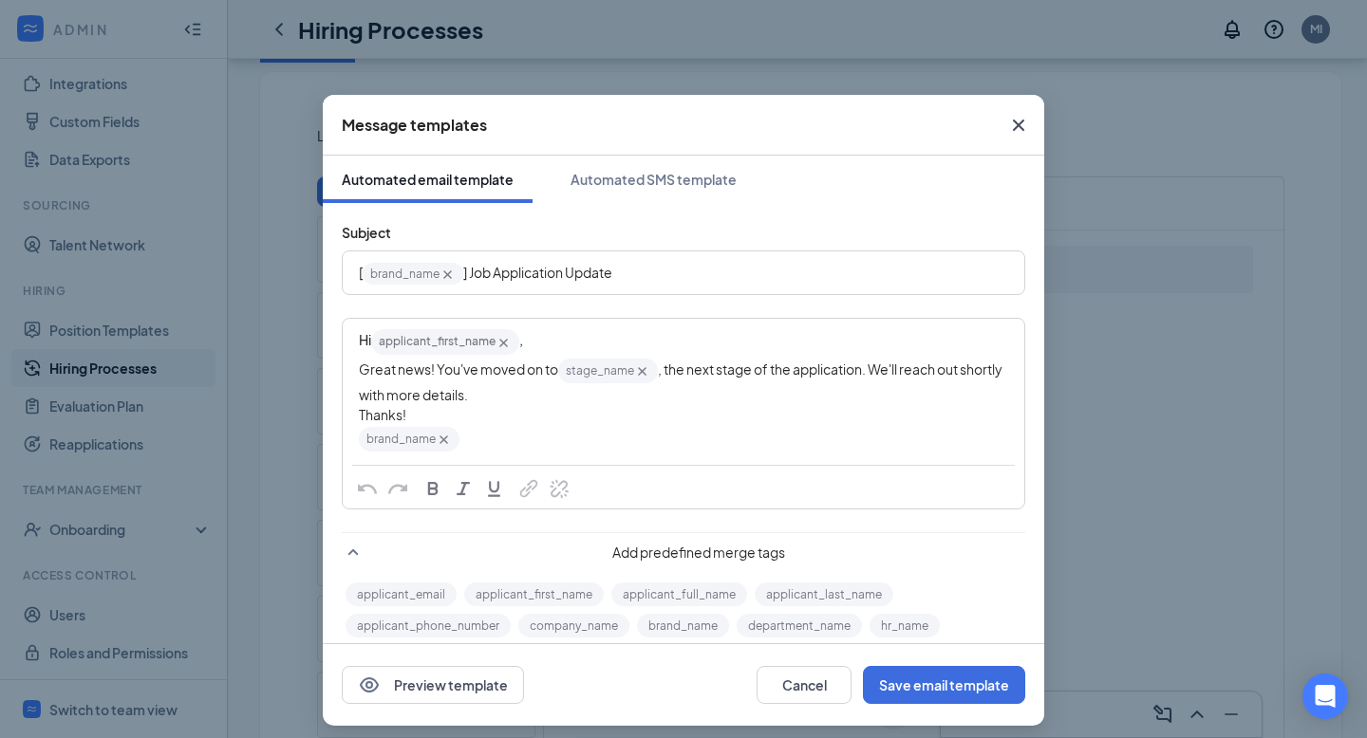
click at [457, 372] on span "Great news! You've moved on to" at bounding box center [458, 369] width 199 height 17
drag, startPoint x: 356, startPoint y: 371, endPoint x: 658, endPoint y: 372, distance: 301.8
click at [658, 372] on div "Hi applicant_first_name‌‌‌‌ {{applicant_first_name}} , Great news! You've moved…" at bounding box center [684, 390] width 680 height 141
click at [644, 374] on icon "Cross" at bounding box center [642, 372] width 16 height 16
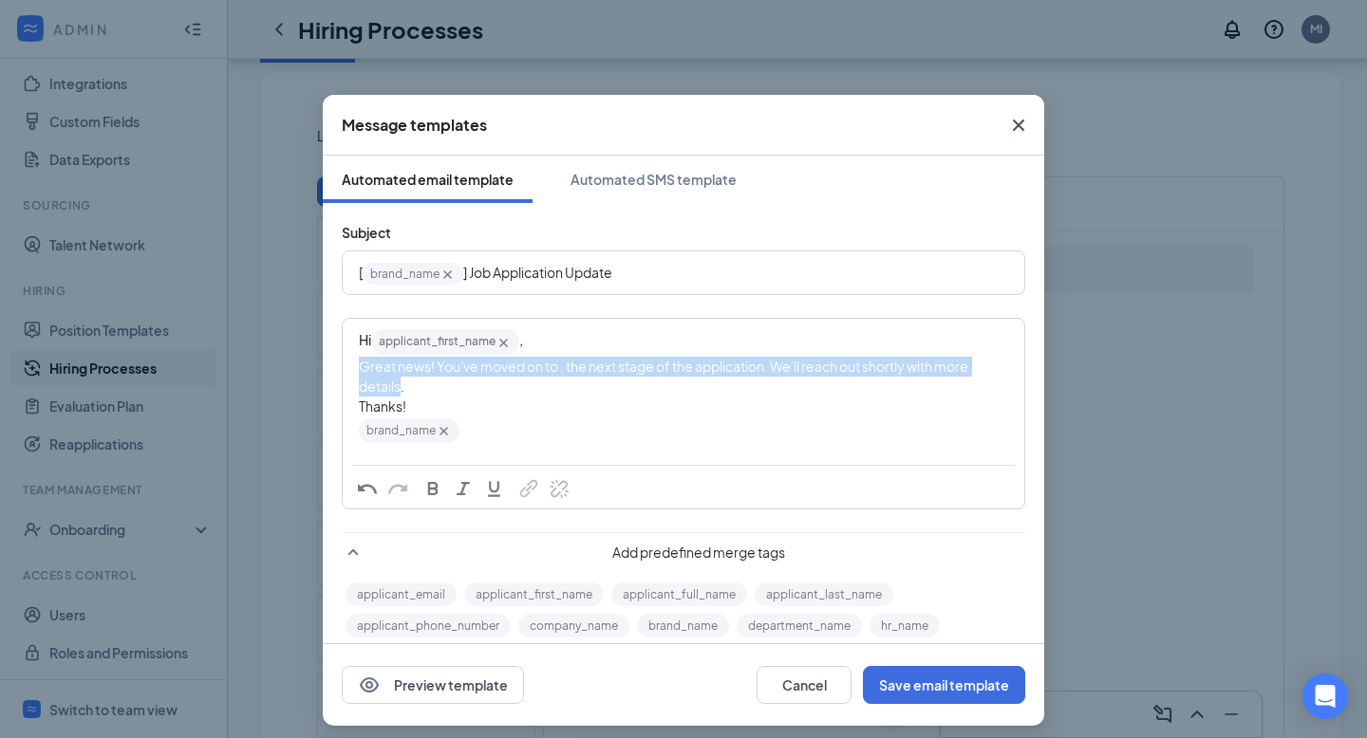
drag, startPoint x: 399, startPoint y: 383, endPoint x: 342, endPoint y: 375, distance: 57.5
click at [342, 375] on div "Hi applicant_first_name‌‌‌‌ {{applicant_first_name}} , Great news! You've moved…" at bounding box center [683, 414] width 683 height 192
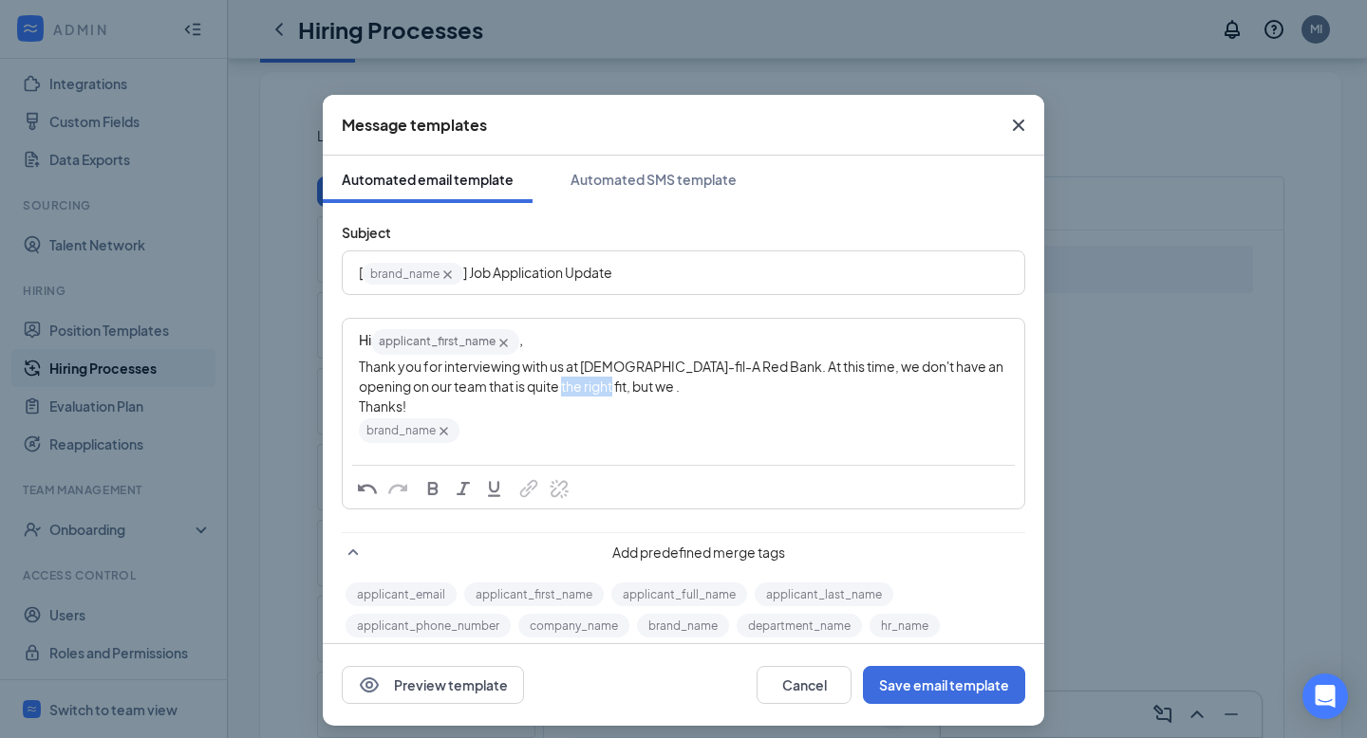
drag, startPoint x: 586, startPoint y: 393, endPoint x: 535, endPoint y: 393, distance: 50.3
click at [535, 393] on span "Thank you for interviewing with us at Chick-fil-A Red Bank. At this time, we do…" at bounding box center [682, 376] width 646 height 37
click at [722, 370] on span "Thank you for interviewing with us at Chick-fil-A Red Bank. At this time, we do…" at bounding box center [682, 376] width 646 height 37
drag, startPoint x: 450, startPoint y: 392, endPoint x: 620, endPoint y: 391, distance: 169.9
click at [620, 391] on div "Thank you for interviewing with us at Chick-fil-A Red Bank. We loved meeting wi…" at bounding box center [683, 377] width 649 height 40
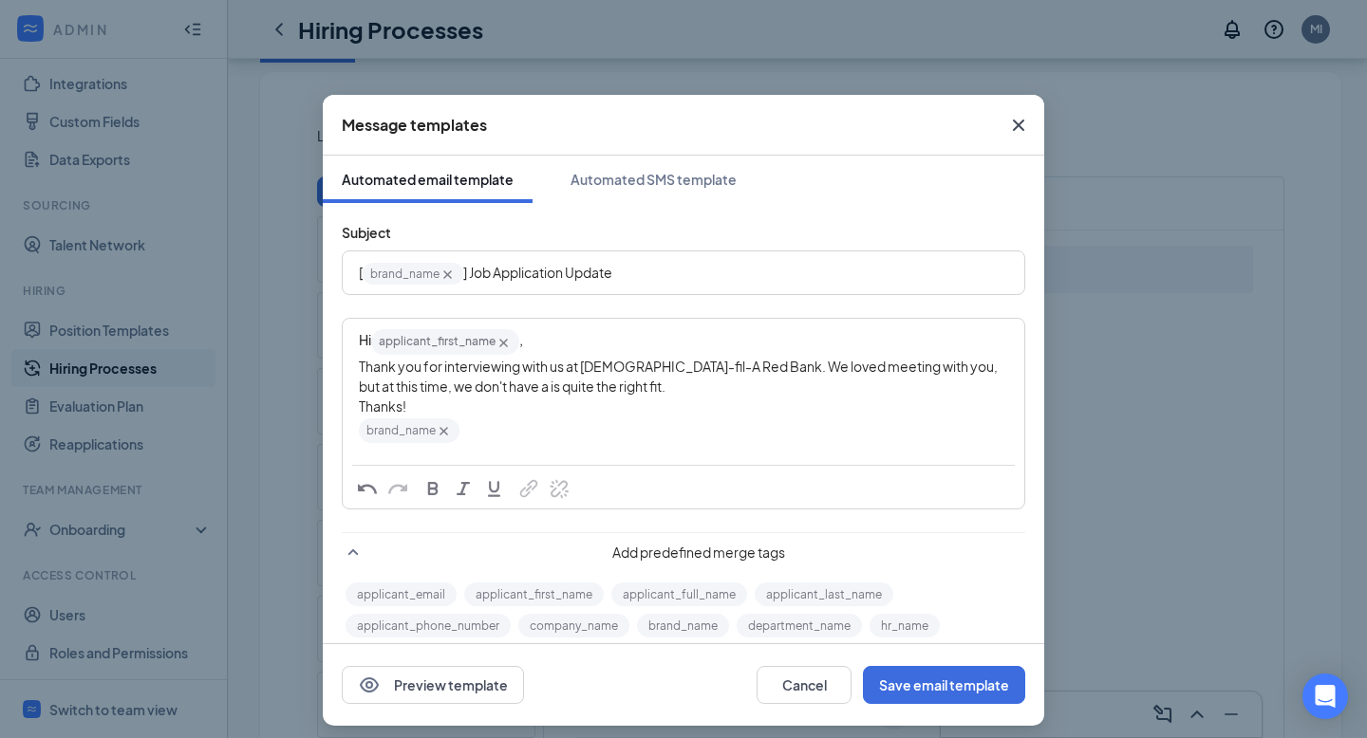
click at [459, 388] on span "Thank you for interviewing with us at Chick-fil-A Red Bank. We loved meeting wi…" at bounding box center [679, 376] width 641 height 37
drag, startPoint x: 501, startPoint y: 388, endPoint x: 610, endPoint y: 391, distance: 109.2
click at [610, 391] on span "Thank you for interviewing with us at Chick-fil-A Red Bank. We loved meeting wi…" at bounding box center [679, 376] width 641 height 37
click at [916, 363] on span "Thank you for interviewing with us at Chick-fil-A Red Bank. We loved meeting wi…" at bounding box center [679, 376] width 641 height 37
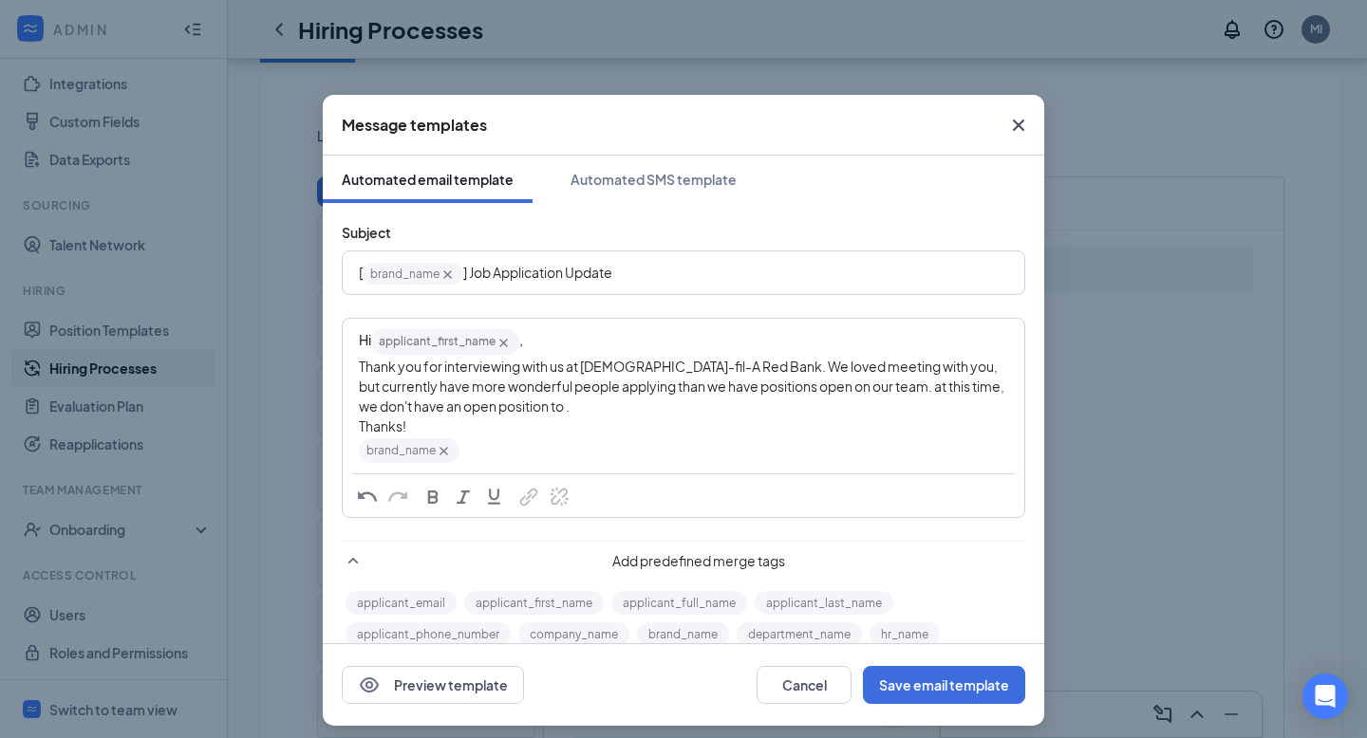
click at [834, 392] on span "Thank you for interviewing with us at Chick-fil-A Red Bank. We loved meeting wi…" at bounding box center [682, 386] width 647 height 57
drag, startPoint x: 463, startPoint y: 410, endPoint x: 388, endPoint y: 415, distance: 75.1
click at [388, 415] on div "Thank you for interviewing with us at Chick-fil-A Red Bank. We loved meeting wi…" at bounding box center [683, 387] width 649 height 60
drag, startPoint x: 416, startPoint y: 408, endPoint x: 353, endPoint y: 411, distance: 62.7
click at [353, 411] on div "Hi applicant_first_name‌‌‌‌ {{applicant_first_name}} , Thank you for interviewi…" at bounding box center [684, 396] width 680 height 153
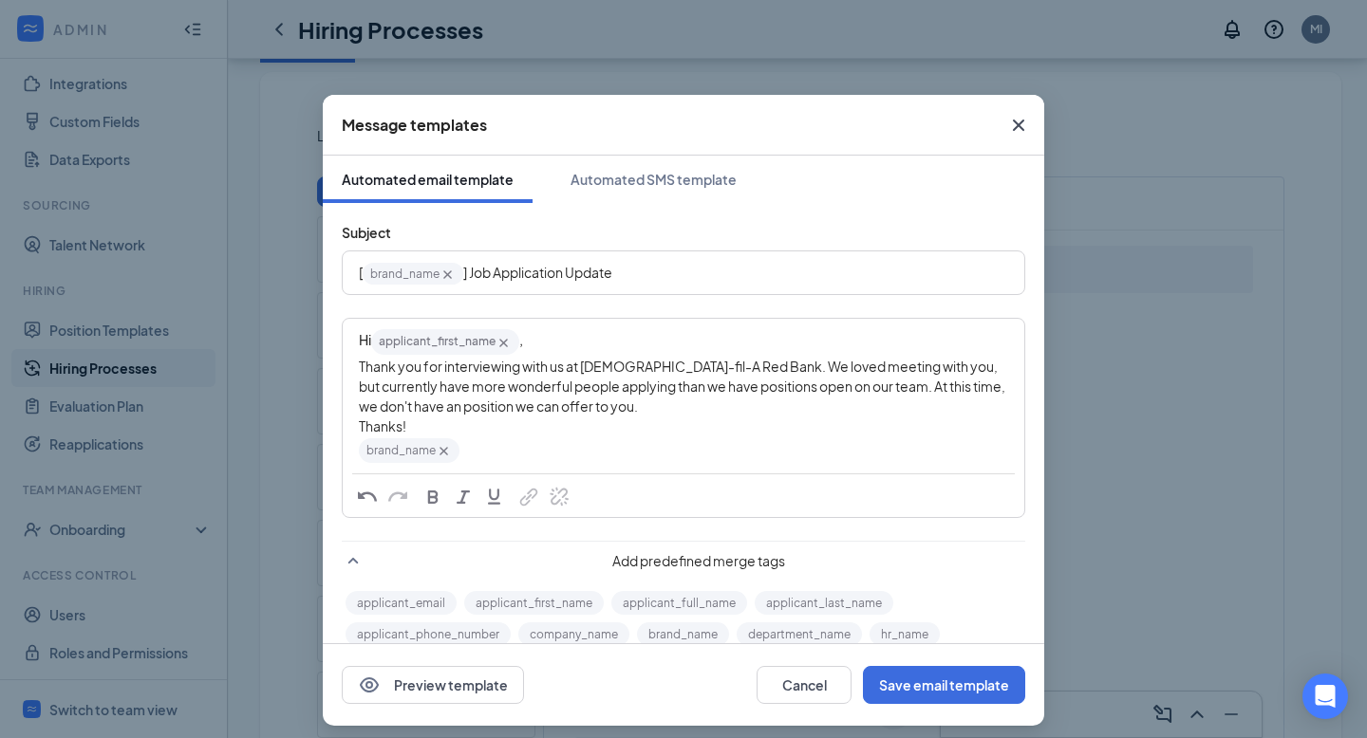
click at [926, 389] on span "Thank you for interviewing with us at Chick-fil-A Red Bank. We loved meeting wi…" at bounding box center [683, 386] width 648 height 57
click at [925, 389] on span "Thank you for interviewing with us at Chick-fil-A Red Bank. We loved meeting wi…" at bounding box center [683, 386] width 648 height 57
click at [581, 409] on span "Thank you for interviewing with us at Chick-fil-A Red Bank. We loved meeting wi…" at bounding box center [683, 386] width 648 height 57
click at [626, 404] on div "Thank you for interviewing with us at Chick-fil-A Red Bank. We loved meeting wi…" at bounding box center [683, 387] width 649 height 60
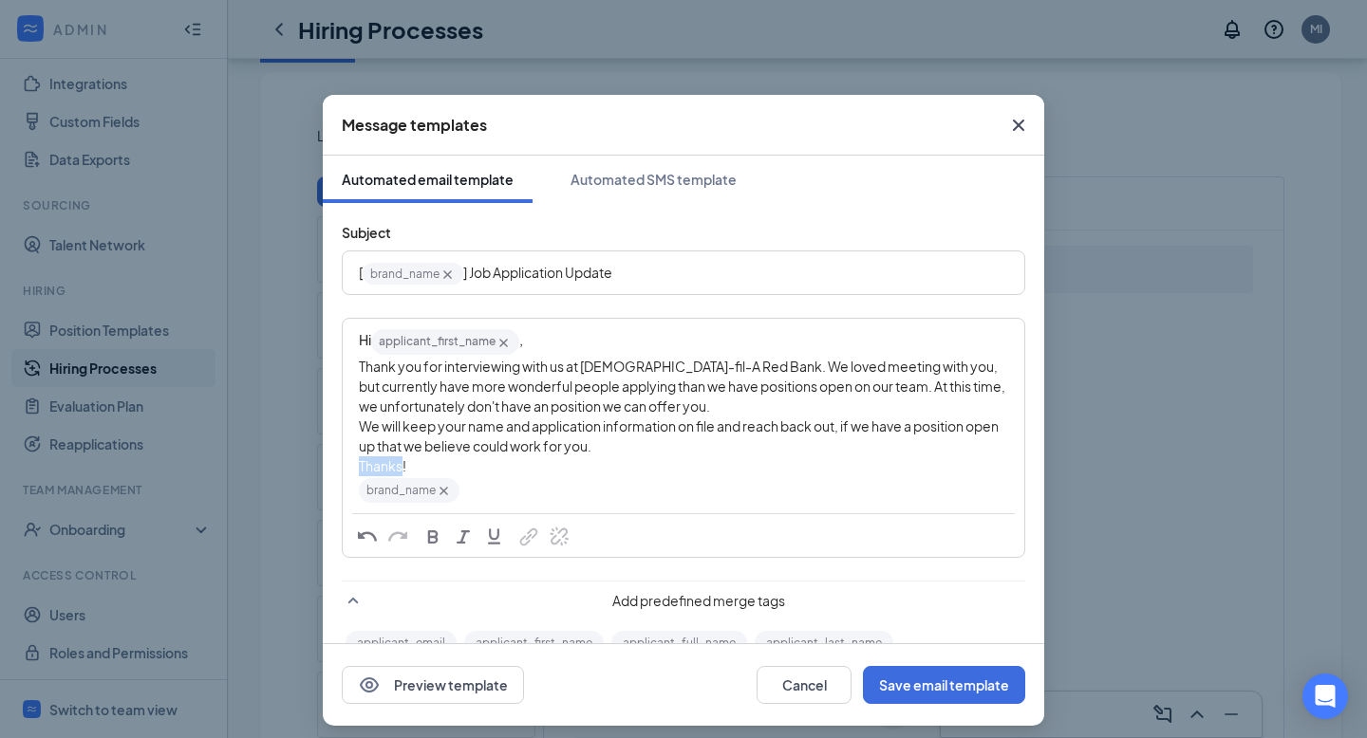
drag, startPoint x: 401, startPoint y: 468, endPoint x: 331, endPoint y: 469, distance: 69.3
click at [331, 469] on div "Subject [ brand_name‌‌‌‌ {{brand_name}} ] Job Application Update Hi applicant_f…" at bounding box center [683, 478] width 721 height 550
click at [580, 450] on span "Thank you for interviewing with us at Chick-fil-A Red Bank. We loved meeting wi…" at bounding box center [683, 406] width 648 height 97
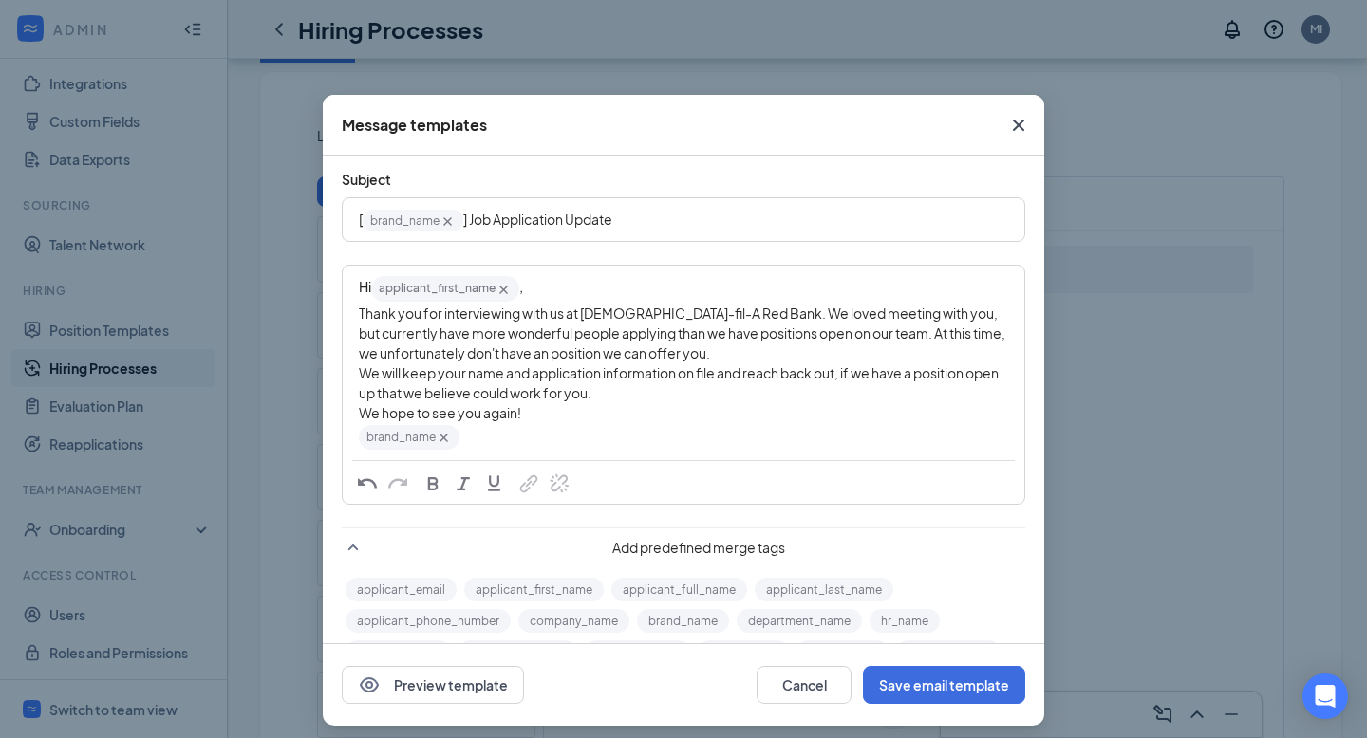
scroll to position [0, 0]
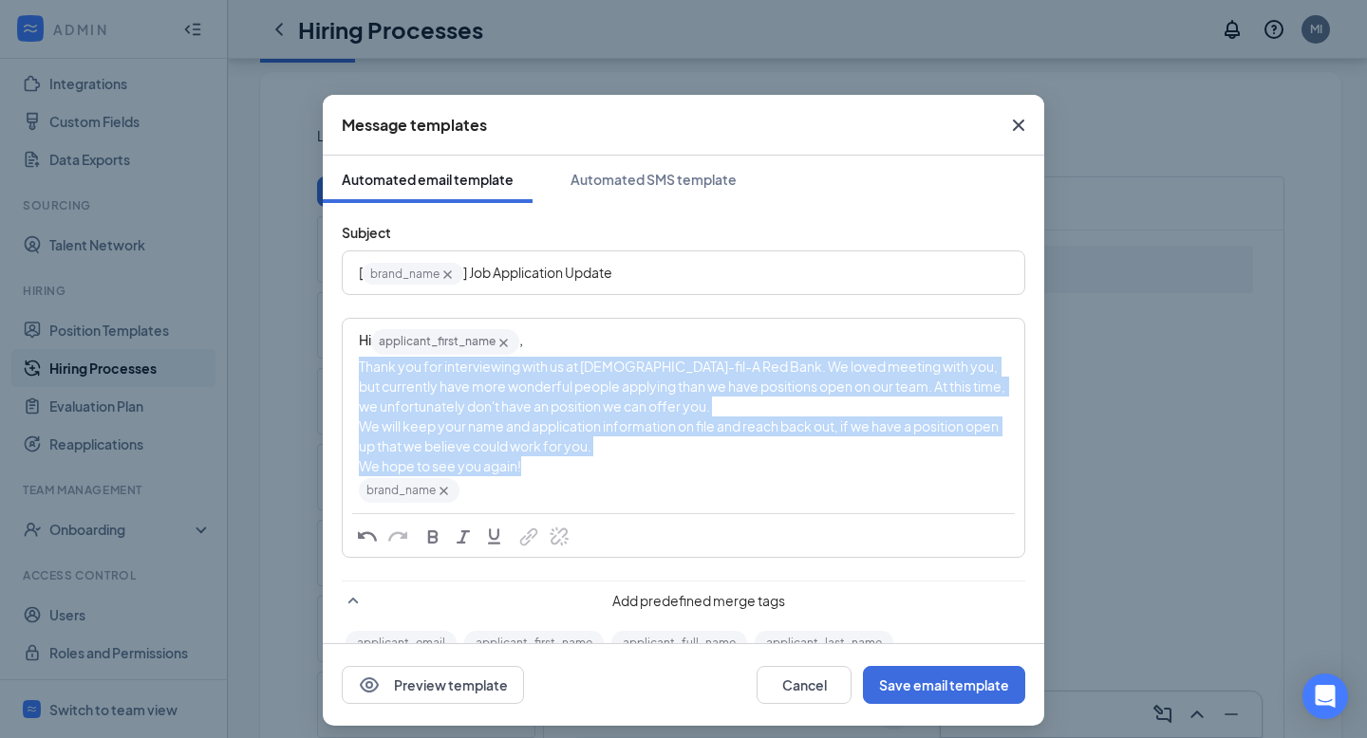
drag, startPoint x: 357, startPoint y: 375, endPoint x: 533, endPoint y: 474, distance: 202.3
click at [533, 474] on div "Hi applicant_first_name‌‌‌‌ {{applicant_first_name}} , Thank you for interviewi…" at bounding box center [684, 416] width 680 height 193
copy div "Thank you for interviewing with us at Chick-fil-A Red Bank. We loved meeting wi…"
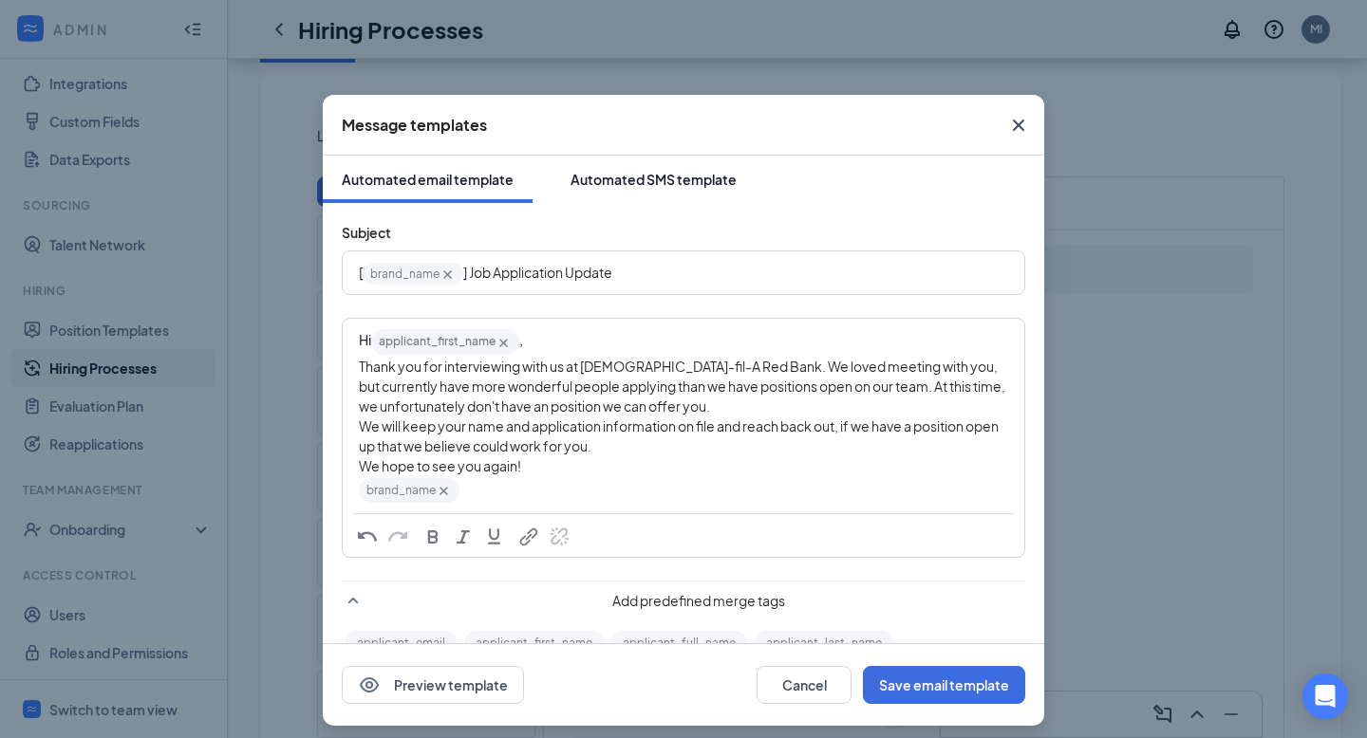
click at [712, 174] on div "Automated SMS template" at bounding box center [653, 179] width 166 height 19
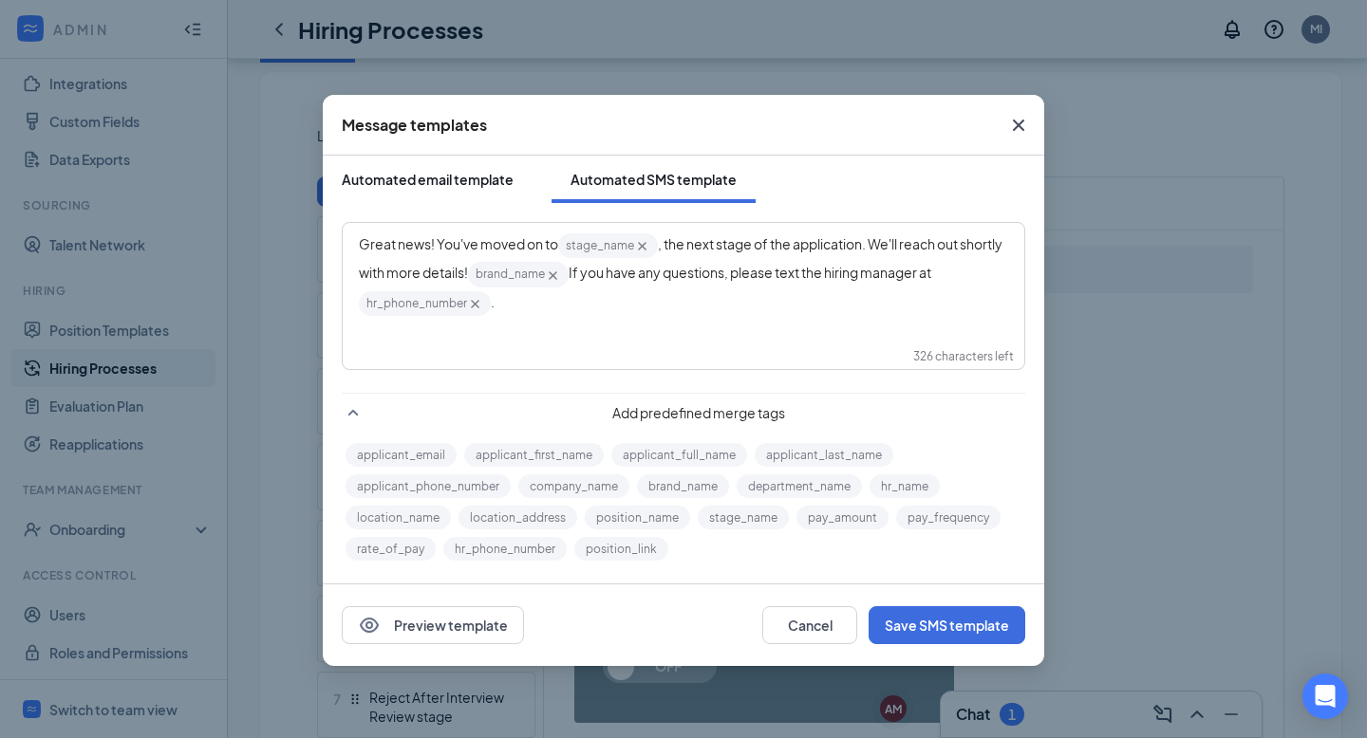
click at [443, 178] on div "Automated email template" at bounding box center [428, 179] width 172 height 19
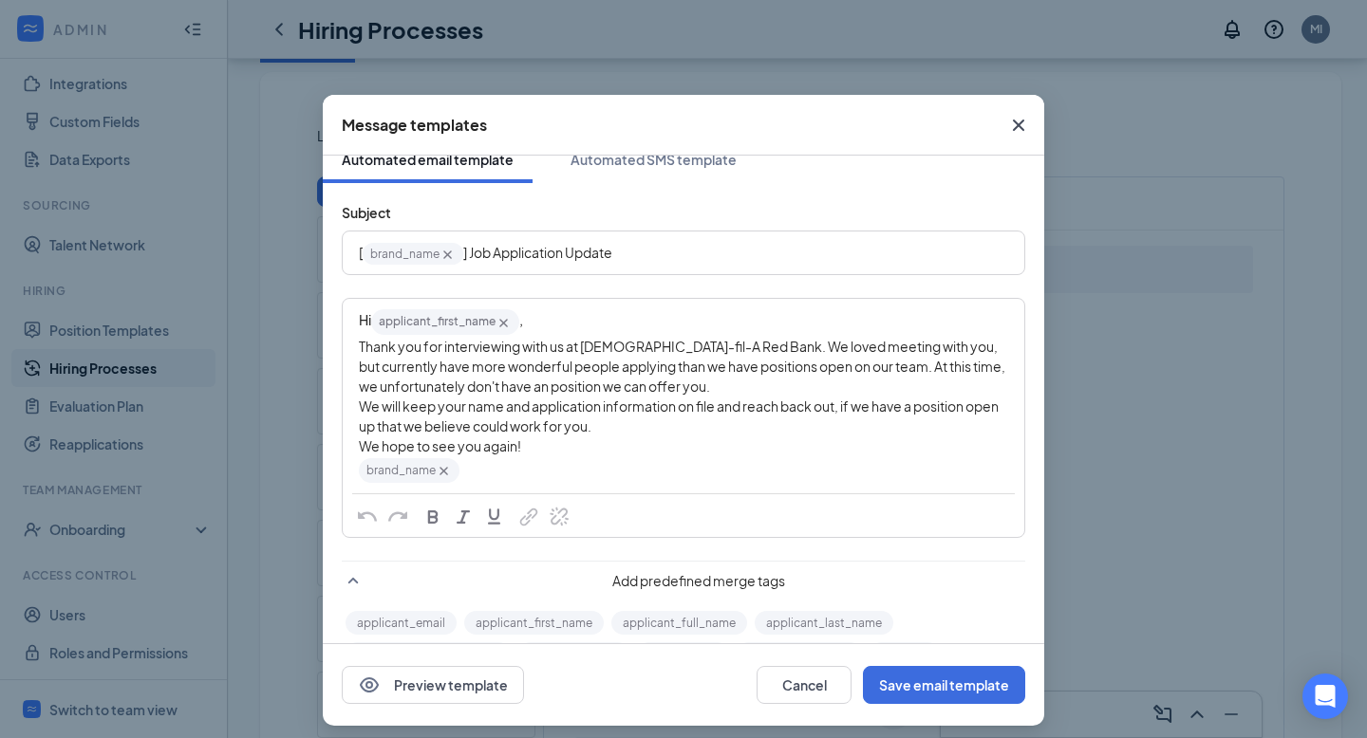
scroll to position [21, 0]
click at [625, 392] on div "Thank you for interviewing with us at Chick-fil-A Red Bank. We loved meeting wi…" at bounding box center [683, 386] width 649 height 100
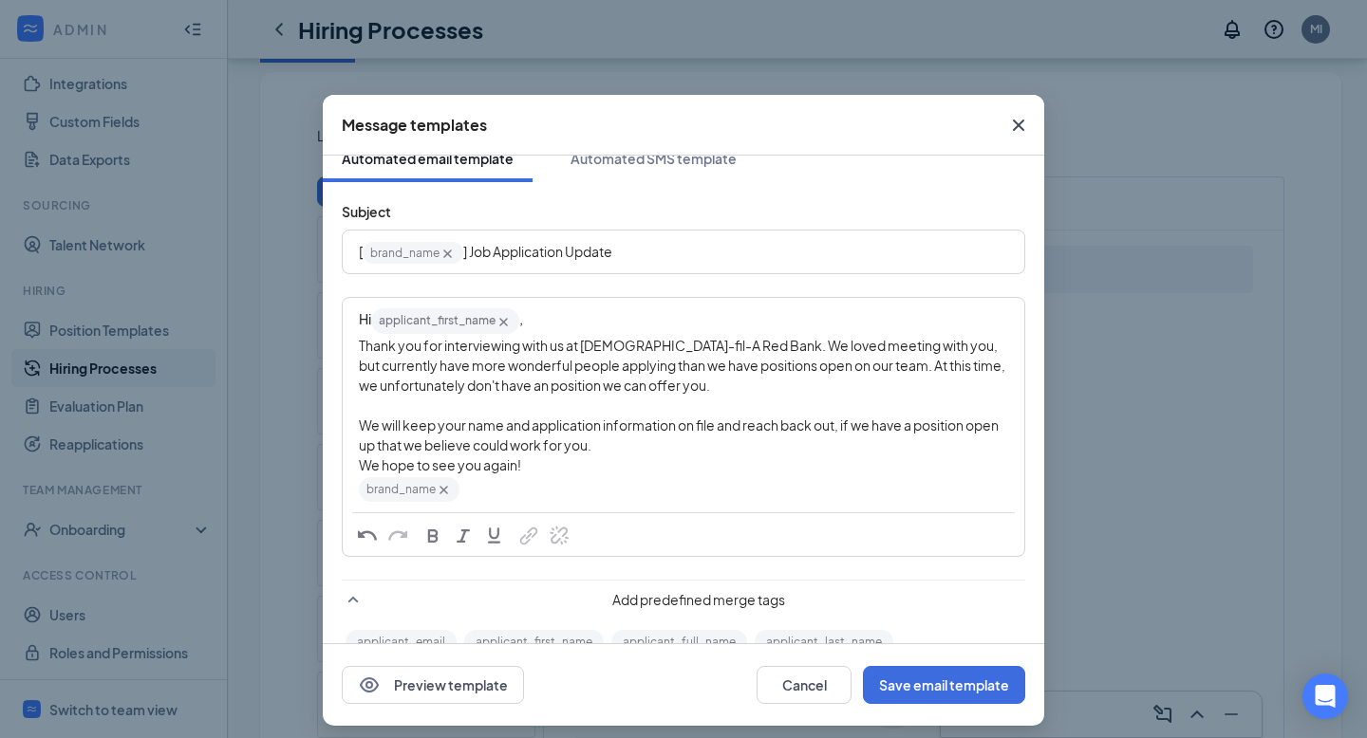
click at [691, 410] on div "Thank you for interviewing with us at Chick-fil-A Red Bank. We loved meeting wi…" at bounding box center [683, 396] width 649 height 120
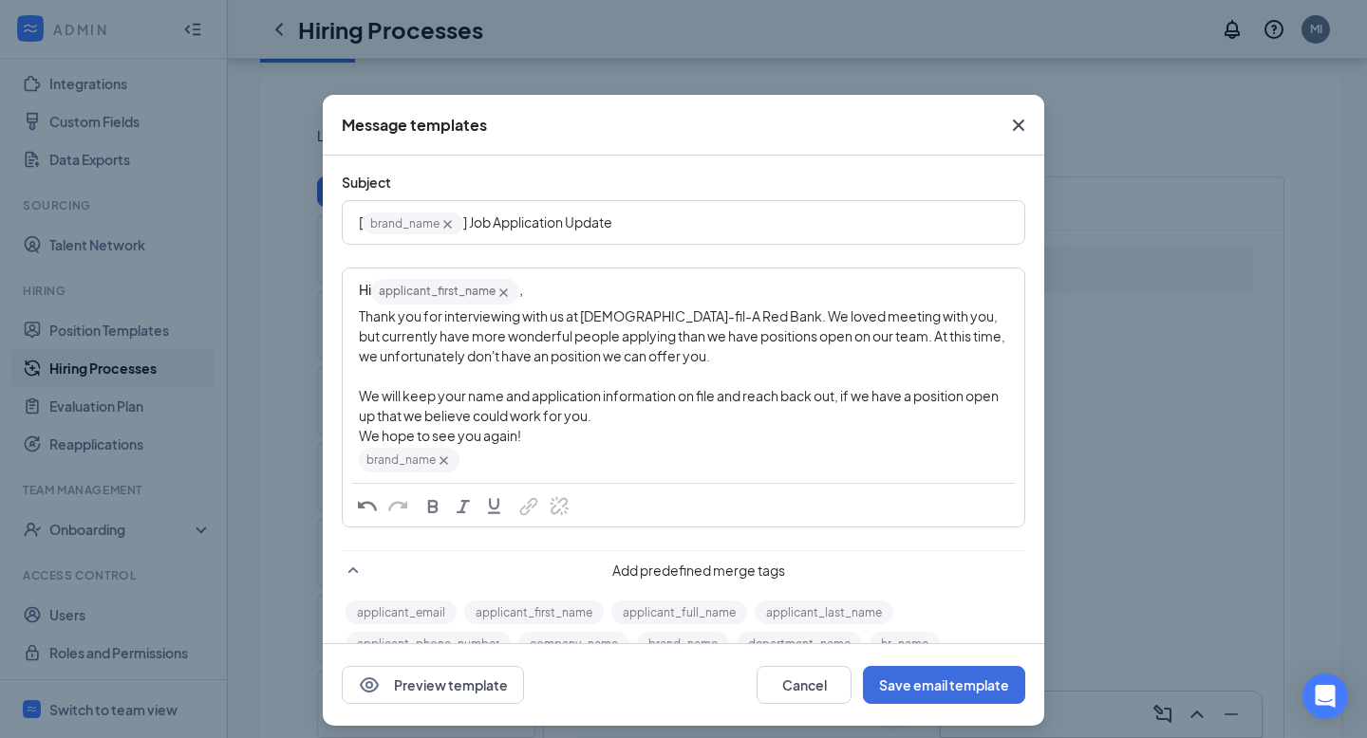
scroll to position [54, 0]
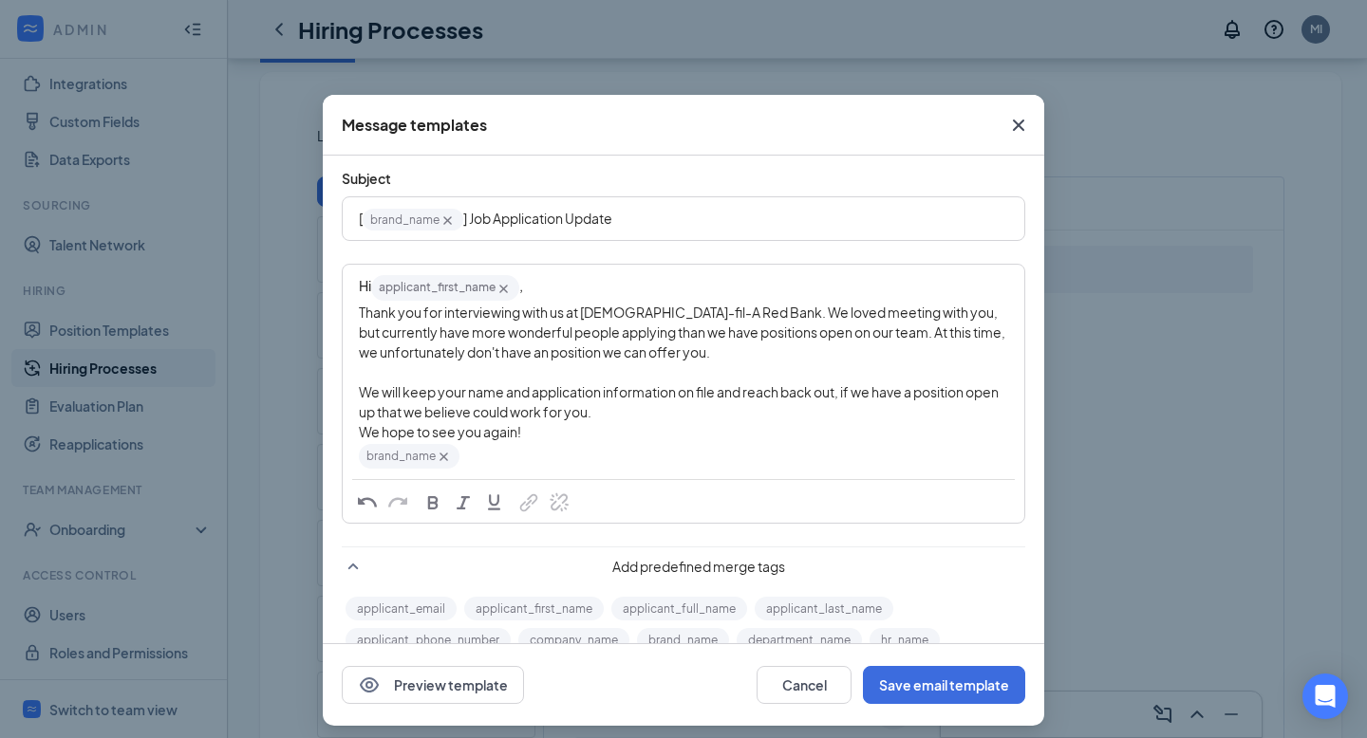
click at [646, 420] on div "Thank you for interviewing with us at Chick-fil-A Red Bank. We loved meeting wi…" at bounding box center [683, 363] width 649 height 120
click at [588, 286] on div "Hi applicant_first_name‌‌‌‌ {{applicant_first_name}} ," at bounding box center [683, 287] width 649 height 28
click at [558, 442] on div "We hope to see you again!" at bounding box center [683, 432] width 649 height 20
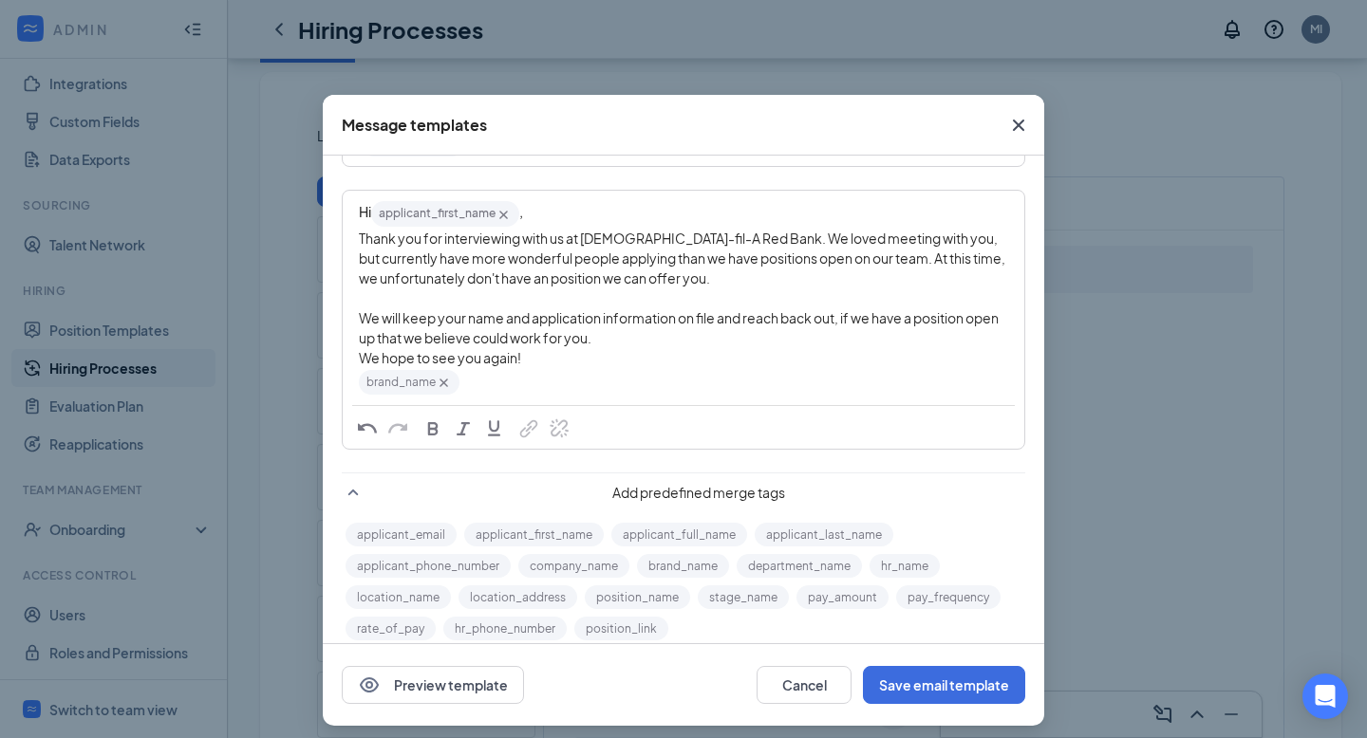
scroll to position [0, 0]
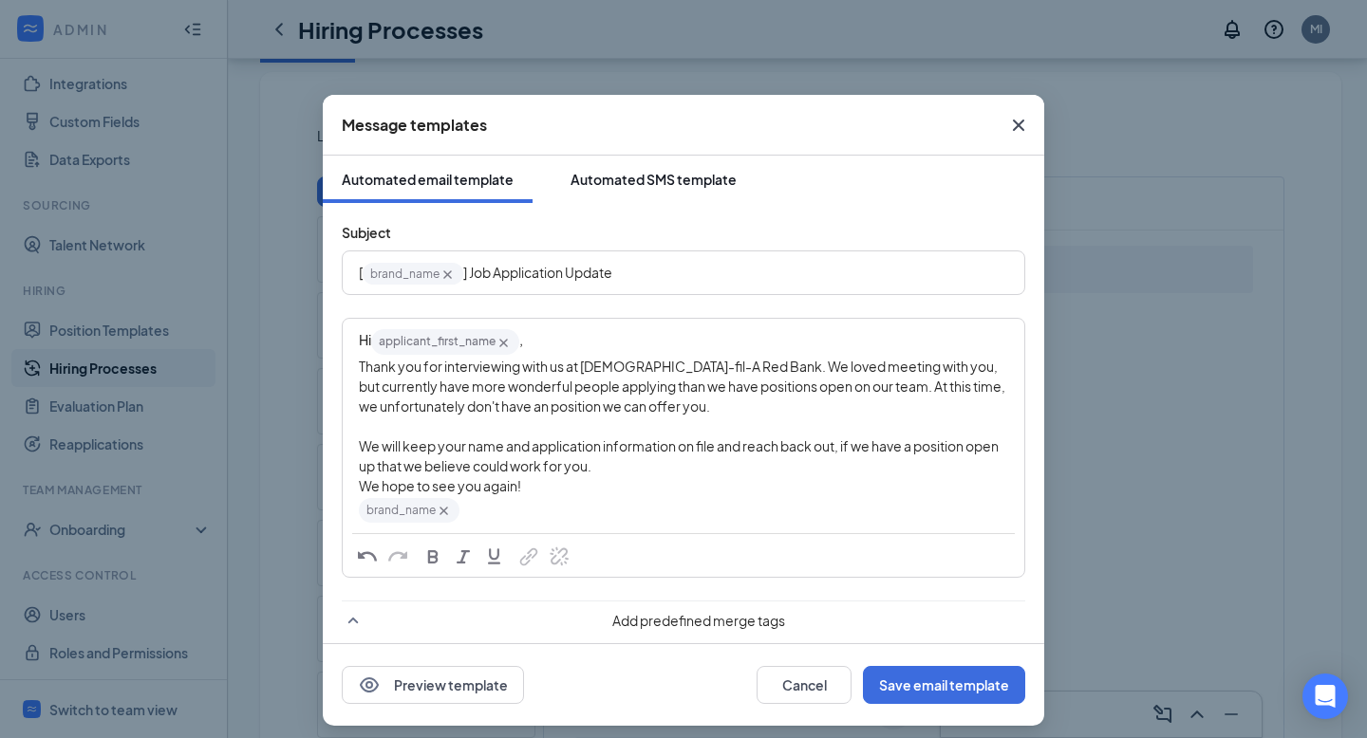
click at [638, 186] on div "Automated SMS template" at bounding box center [653, 179] width 166 height 19
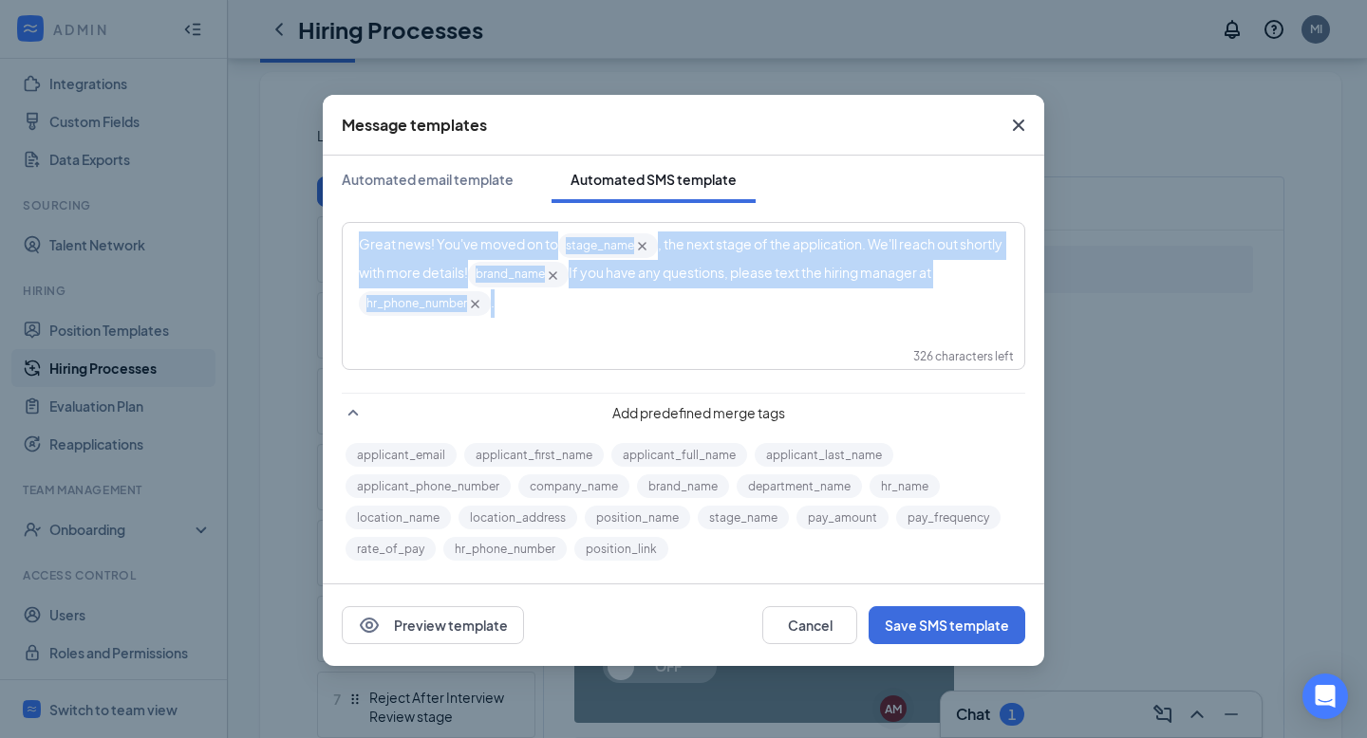
drag, startPoint x: 360, startPoint y: 249, endPoint x: 609, endPoint y: 305, distance: 255.8
click at [609, 305] on div "Great news! You've moved on to stage_name‌‌‌‌ {{stage_name}} , the next stage o…" at bounding box center [683, 275] width 649 height 86
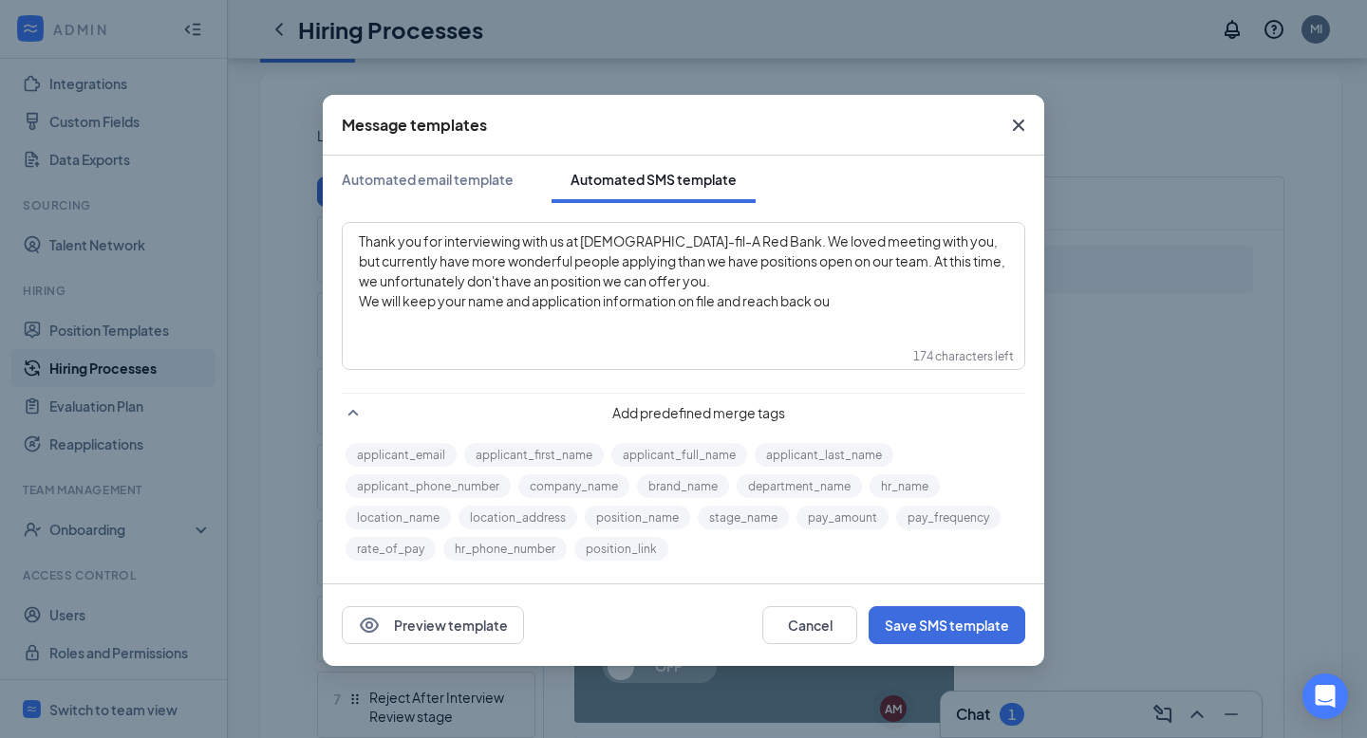
click at [353, 248] on div "Thank you for interviewing with us at Chick-fil-A Red Bank. We loved meeting wi…" at bounding box center [684, 271] width 680 height 95
click at [859, 302] on div "We will keep your name and application information on file and reach back ou" at bounding box center [683, 301] width 649 height 20
click at [431, 180] on div "Automated email template" at bounding box center [428, 179] width 172 height 19
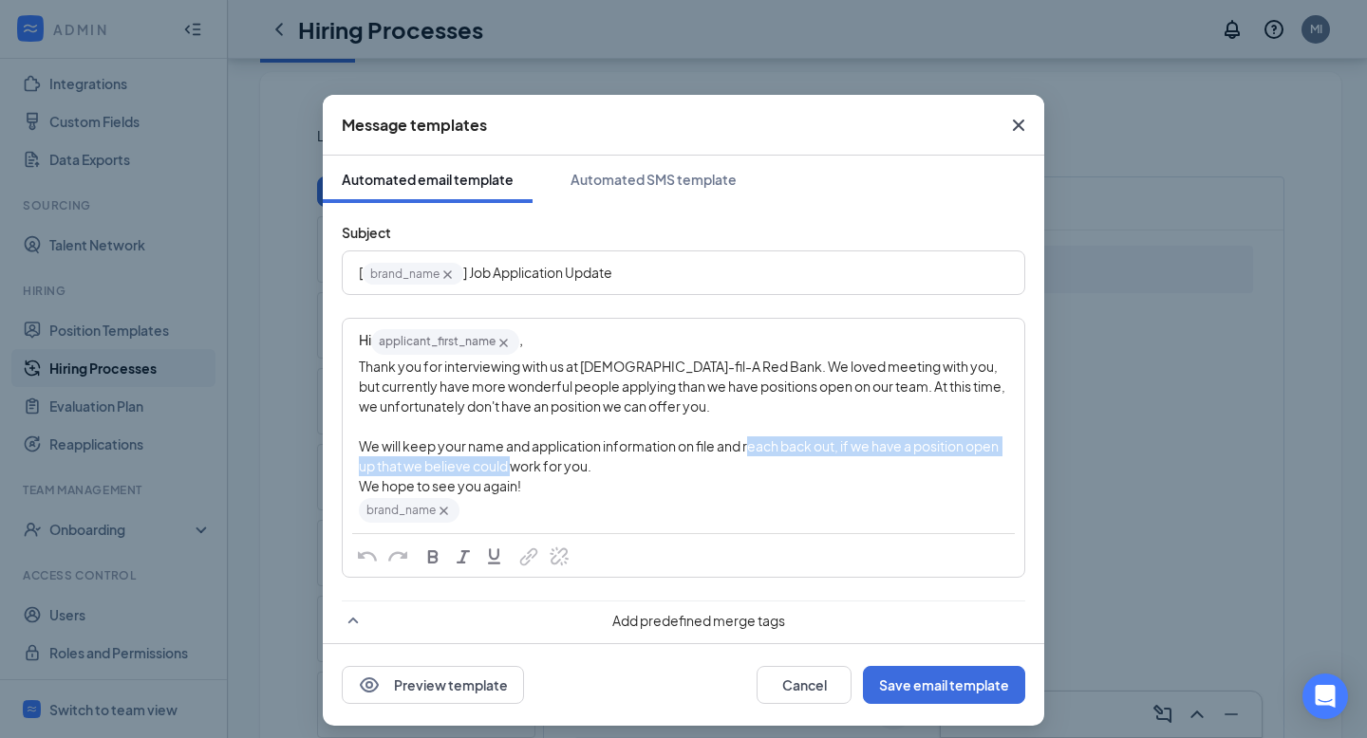
drag, startPoint x: 840, startPoint y: 468, endPoint x: 853, endPoint y: 484, distance: 20.9
click at [853, 476] on div "Thank you for interviewing with us at Chick-fil-A Red Bank. We loved meeting wi…" at bounding box center [683, 417] width 649 height 120
copy span ", if we have a position open up that we believe could work for you."
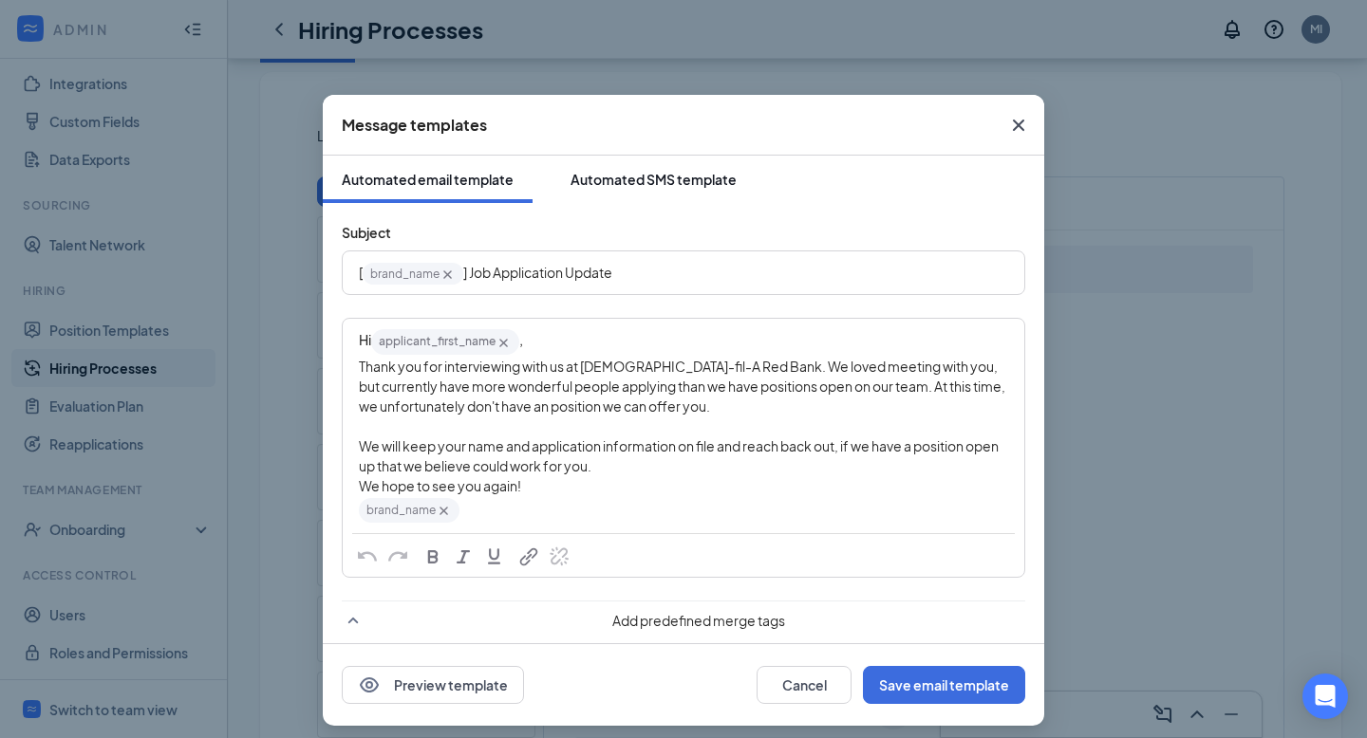
click at [621, 190] on button "Automated SMS template" at bounding box center [653, 179] width 204 height 47
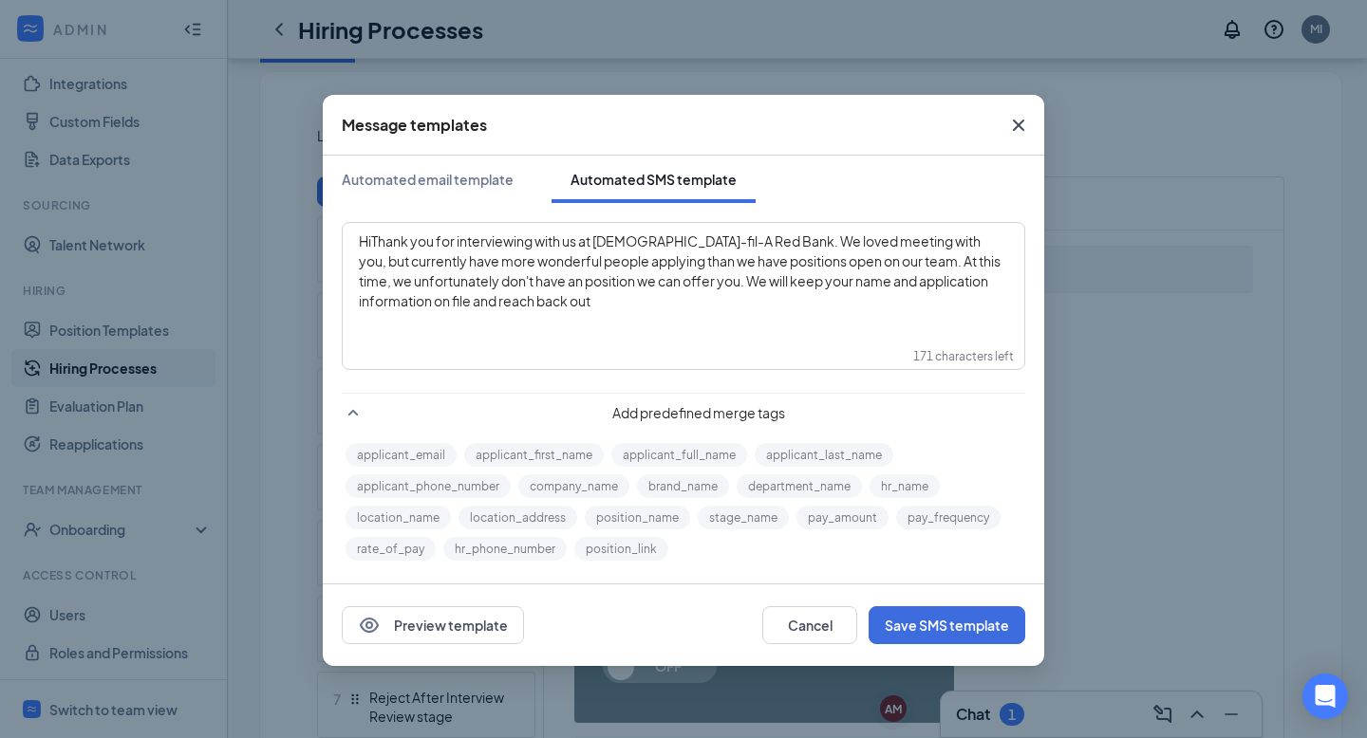
click at [637, 298] on div "HiThank you for interviewing with us at Chick-fil-A Red Bank. We loved meeting …" at bounding box center [683, 272] width 649 height 80
click at [376, 244] on span "HiThank you for interviewing with us at Chick-fil-A Red Bank. We loved meeting …" at bounding box center [681, 271] width 644 height 77
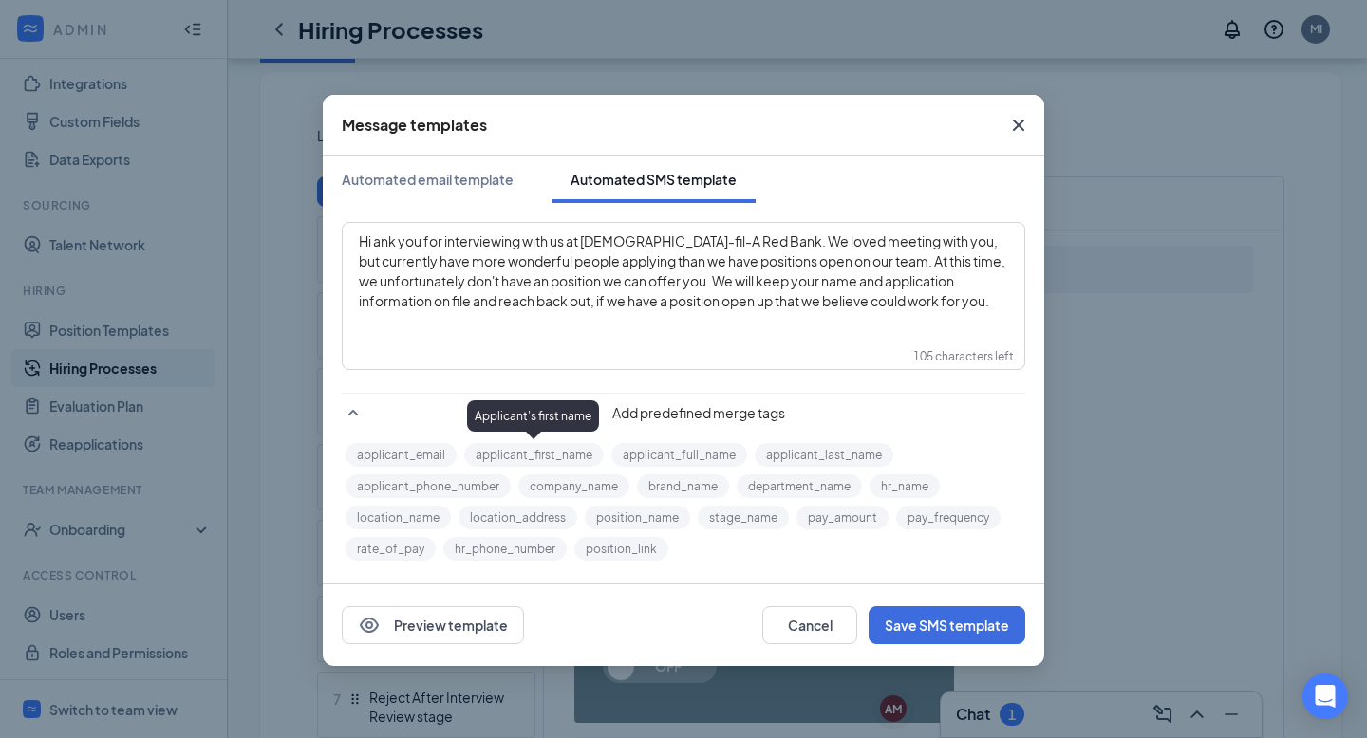
click at [570, 459] on button "applicant_first_name" at bounding box center [534, 455] width 140 height 24
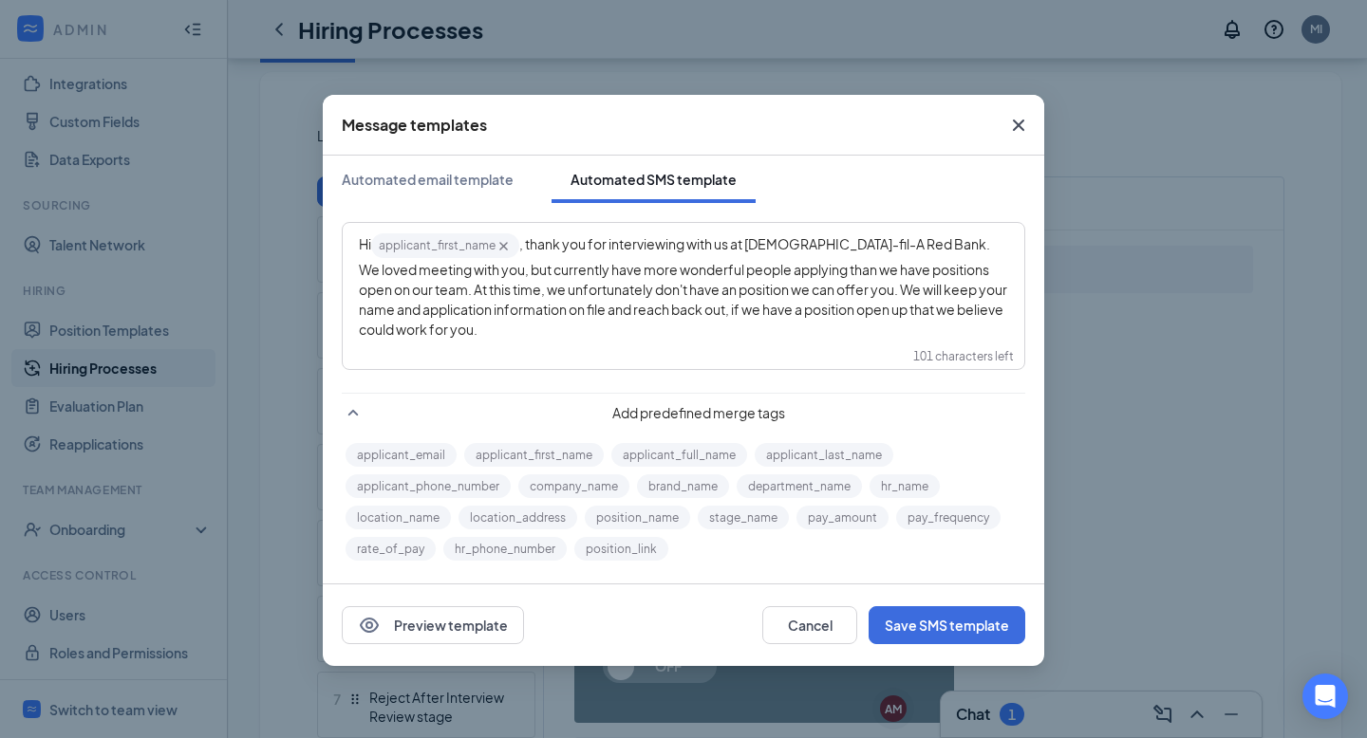
click at [759, 298] on span ", thank you for interviewing with us at Chick-fil-A Red Bank. We loved meeting …" at bounding box center [684, 276] width 650 height 83
click at [738, 338] on div "Hi applicant_first_name‌‌‌‌ {{applicant_first_name}} , thank you for interviewi…" at bounding box center [683, 286] width 649 height 108
click at [477, 336] on span "-Chick-fil-A Red Bank" at bounding box center [601, 329] width 249 height 17
click at [477, 335] on span "-Chick-fil-A Red Bank" at bounding box center [601, 329] width 249 height 17
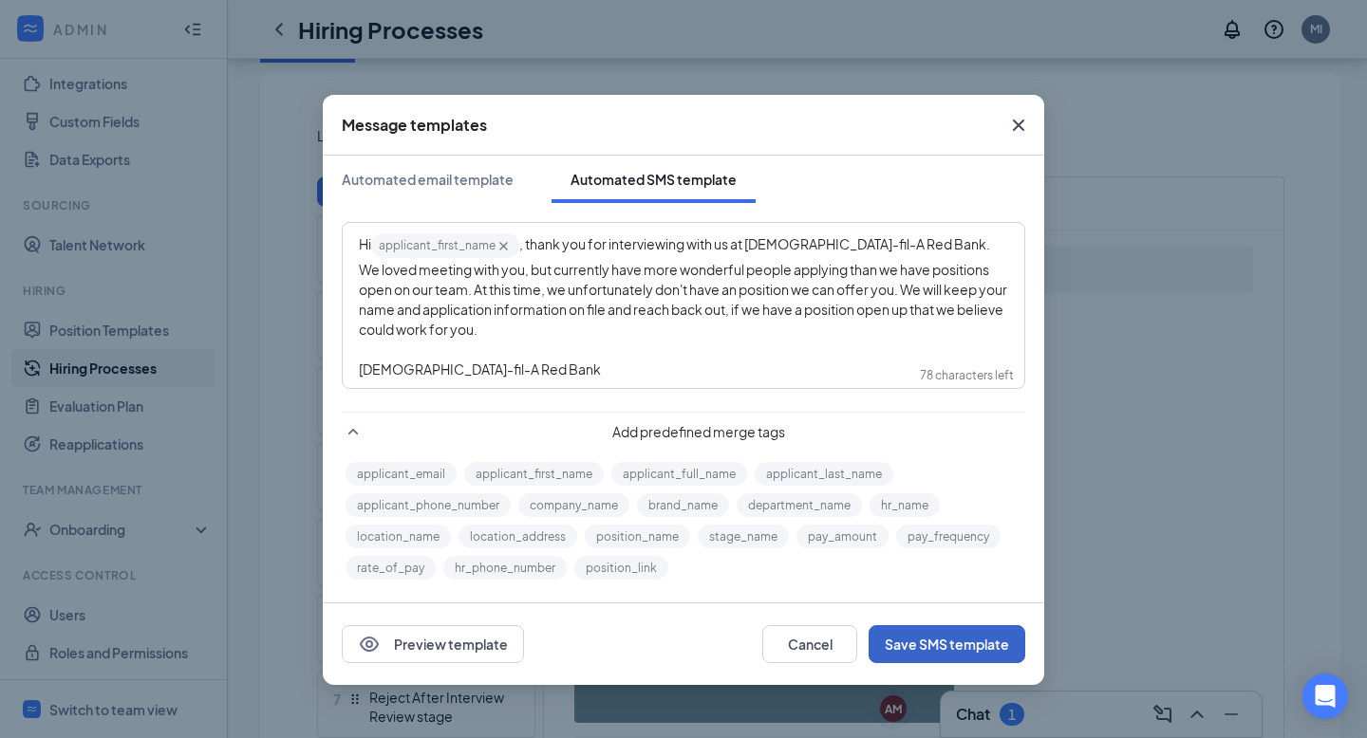
click at [912, 639] on button "Save SMS template" at bounding box center [946, 644] width 157 height 38
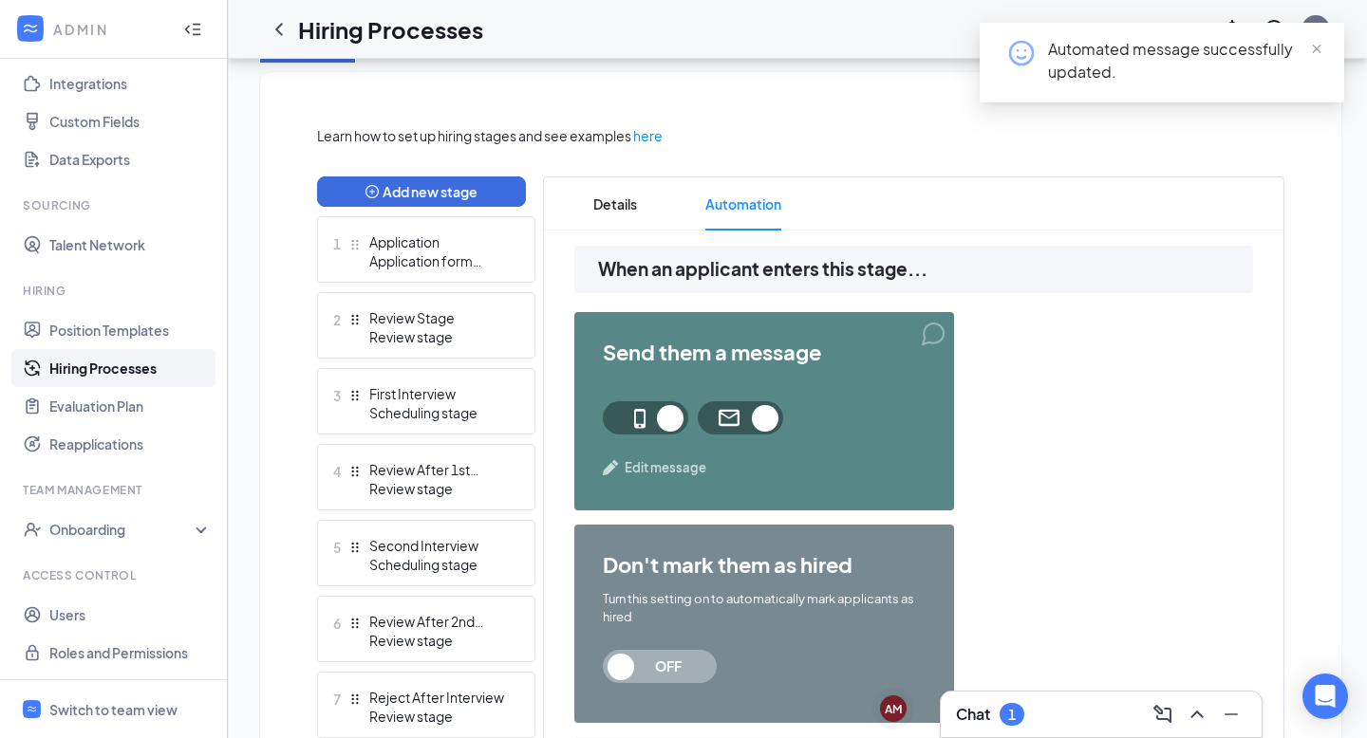
click at [652, 476] on span "Edit message" at bounding box center [666, 467] width 82 height 19
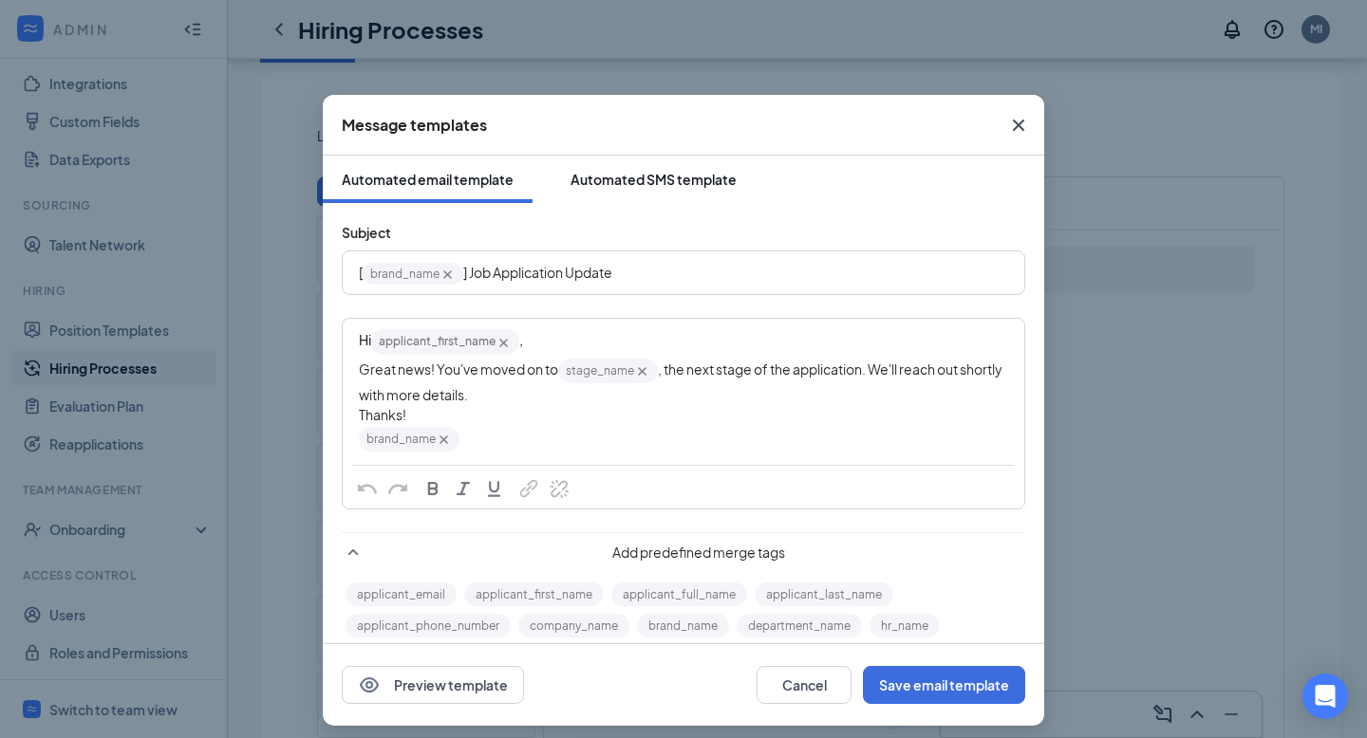
click at [614, 193] on button "Automated SMS template" at bounding box center [653, 179] width 204 height 47
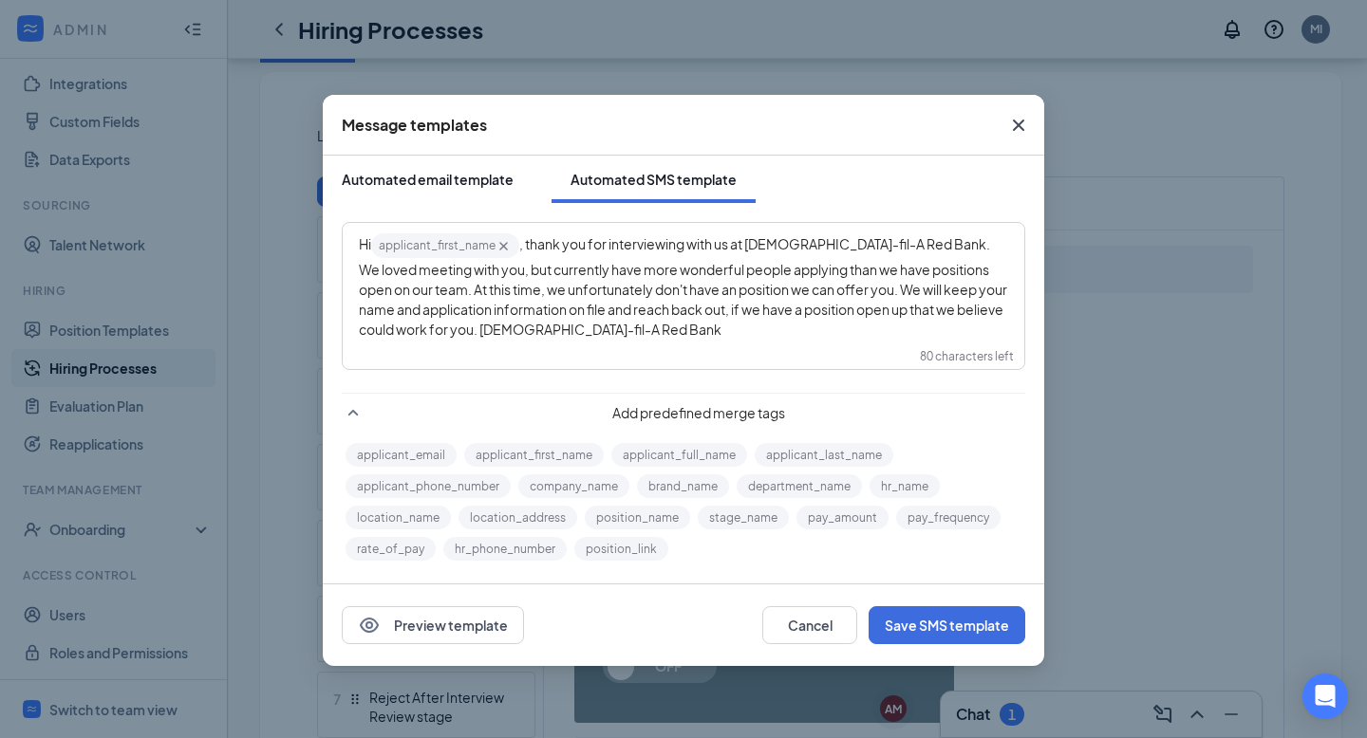
click at [417, 178] on div "Automated email template" at bounding box center [428, 179] width 172 height 19
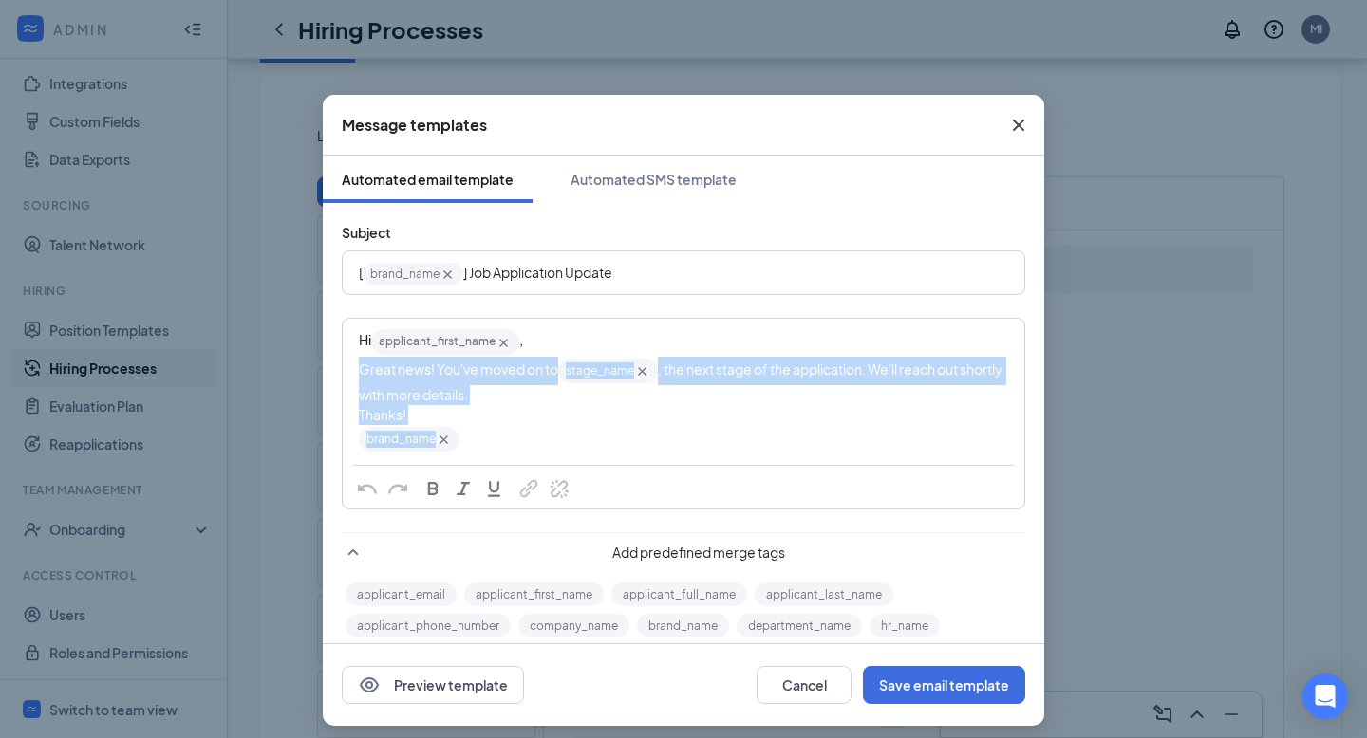
drag, startPoint x: 357, startPoint y: 368, endPoint x: 496, endPoint y: 447, distance: 160.2
click at [496, 447] on div "Hi applicant_first_name‌‌‌‌ {{applicant_first_name}} , Great news! You've moved…" at bounding box center [684, 390] width 680 height 141
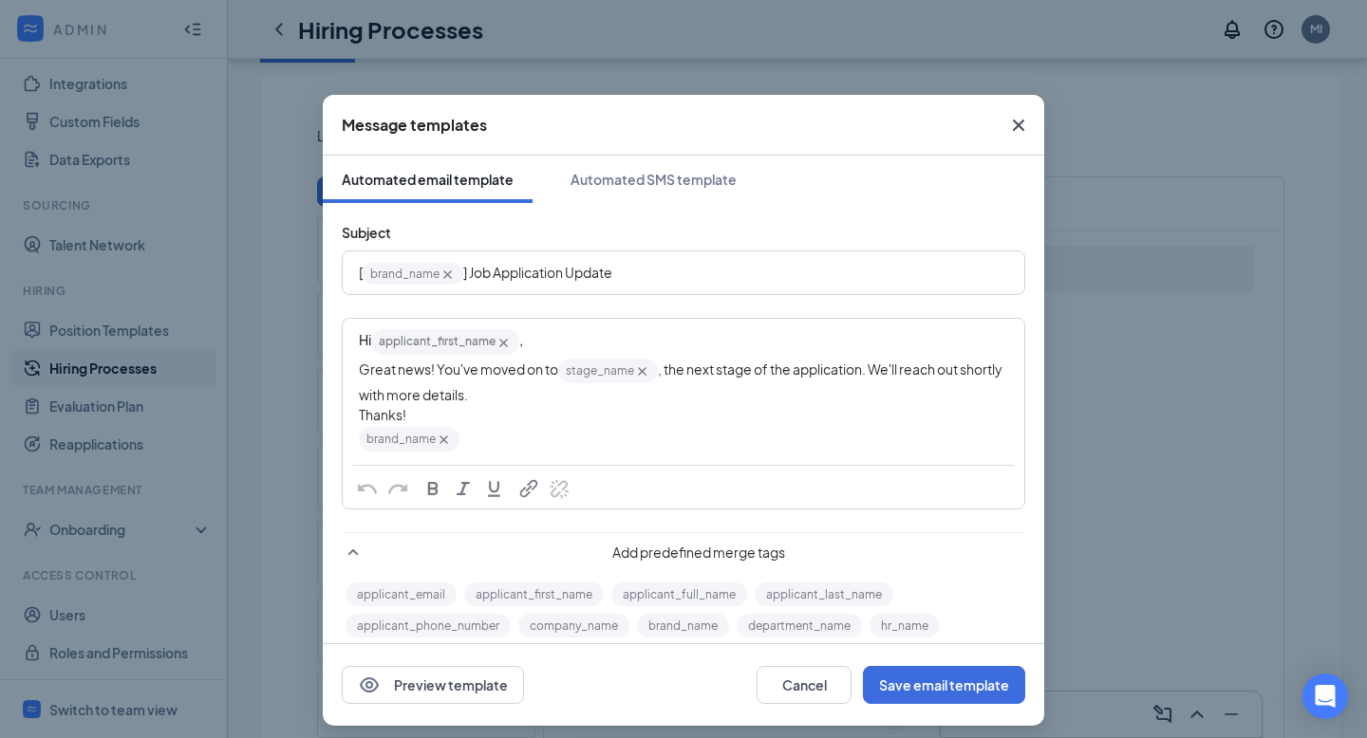
click at [444, 440] on icon "Cross" at bounding box center [443, 440] width 9 height 9
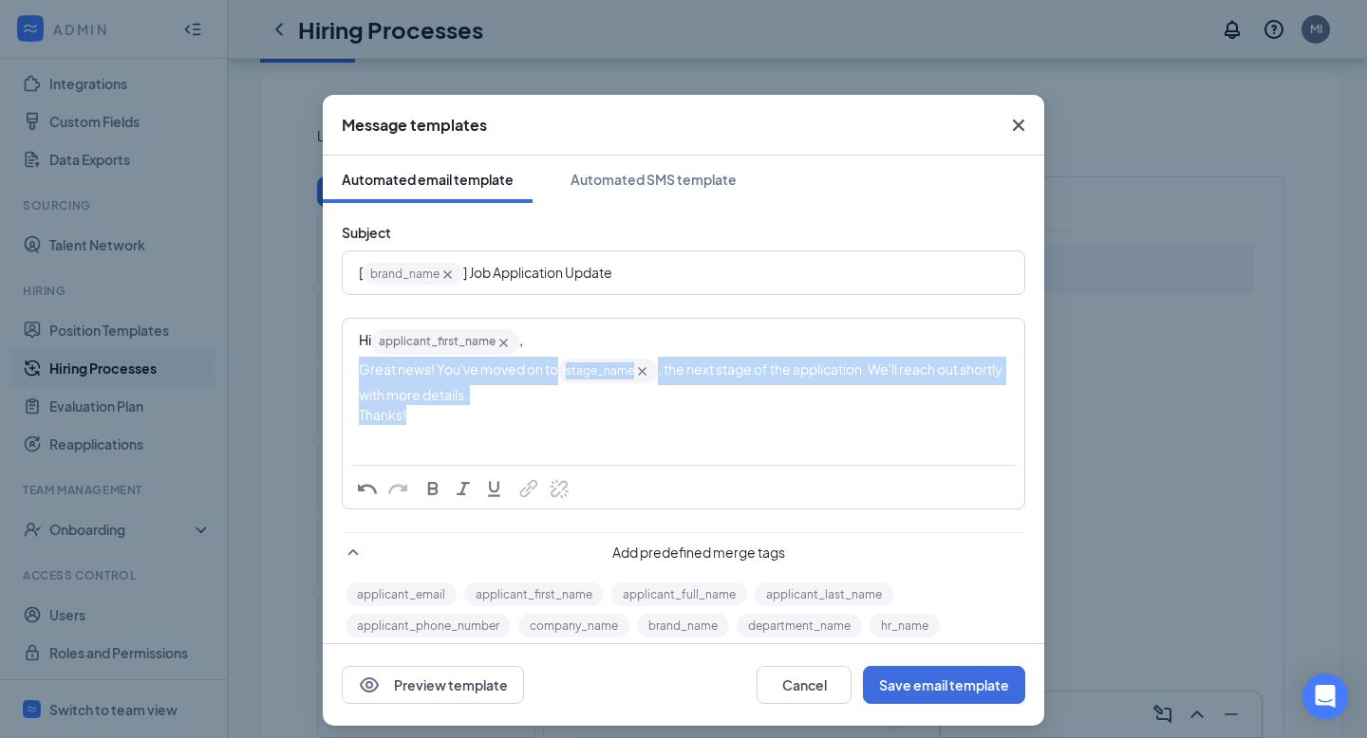
drag, startPoint x: 356, startPoint y: 369, endPoint x: 457, endPoint y: 448, distance: 127.8
click at [457, 448] on div "Hi applicant_first_name‌‌‌‌ {{applicant_first_name}} , Great news! You've moved…" at bounding box center [684, 386] width 680 height 133
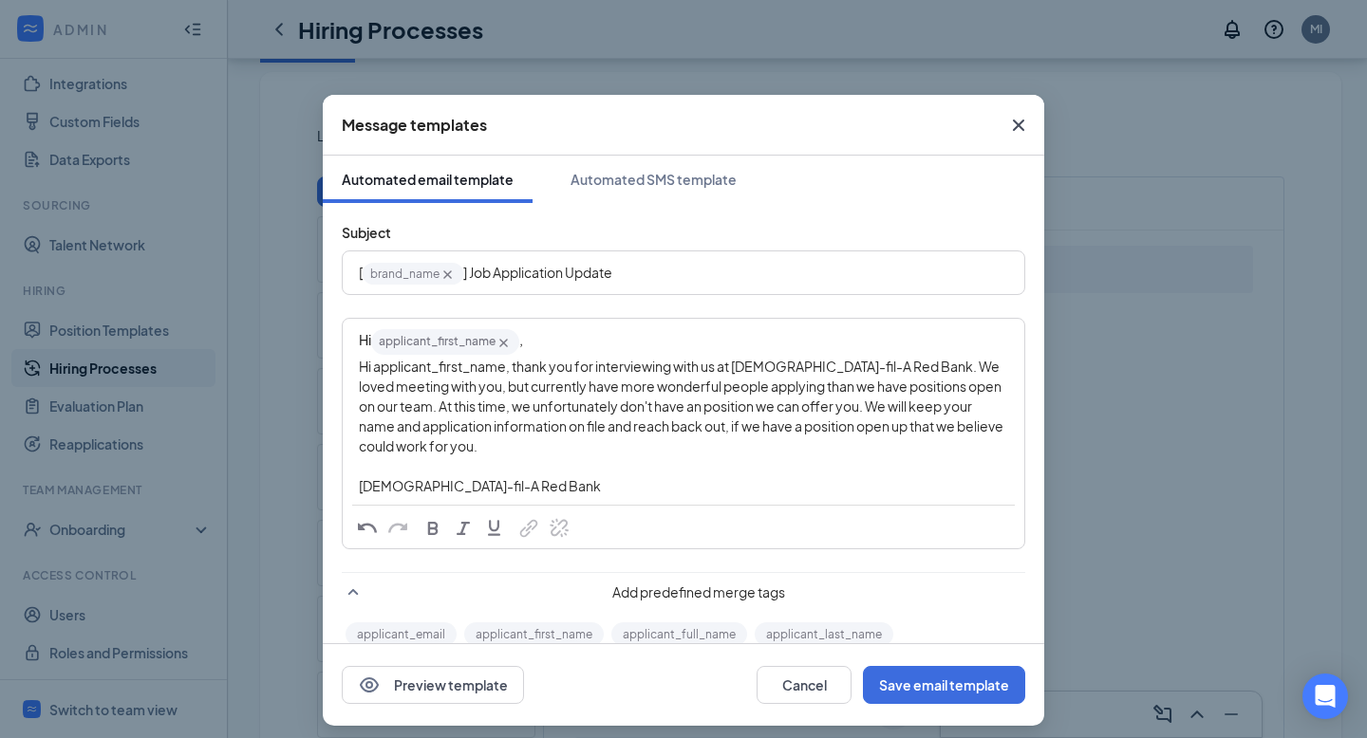
click at [793, 406] on span "Hi applicant_first_name‌‌‌‌, thank you for interviewing with us at Chick-fil-A …" at bounding box center [682, 406] width 646 height 97
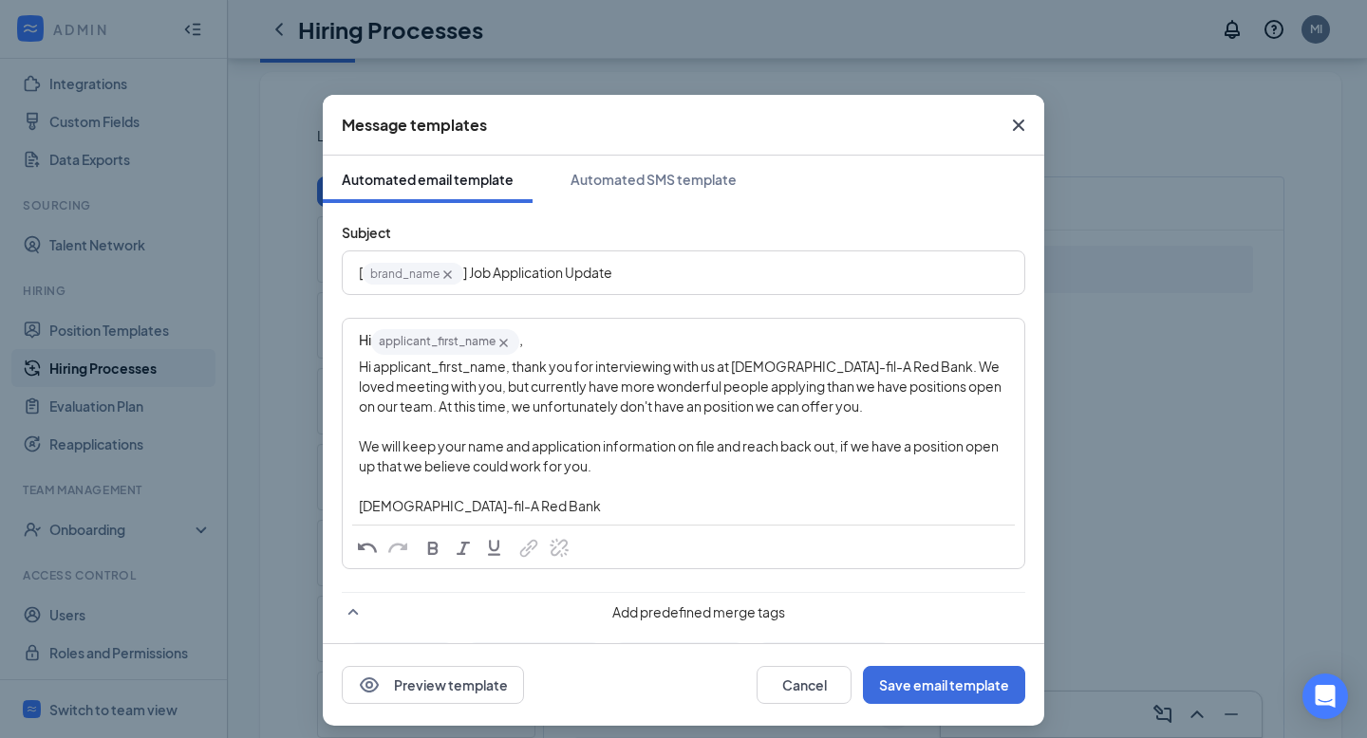
click at [764, 464] on div "We will keep your name and application information on file and reach back out, …" at bounding box center [683, 457] width 649 height 40
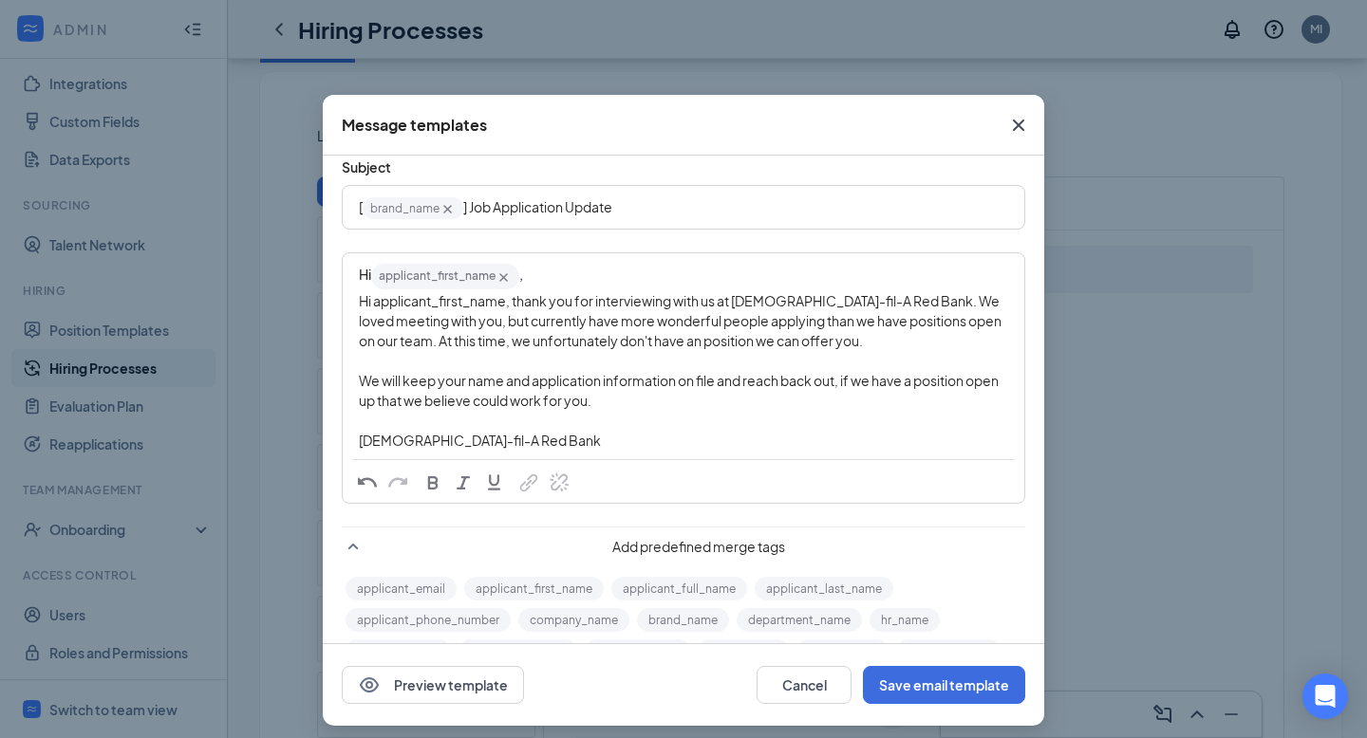
scroll to position [86, 0]
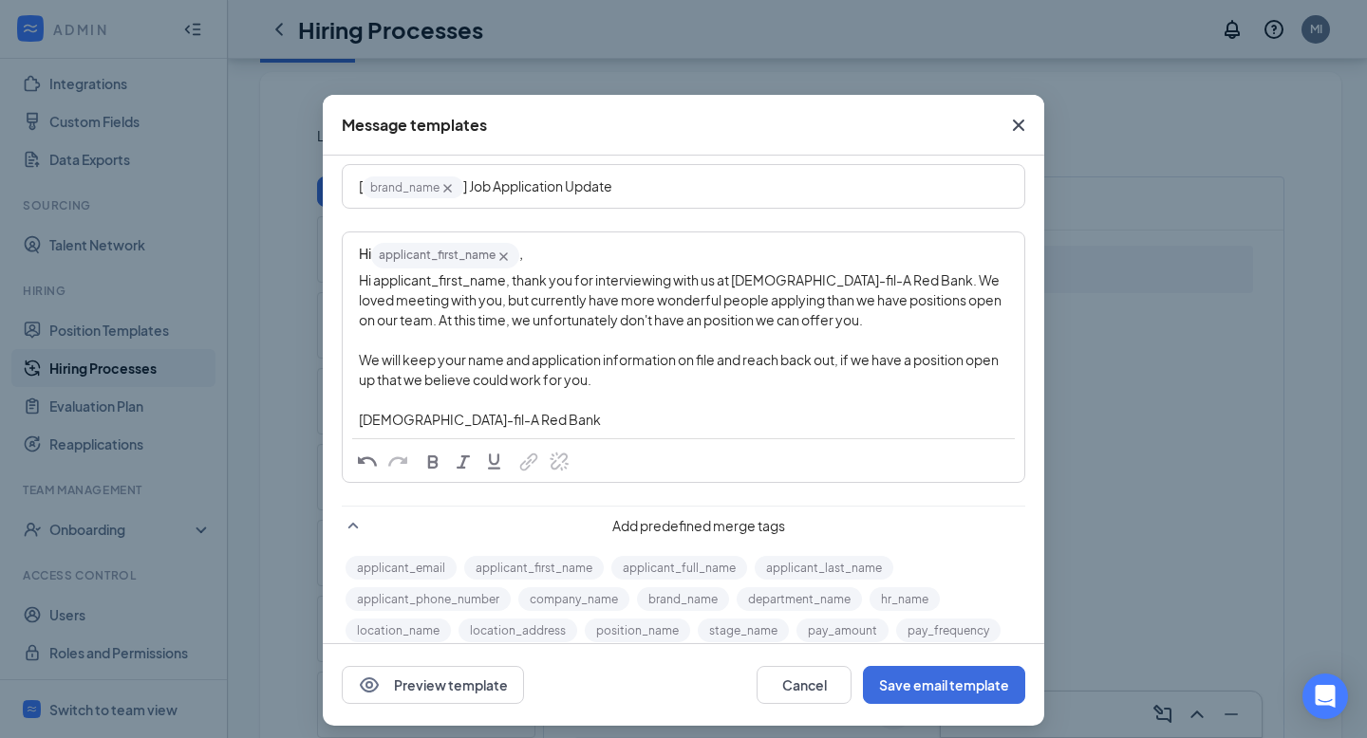
click at [714, 388] on div "We will keep your name and application information on file and reach back out, …" at bounding box center [683, 370] width 649 height 40
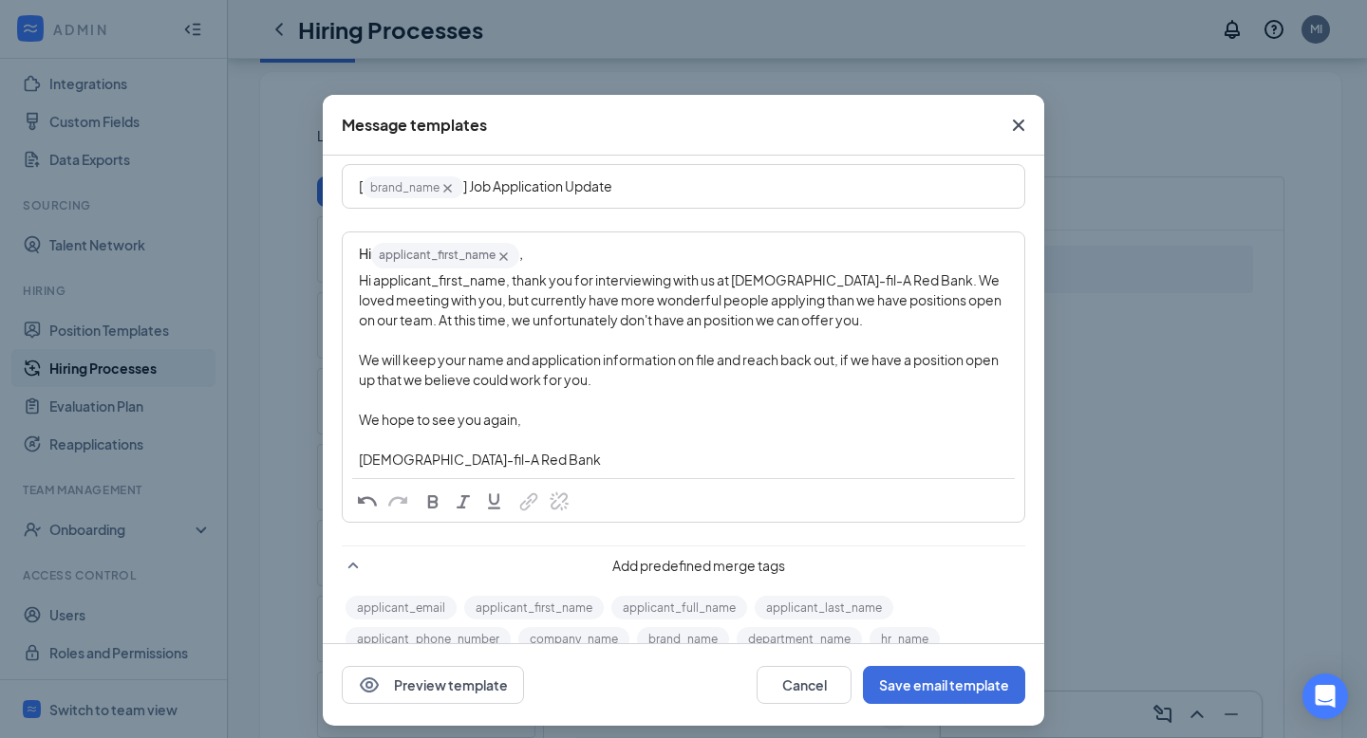
click at [660, 458] on div "Chick-fil-A Red Bank" at bounding box center [683, 460] width 649 height 20
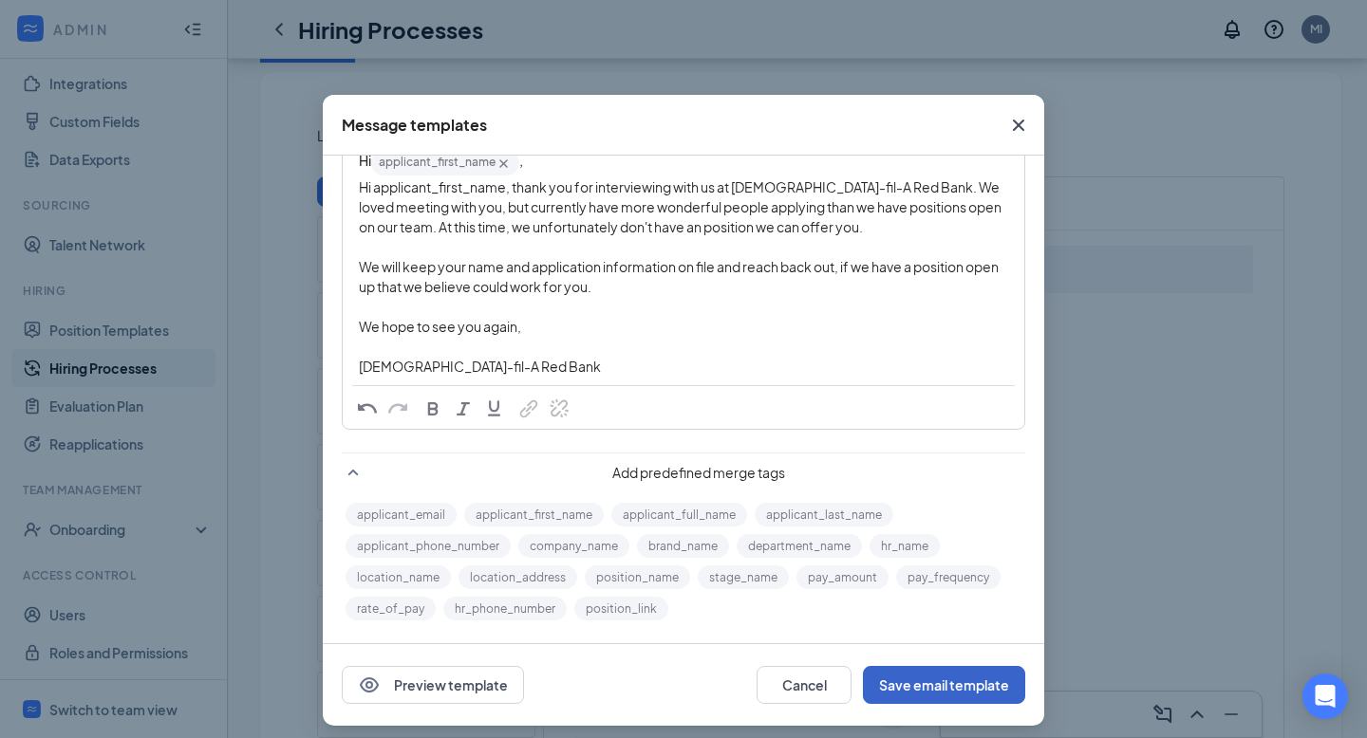
click at [910, 669] on button "Save email template" at bounding box center [944, 685] width 162 height 38
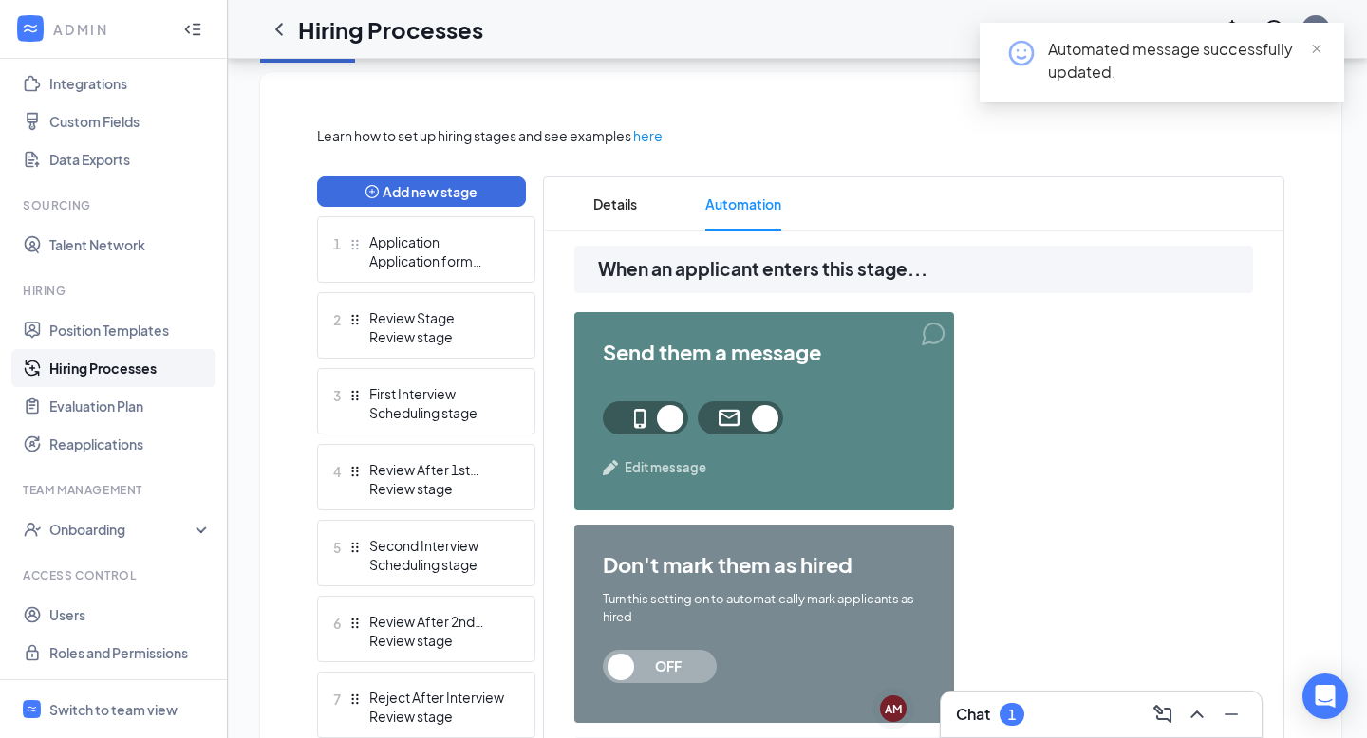
click at [1060, 701] on div "Chat 1" at bounding box center [1101, 715] width 290 height 30
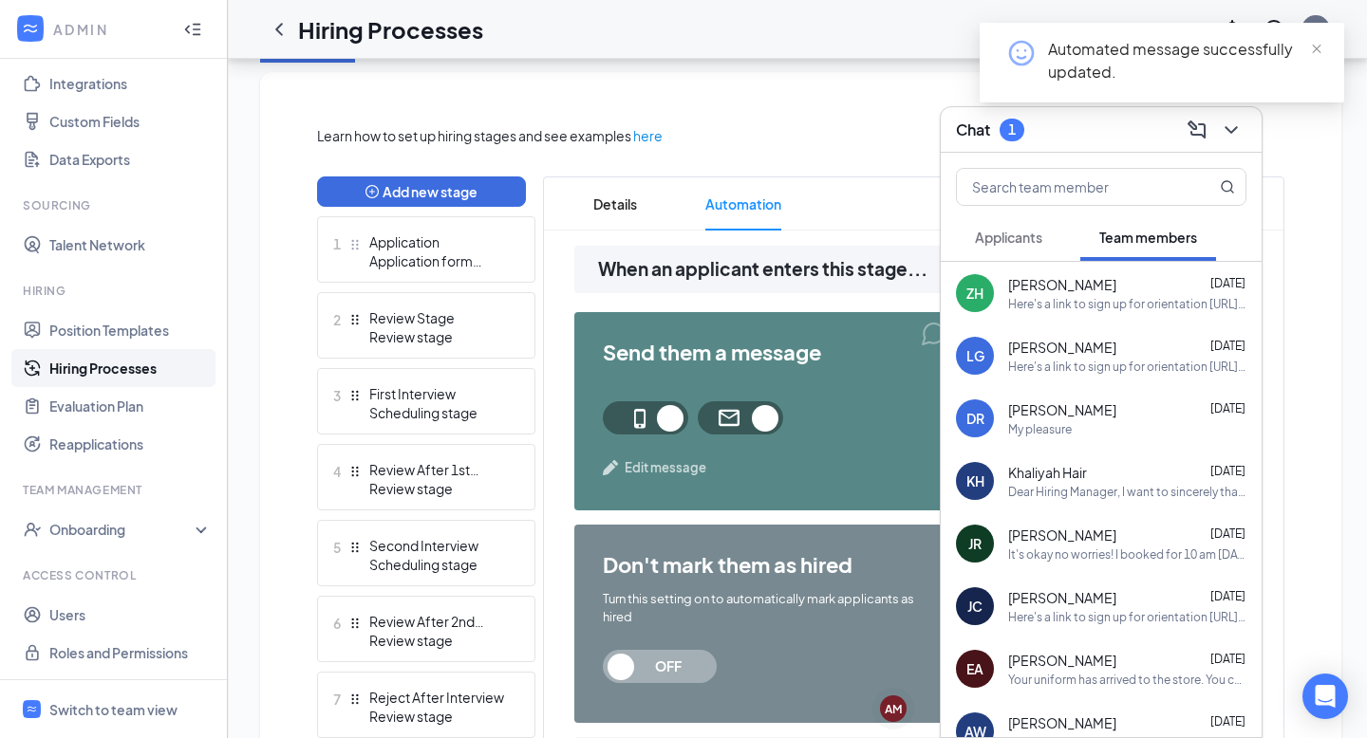
click at [1021, 247] on button "Applicants" at bounding box center [1008, 237] width 105 height 47
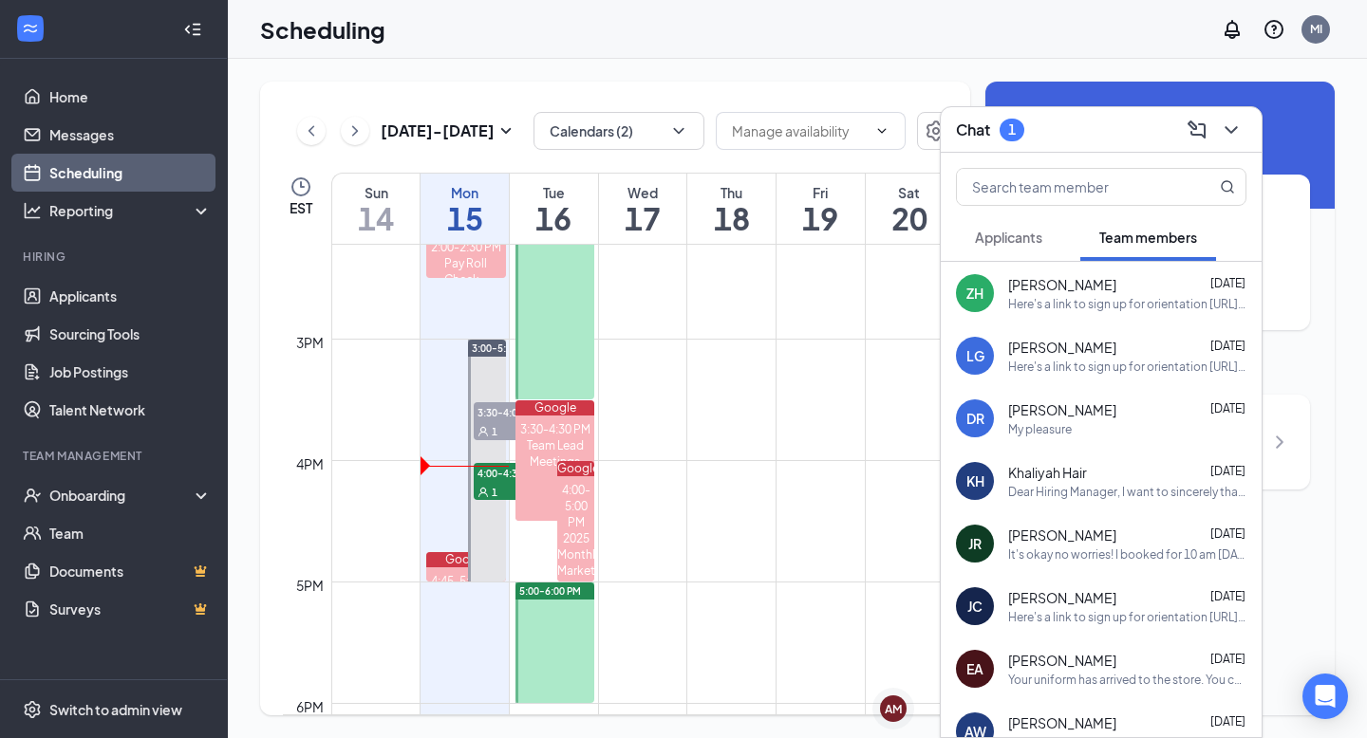
scroll to position [1729, 0]
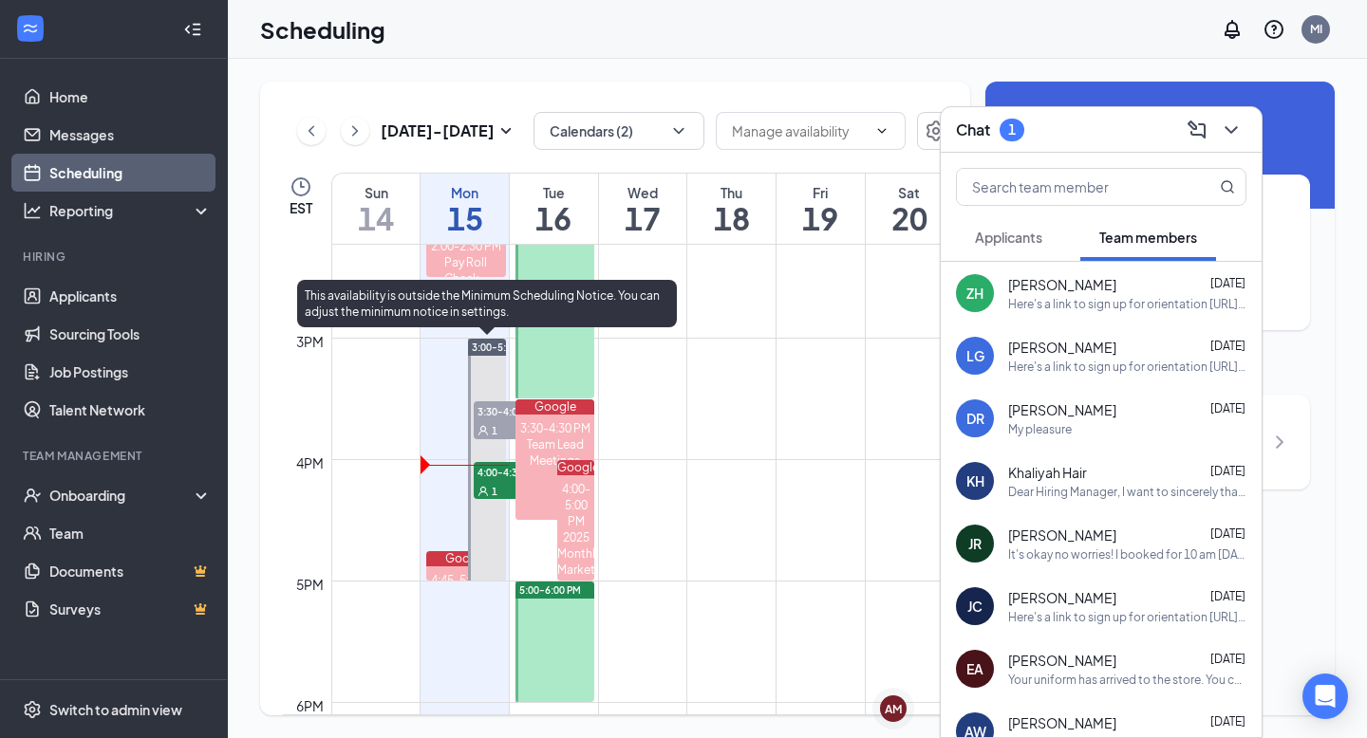
click at [497, 472] on span "4:00-4:30 PM" at bounding box center [521, 471] width 95 height 19
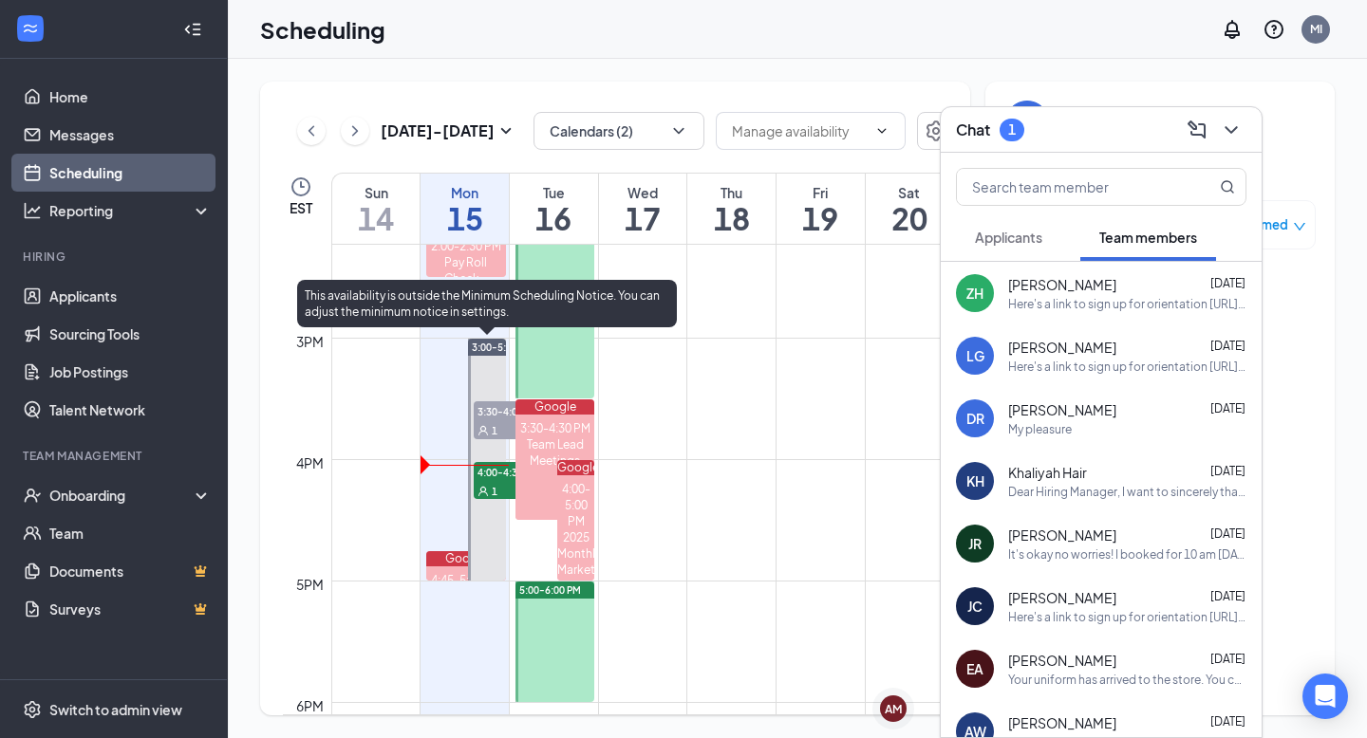
click at [497, 488] on div "1" at bounding box center [521, 490] width 95 height 19
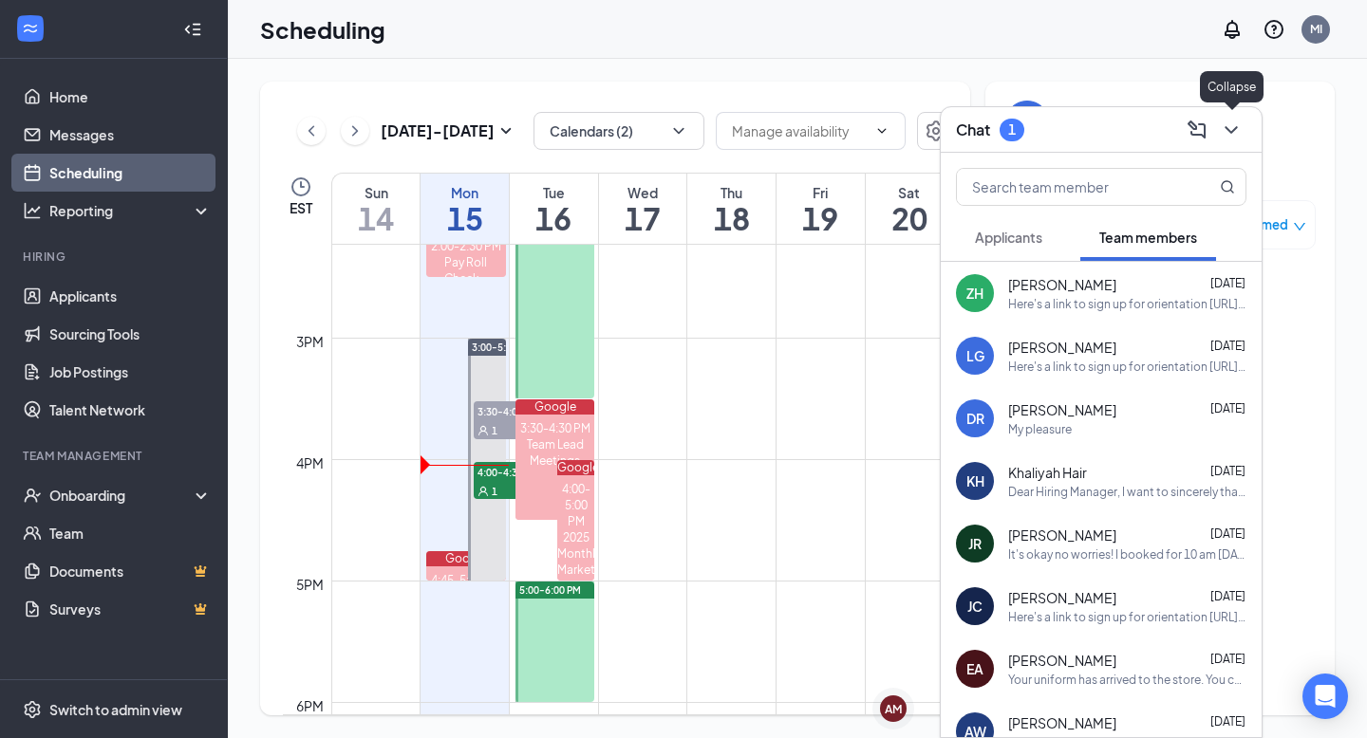
click at [1227, 128] on icon "ChevronDown" at bounding box center [1230, 130] width 12 height 8
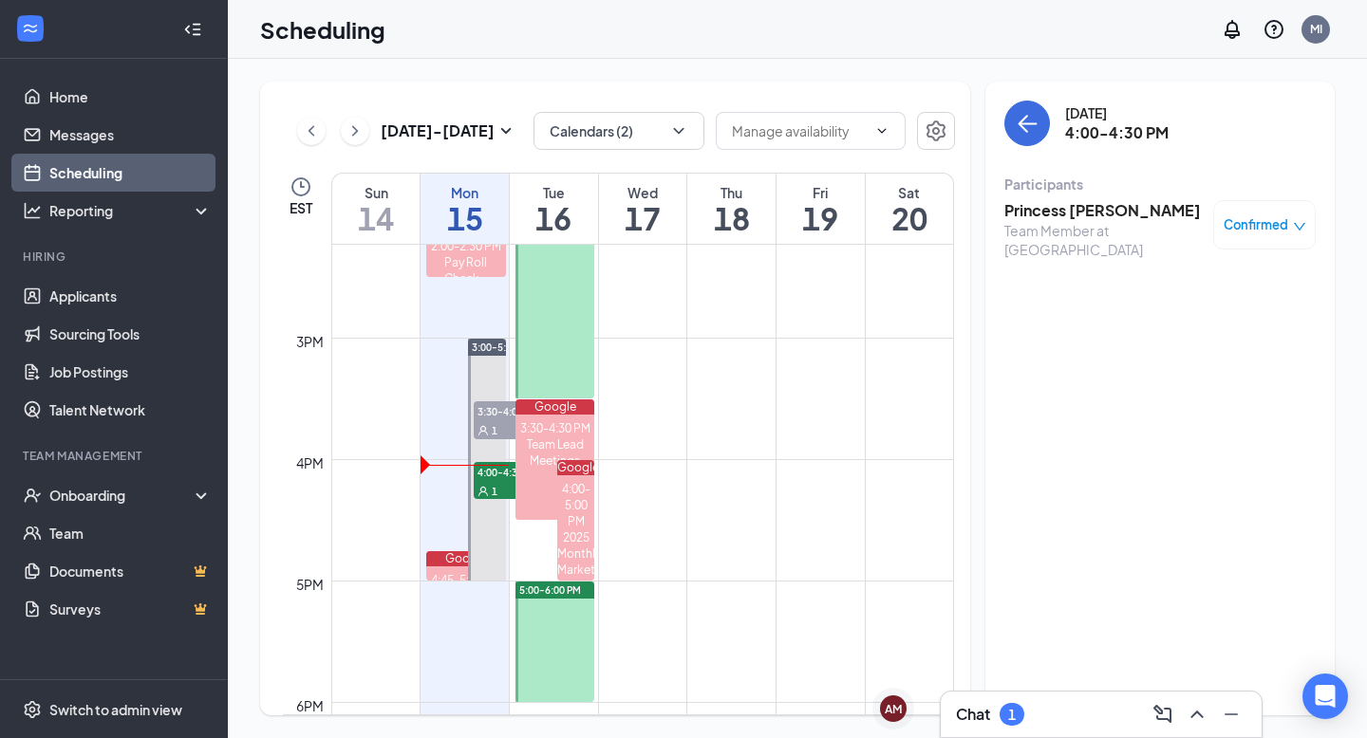
click at [1047, 214] on h3 "Princess Ellison" at bounding box center [1103, 210] width 199 height 21
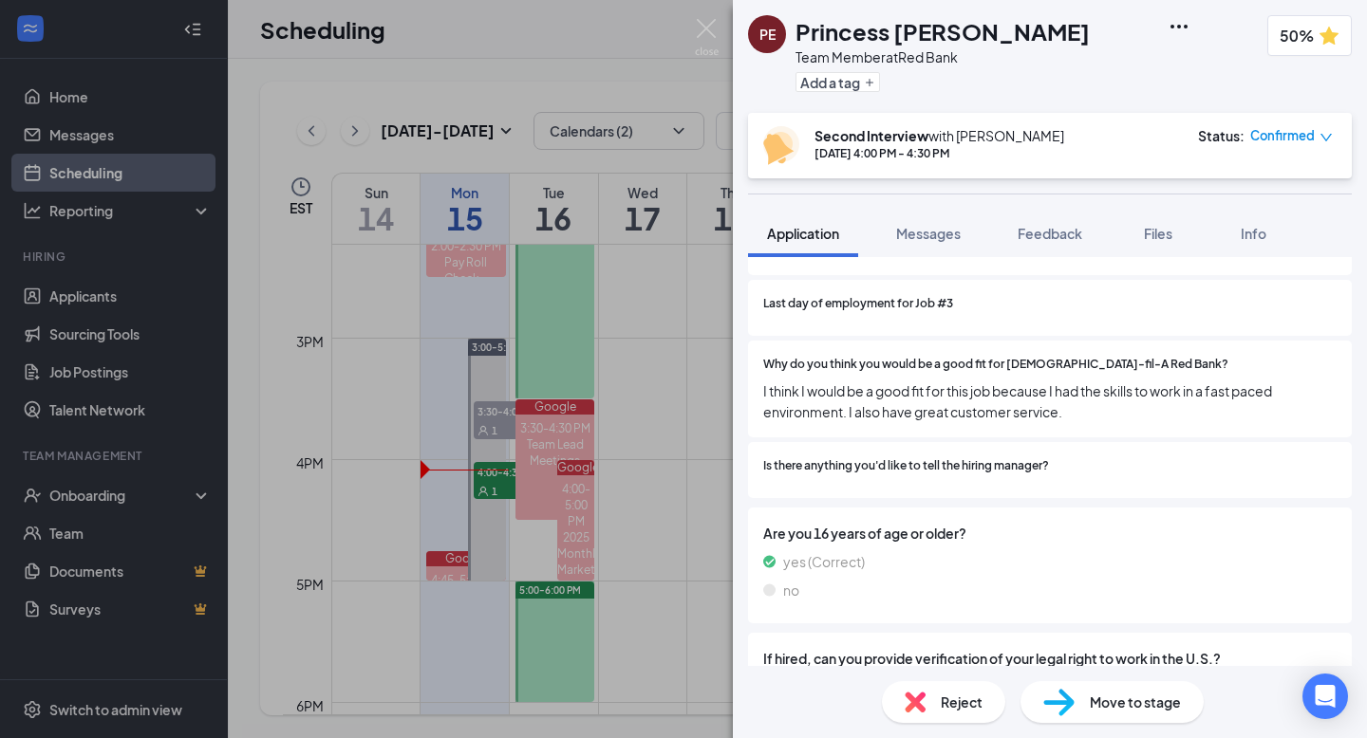
scroll to position [1883, 0]
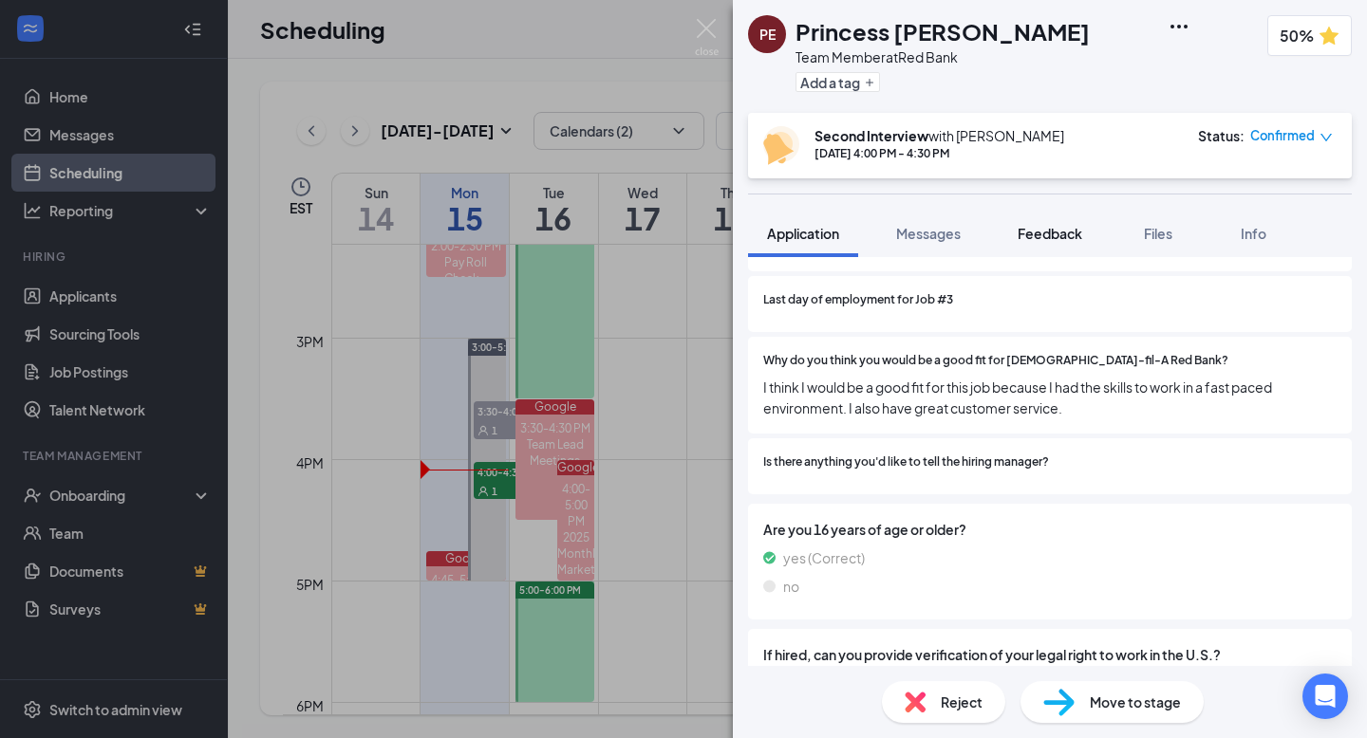
click at [1050, 226] on span "Feedback" at bounding box center [1049, 233] width 65 height 17
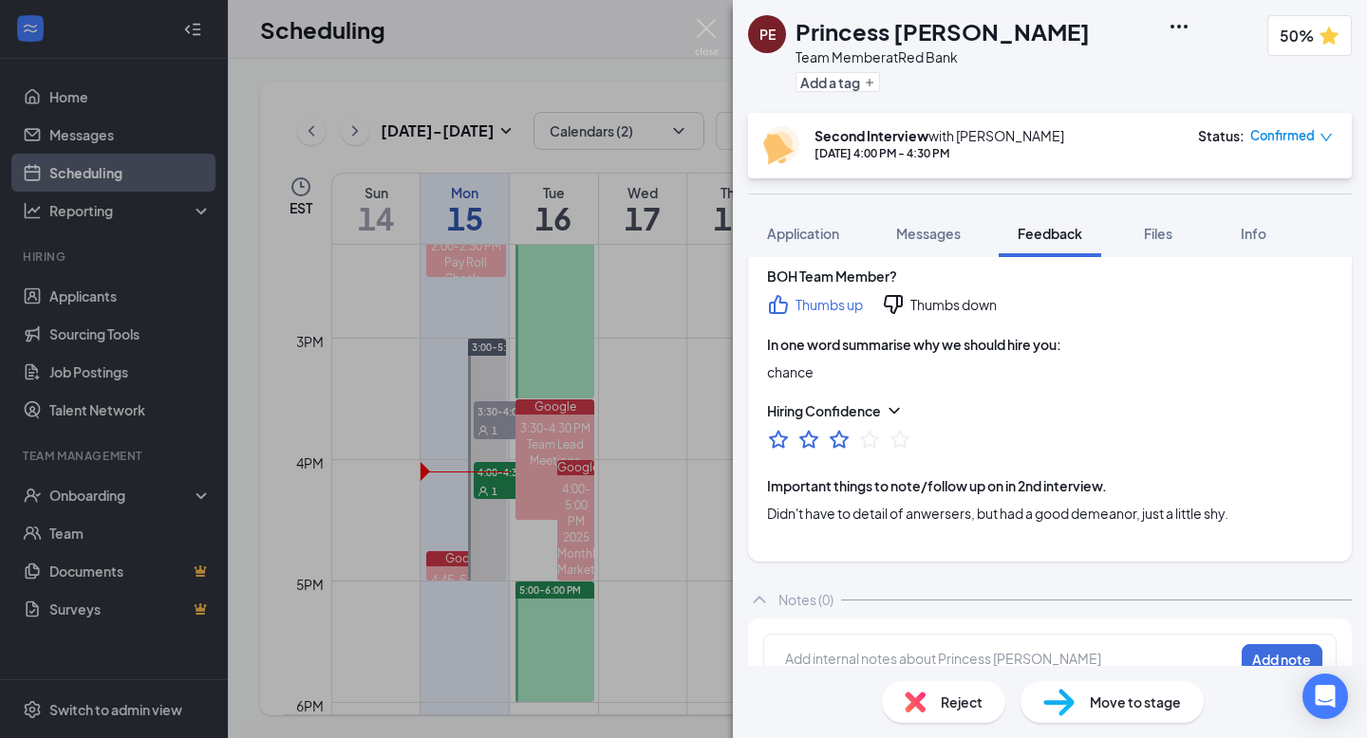
scroll to position [809, 0]
